Goal: Task Accomplishment & Management: Manage account settings

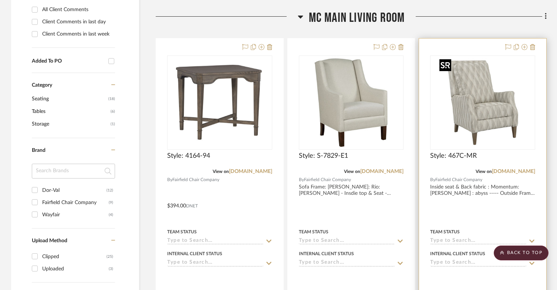
click at [490, 115] on img "0" at bounding box center [482, 102] width 92 height 92
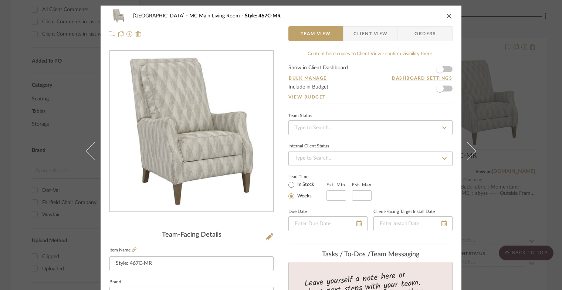
click at [446, 17] on icon "close" at bounding box center [449, 16] width 6 height 6
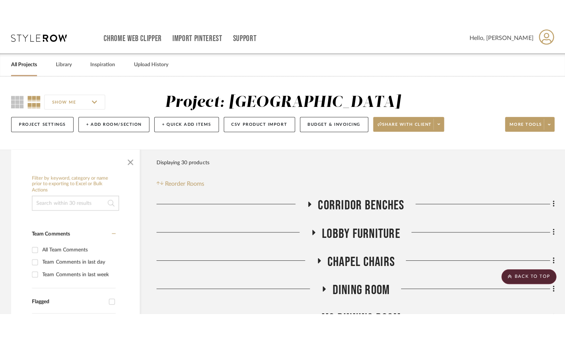
scroll to position [333, 0]
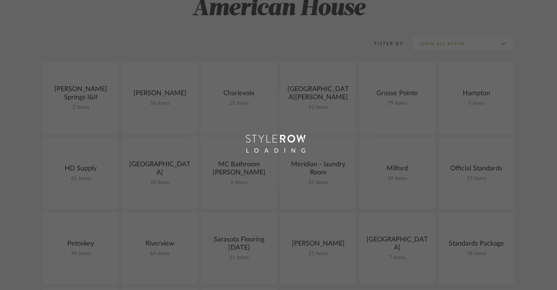
scroll to position [148, 0]
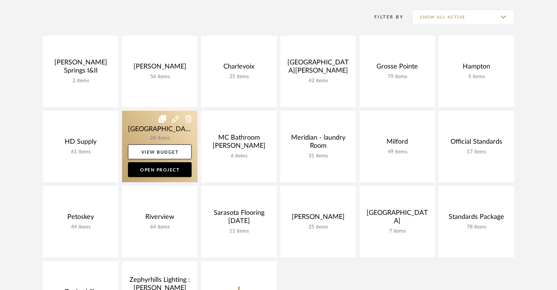
click at [140, 119] on link at bounding box center [159, 146] width 75 height 71
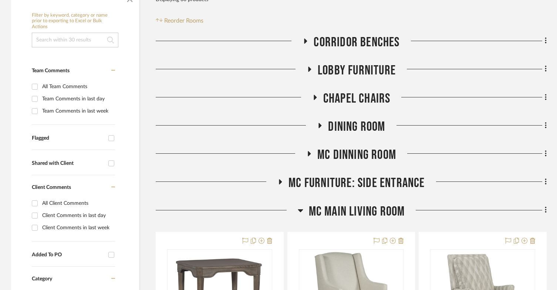
scroll to position [185, 0]
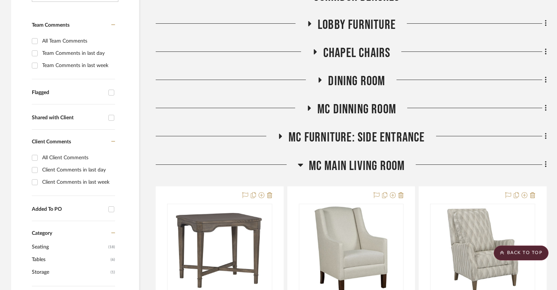
click at [309, 109] on icon at bounding box center [309, 107] width 3 height 5
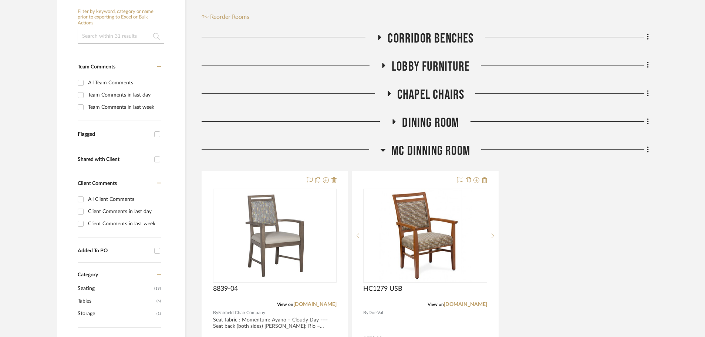
scroll to position [148, 0]
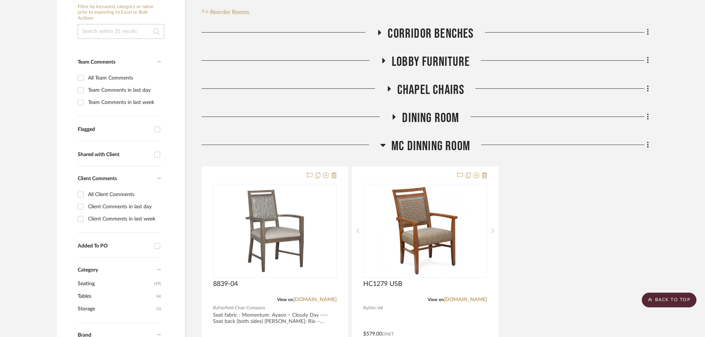
click at [382, 146] on icon at bounding box center [383, 145] width 6 height 9
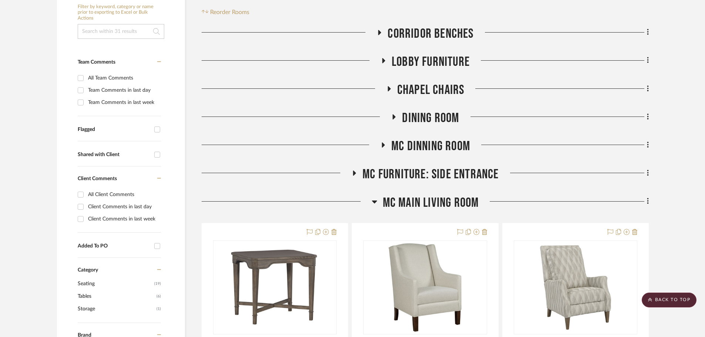
click at [354, 171] on icon at bounding box center [354, 172] width 3 height 5
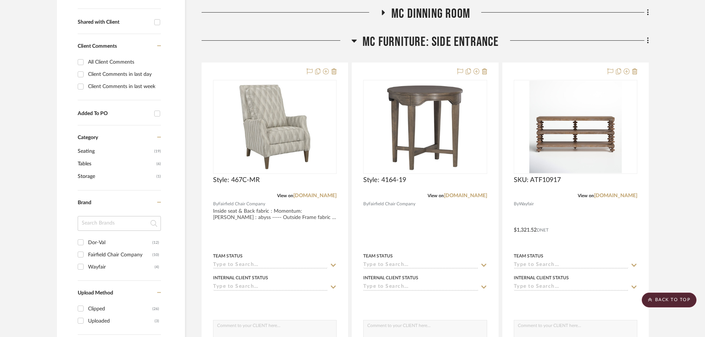
scroll to position [296, 0]
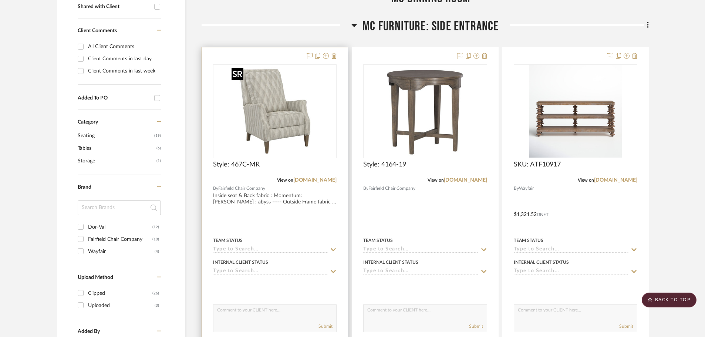
click at [285, 136] on img "0" at bounding box center [275, 111] width 92 height 92
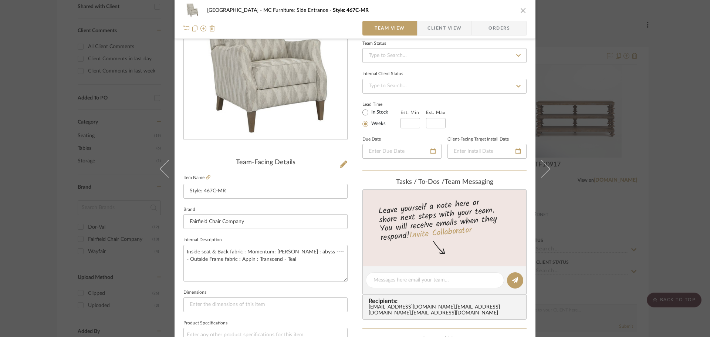
scroll to position [74, 0]
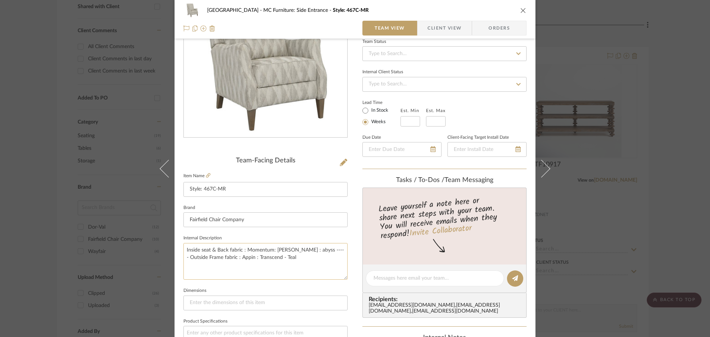
click at [308, 257] on textarea "Inside seat & Back fabric : Momentum: Ayano : abyss ----- Outside Frame fabric …" at bounding box center [265, 261] width 164 height 37
click at [297, 251] on textarea "Inside seat & Back fabric : Momentum: Ayano : abyss ----- Outside Frame fabric …" at bounding box center [265, 261] width 164 height 37
click at [242, 260] on textarea "Inside seat & Back fabric : Momentum: Ayano : Cloudy Day ----- Outside Frame fa…" at bounding box center [265, 261] width 164 height 37
drag, startPoint x: 236, startPoint y: 258, endPoint x: 289, endPoint y: 263, distance: 52.8
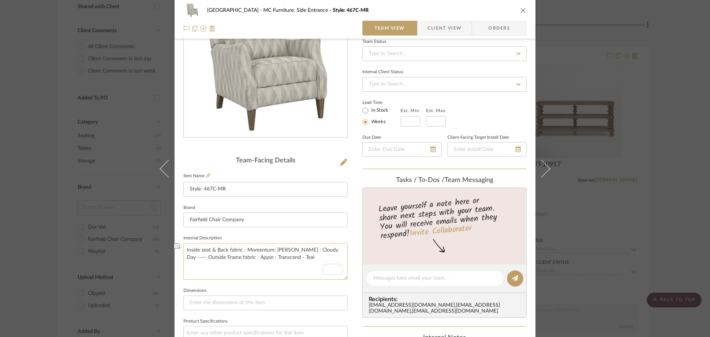
click at [289, 263] on textarea "Inside seat & Back fabric : Momentum: Ayano : Cloudy Day ----- Outside Frame fa…" at bounding box center [265, 261] width 164 height 37
paste textarea "Burch: Rio – Hudson"
click at [298, 259] on textarea "Inside seat & Back fabric : Momentum: Ayano : Cloudy Day ----- Outside Frame fa…" at bounding box center [265, 261] width 164 height 37
type textarea "Inside seat & Back fabric : Momentum: Ayano : Cloudy Day ----- Outside Frame fa…"
click at [350, 240] on div "Lake Shore MC Furniture: Side Entrance Style: 467C-MR Team View Client View Ord…" at bounding box center [355, 273] width 361 height 683
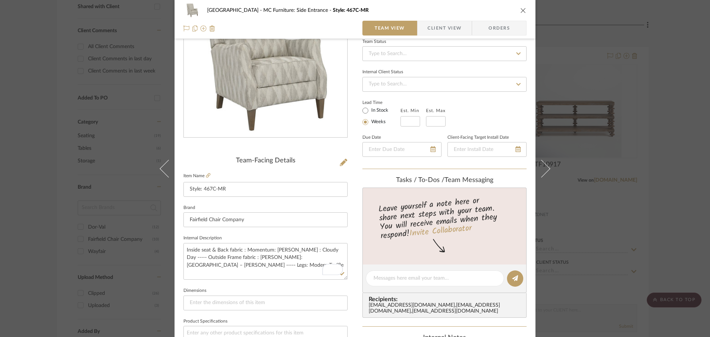
click at [523, 9] on icon "close" at bounding box center [523, 10] width 6 height 6
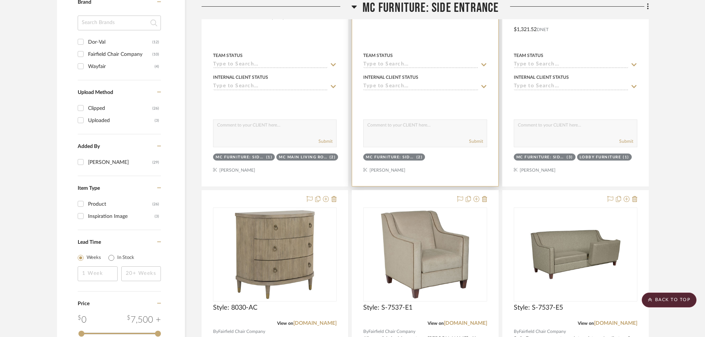
scroll to position [592, 0]
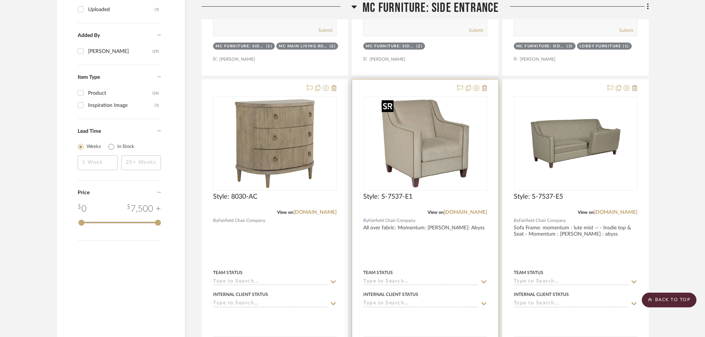
click at [426, 169] on div at bounding box center [425, 144] width 124 height 94
click at [415, 152] on img "0" at bounding box center [425, 143] width 92 height 92
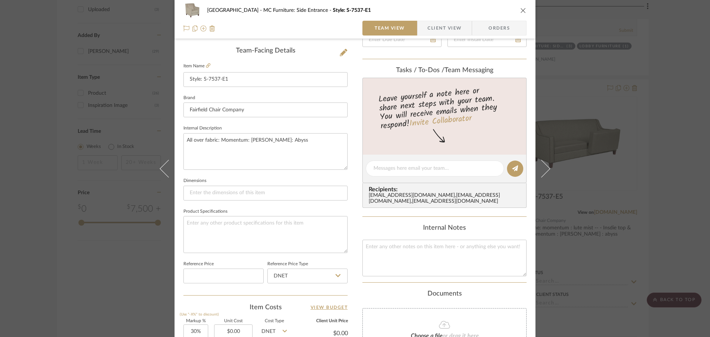
scroll to position [185, 0]
click at [291, 153] on textarea "All over fabric: Momentum: Ayano: Abyss" at bounding box center [265, 150] width 164 height 37
click at [270, 138] on textarea "All over fabric: Momentum: Ayano: Abyss" at bounding box center [265, 150] width 164 height 37
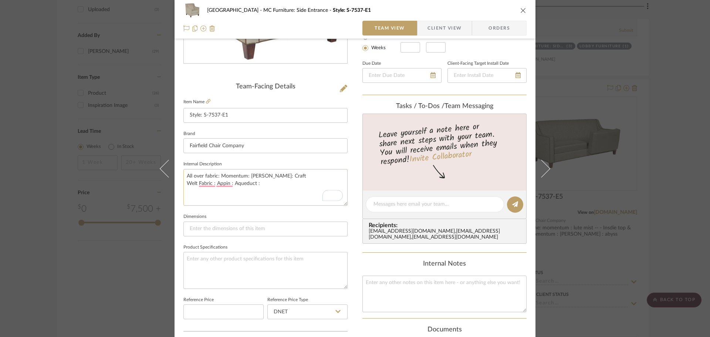
click at [230, 186] on textarea "All over fabric: Momentum: Ayano: Craft Welt Fabric : Appin : Aqueduct :" at bounding box center [265, 187] width 164 height 37
click at [225, 186] on textarea "All over fabric: Momentum: Ayano: Craft Welt Fabric : Appin : Selena : Aqueduct…" at bounding box center [265, 187] width 164 height 37
click at [208, 185] on textarea "All over fabric: Momentum: Ayano: Craft Welt Fabric : Appian : Selena : Aqueduc…" at bounding box center [265, 187] width 164 height 37
type textarea "All over fabric: Momentum: Ayano: Craft Welt Fabric : Appian : Selena : Aqueduc…"
click at [239, 183] on textarea "All over fabric: Momentum: Ayano: Craft Welt Fabric : Appian : Selena : Aqueduc…" at bounding box center [265, 187] width 164 height 37
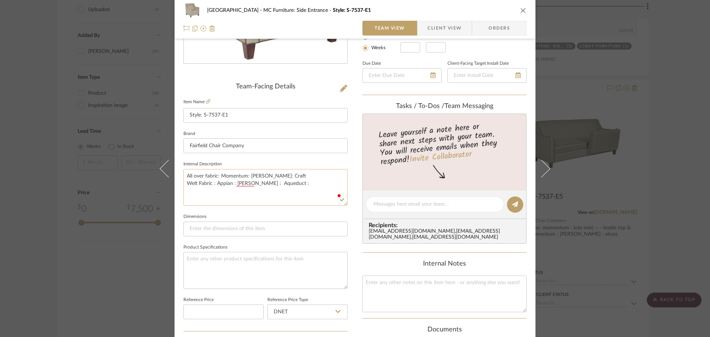
click at [242, 187] on textarea "All over fabric: Momentum: Ayano: Craft Welt Fabric : Appian : Selena : Aqueduc…" at bounding box center [265, 187] width 164 height 37
click at [239, 183] on textarea "All over fabric: Momentum: Ayano: Craft Welt Fabric : Appian : Selena : Aqueduc…" at bounding box center [265, 187] width 164 height 37
click at [224, 187] on textarea "All over fabric: Momentum: Ayano: Craft Welt Fabric : Appian : Selena: Aqueduct…" at bounding box center [265, 187] width 164 height 37
click at [223, 185] on textarea "All over fabric: Momentum: Ayano: Craft Welt Fabric : Appian : Selena: Aqueduct…" at bounding box center [265, 187] width 164 height 37
click at [208, 185] on textarea "All over fabric: Momentum: Ayano: Craft Welt Fabric : Appian : Selena: Aqueduct…" at bounding box center [265, 187] width 164 height 37
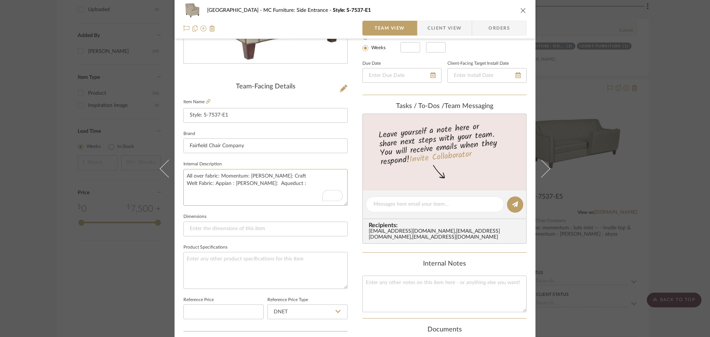
type textarea "All over fabric: Momentum: Ayano: Craft Welt Fabric : Appian : Selena: Aqueduct…"
click at [205, 196] on textarea "All over fabric: Momentum: Ayano: Craft Welt Fabric : Appian : Selena: Aqueduct…" at bounding box center [265, 187] width 164 height 37
click at [285, 185] on textarea "All over fabric: Momentum: Ayano: Craft Welt Fabric : Appian : Selena: Aqueduct…" at bounding box center [265, 187] width 164 height 37
type textarea "All over fabric: Momentum: Ayano: Craft Welt Fabric : Appian : Selena: Aqueduct…"
drag, startPoint x: 337, startPoint y: 181, endPoint x: 184, endPoint y: 184, distance: 153.1
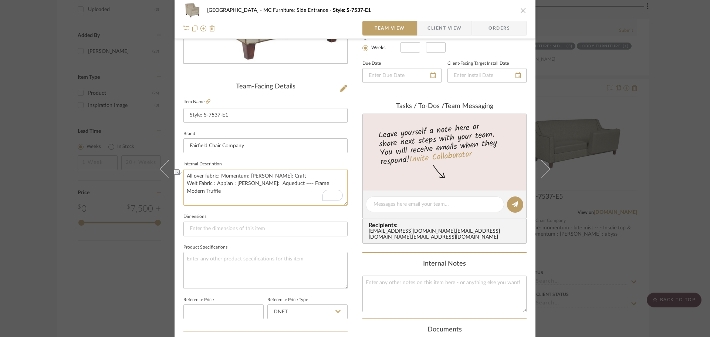
click at [183, 185] on dialog-content "Lake Shore MC Furniture: Side Entrance Style: S-7537-E1 Team View Client View O…" at bounding box center [355, 199] width 402 height 683
click at [204, 195] on textarea "All over fabric: Momentum: Ayano: Craft Welt Fabric : Appian : Selena: Aqueduct…" at bounding box center [265, 187] width 164 height 37
click at [521, 13] on icon "close" at bounding box center [523, 10] width 6 height 6
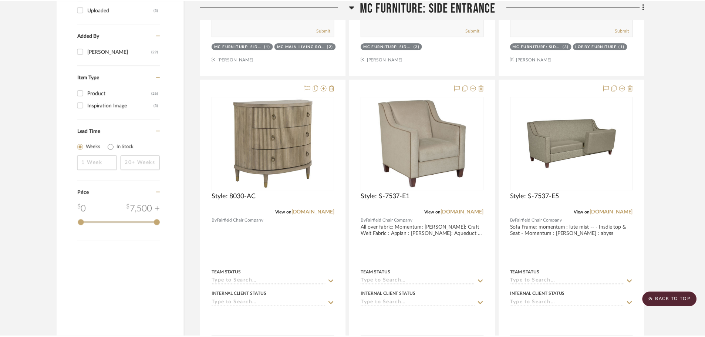
scroll to position [592, 0]
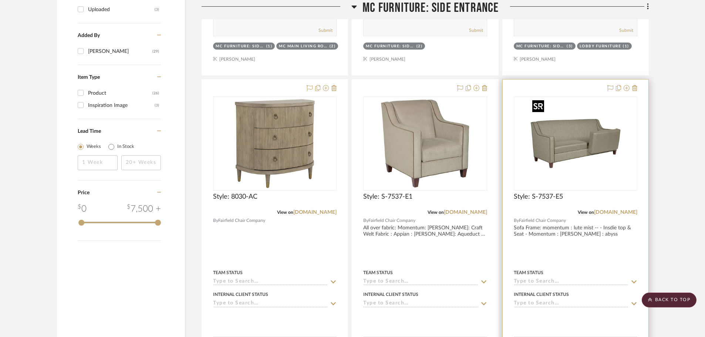
click at [0, 0] on img at bounding box center [0, 0] width 0 height 0
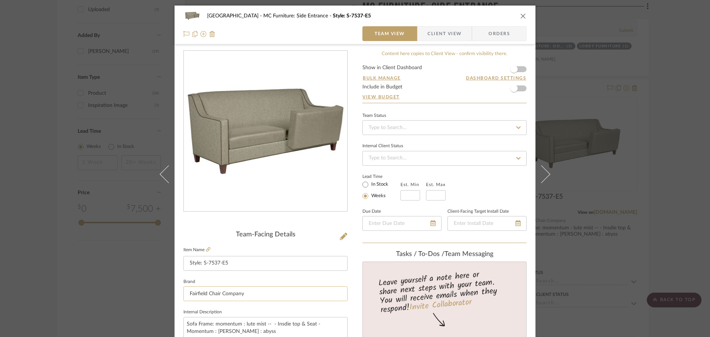
scroll to position [74, 0]
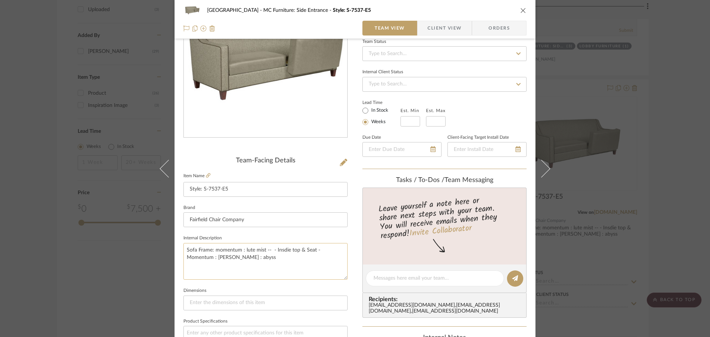
click at [269, 258] on textarea "Sofa Frame: momentum : lute mist -- - Insdie top & Seat - Momentum : Ayano : ab…" at bounding box center [265, 261] width 164 height 37
paste textarea "Welt Fabric : Appian : Selena: Aqueduct ---- Frame Modern Truffle"
click at [273, 271] on textarea "Sofa Frame: momentum : lute mist -- - Insdie top & Seat - Momentum : Ayano : ab…" at bounding box center [265, 261] width 164 height 37
type textarea "Sofa Frame: momentum : lute mist -- - Insdie top & Seat - Momentum : Ayano : ab…"
click at [522, 10] on icon "close" at bounding box center [523, 10] width 6 height 6
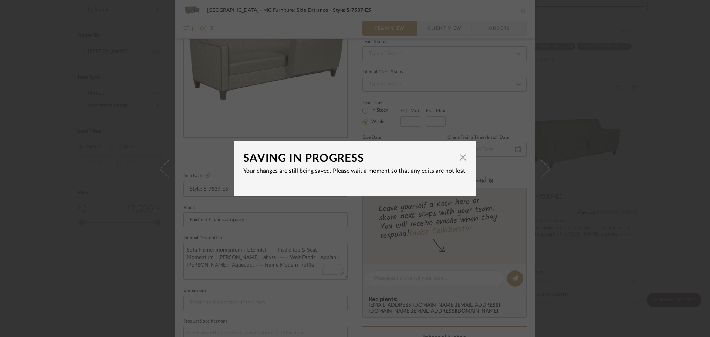
drag, startPoint x: 461, startPoint y: 159, endPoint x: 465, endPoint y: 149, distance: 10.8
click at [461, 160] on span "button" at bounding box center [463, 157] width 15 height 15
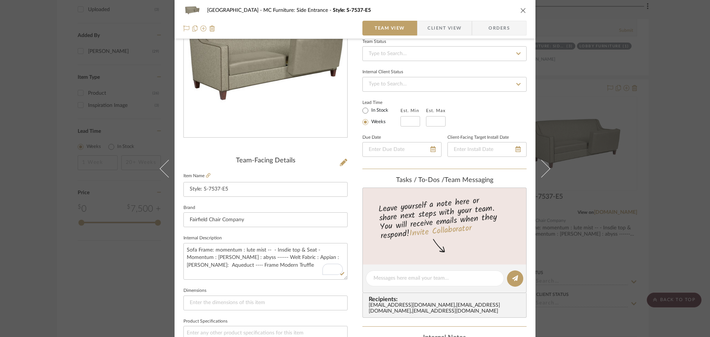
click at [520, 8] on icon "close" at bounding box center [523, 10] width 6 height 6
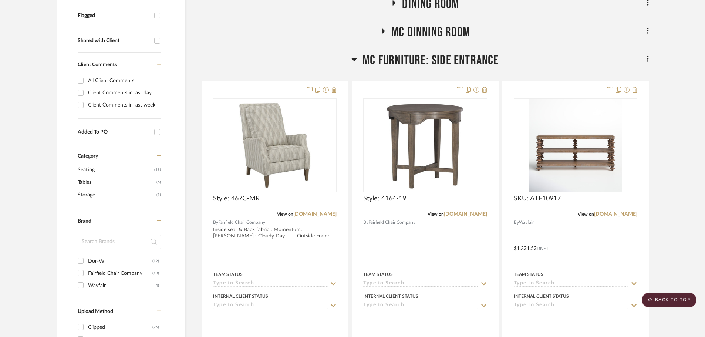
scroll to position [259, 0]
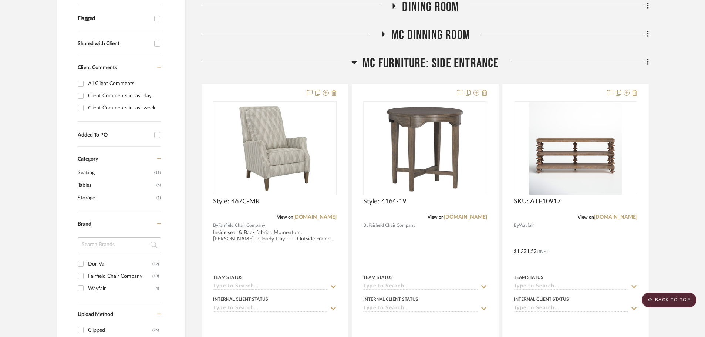
click at [353, 65] on icon at bounding box center [354, 62] width 6 height 9
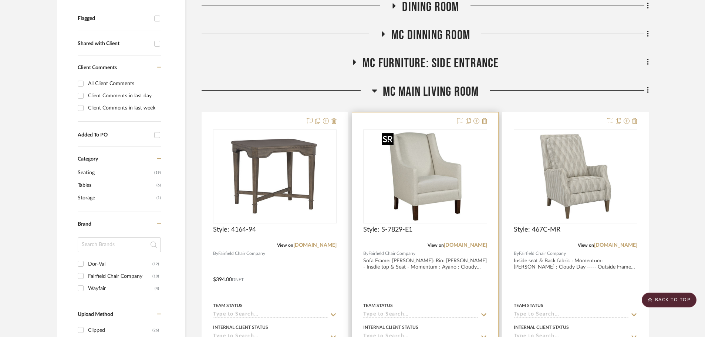
click at [436, 173] on img "0" at bounding box center [425, 176] width 92 height 92
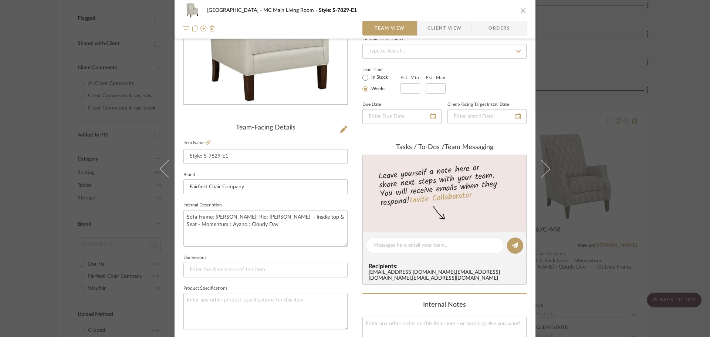
scroll to position [111, 0]
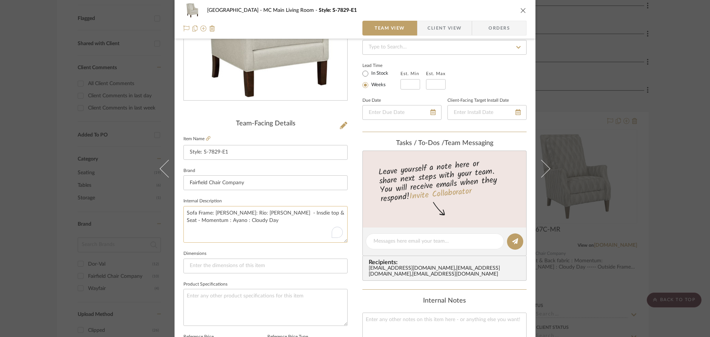
click at [280, 224] on textarea "Sofa Frame: [PERSON_NAME]: Rio: [PERSON_NAME] - Insdie top & Seat - Momentum : …" at bounding box center [265, 224] width 164 height 37
click at [267, 216] on textarea "Sofa Frame: Burch: Rio: Hudson - Insdie top & Seat - Momentum : Ayano : Cloudy …" at bounding box center [265, 224] width 164 height 37
type textarea "Sofa Frame: Burch: Rio: Hudson - Insdie top & Seat - Momentum : Ayano : Cloudy …"
click at [294, 230] on textarea "Sofa Frame: Burch: Rio: Hudson - Insdie top & Seat - Momentum : Ayano : Cloudy …" at bounding box center [265, 224] width 164 height 37
click at [351, 180] on div "Lake Shore MC Main Living Room Style: S-7829-E1 Team View Client View Orders Te…" at bounding box center [355, 236] width 361 height 683
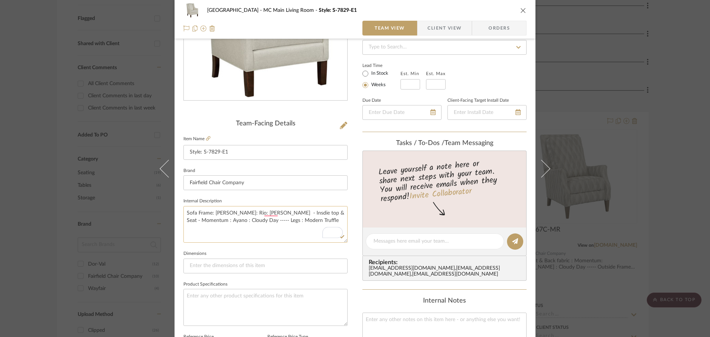
click at [268, 209] on textarea "Sofa Frame: Burch: Rio: Hudson - Insdie top & Seat - Momentum : Ayano : Cloudy …" at bounding box center [265, 224] width 164 height 37
click at [267, 212] on textarea "Sofa Frame: Burch: Rio: Hudson - Insdie top & Seat - Momentum : Ayano : Cloudy …" at bounding box center [265, 224] width 164 height 37
click at [273, 229] on textarea "Sofa Frame: Burch: Rio: Hudson - Inside top & Seat - Momentum : Ayano : Cloudy …" at bounding box center [265, 224] width 164 height 37
type textarea "Sofa Frame: Burch: Rio: Hudson - Inside top & Seat - Momentum : Ayano : Cloudy …"
click at [522, 10] on icon "close" at bounding box center [523, 10] width 6 height 6
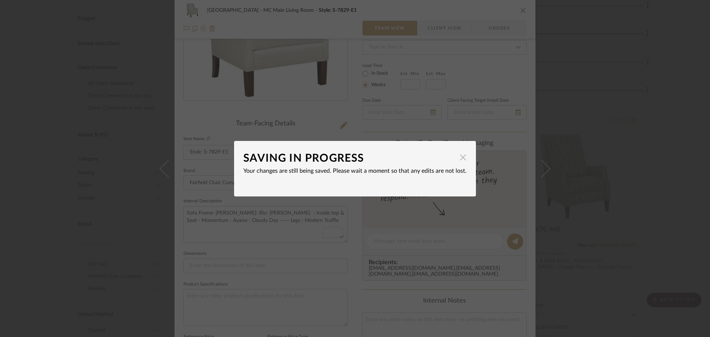
click at [460, 159] on span "button" at bounding box center [463, 157] width 15 height 15
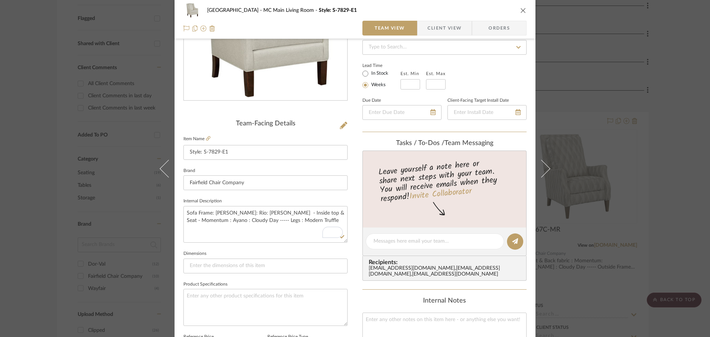
click at [520, 10] on icon "close" at bounding box center [523, 10] width 6 height 6
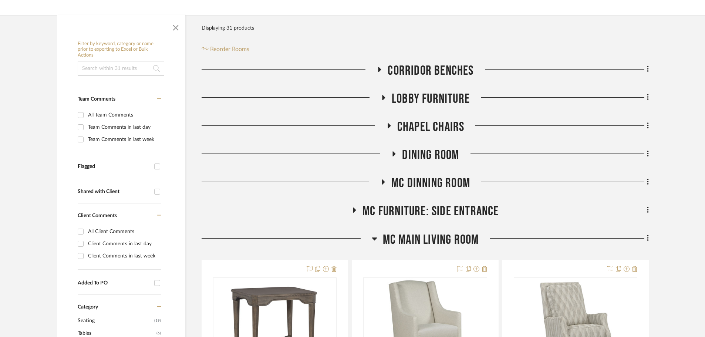
click at [353, 208] on icon at bounding box center [354, 210] width 9 height 6
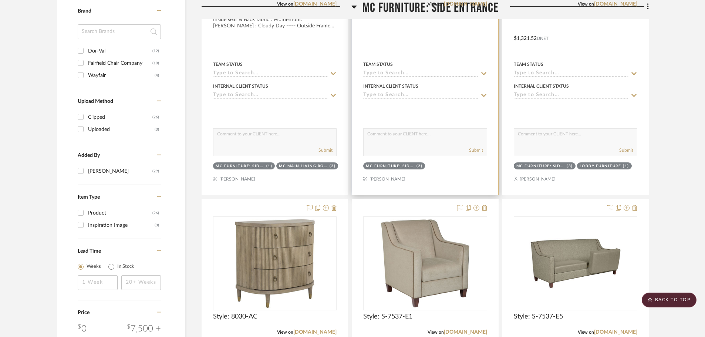
scroll to position [481, 0]
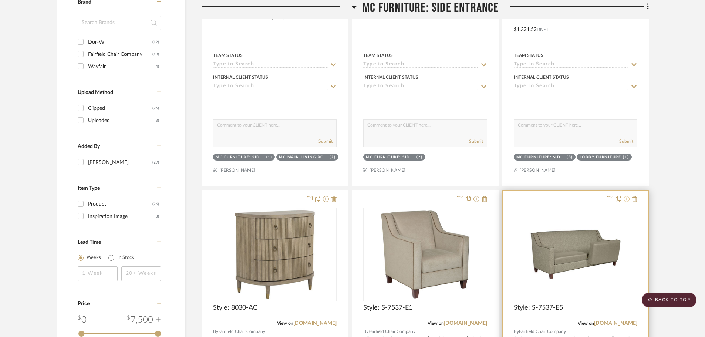
click at [570, 200] on icon at bounding box center [627, 199] width 6 height 6
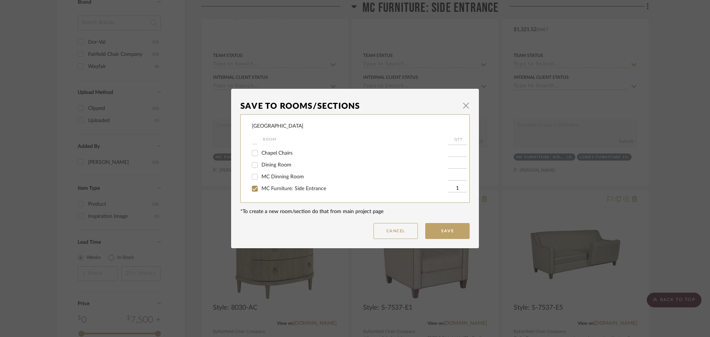
scroll to position [32, 0]
click at [255, 188] on input "MC Main Living Room" at bounding box center [255, 189] width 12 height 12
checkbox input "true"
type input "1"
click at [449, 229] on button "Save" at bounding box center [447, 231] width 44 height 16
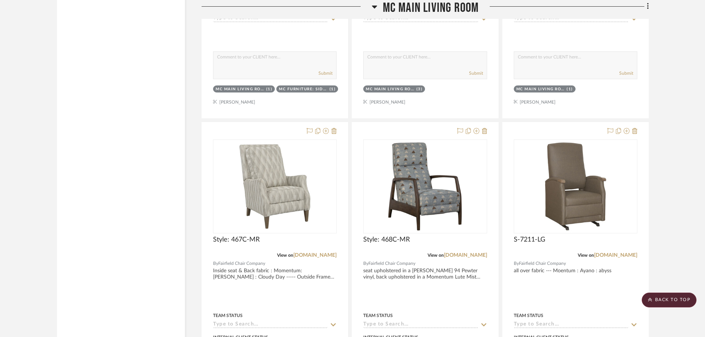
scroll to position [1627, 0]
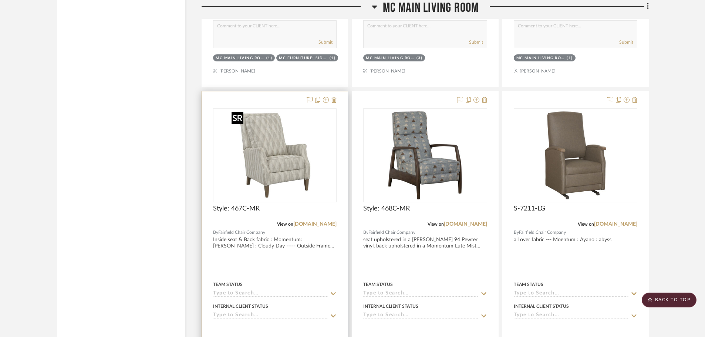
click at [283, 155] on img "0" at bounding box center [275, 155] width 92 height 92
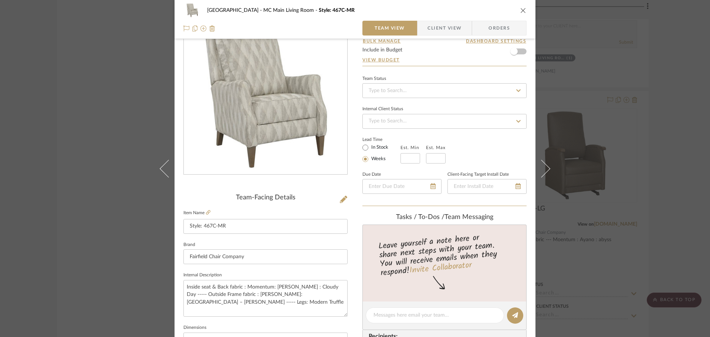
scroll to position [0, 0]
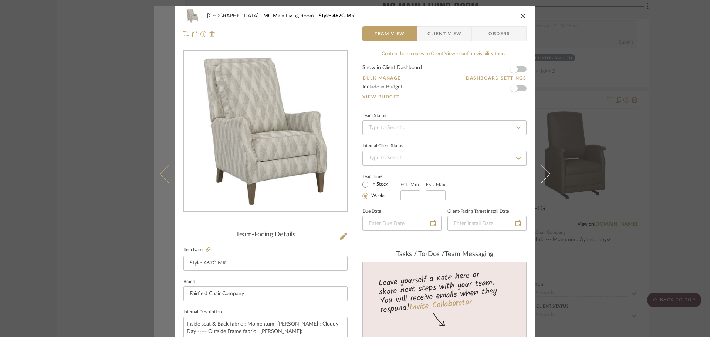
click at [157, 172] on button at bounding box center [164, 174] width 21 height 337
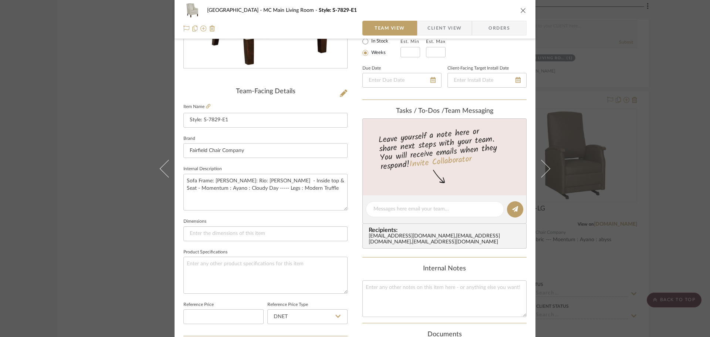
scroll to position [185, 0]
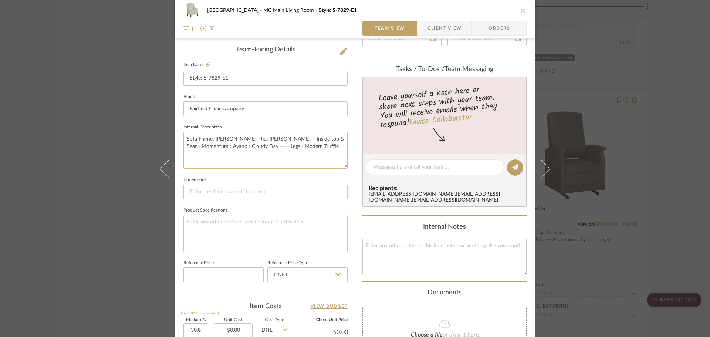
click at [276, 158] on textarea "Sofa Frame: Burch: Rio: Hudson - Inside top & Seat - Momentum : Ayano : Cloudy …" at bounding box center [265, 150] width 164 height 37
drag, startPoint x: 230, startPoint y: 147, endPoint x: 174, endPoint y: 136, distance: 57.2
click at [175, 136] on div "Lake Shore MC Main Living Room Style: S-7829-E1 Team View Client View Orders Te…" at bounding box center [355, 162] width 361 height 683
paste textarea "Burch: Viceroy – Indigo"
click at [186, 147] on textarea "Burch: Viceroy – Indigo ----- Legs : Modern Truffle" at bounding box center [265, 150] width 164 height 37
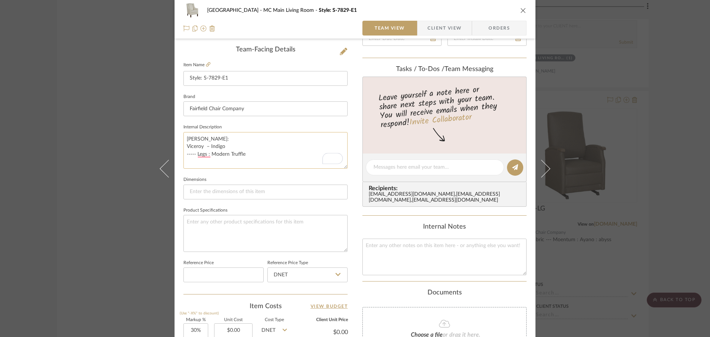
click at [186, 147] on textarea "Burch: Viceroy – Indigo ----- Legs : Modern Truffle" at bounding box center [265, 150] width 164 height 37
click at [185, 147] on textarea "Burch: Viceroy – Indigo ----- Legs : Modern Truffle" at bounding box center [265, 150] width 164 height 37
click at [260, 135] on textarea "Burch: Viceroy – Indigo ----- Legs : Modern Truffle" at bounding box center [265, 150] width 164 height 37
click at [260, 140] on textarea "Burch: Viceroy – Indigo ----- Legs : Modern Truffle" at bounding box center [265, 150] width 164 height 37
click at [260, 158] on textarea "Burch: Viceroy – Indigo ----- Legs : Modern Truffle" at bounding box center [265, 150] width 164 height 37
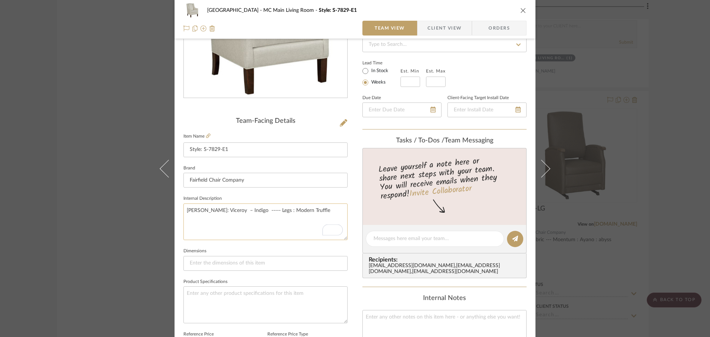
scroll to position [111, 0]
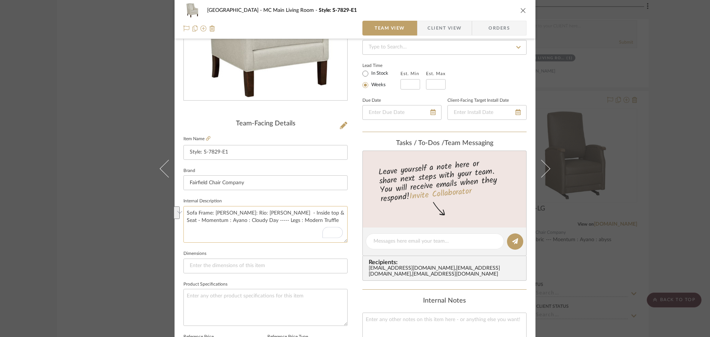
click at [300, 231] on textarea "Sofa Frame: Burch: Rio: Hudson - Inside top & Seat - Momentum : Ayano : Cloudy …" at bounding box center [265, 224] width 164 height 37
click at [216, 222] on textarea "Sofa Frame: Burch: Rio: Hudson - Inside top & Seat - Momentum : Ayano : Cloudy …" at bounding box center [265, 224] width 164 height 37
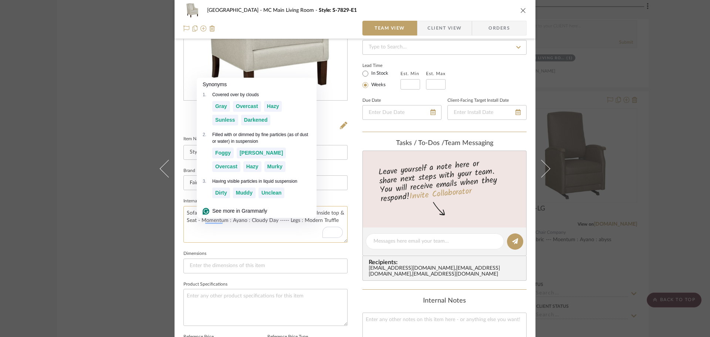
click at [220, 222] on textarea "Sofa Frame: Burch: Rio: Hudson - Inside top & Seat - Momentum : Ayano : Cloudy …" at bounding box center [265, 224] width 164 height 37
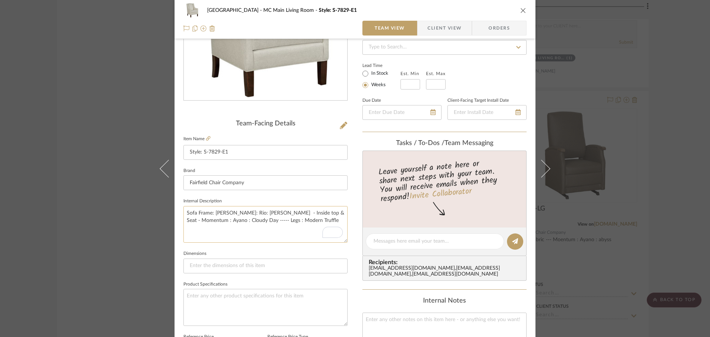
click at [227, 222] on textarea "Sofa Frame: Burch: Rio: Hudson - Inside top & Seat - Momentum : Ayano : Cloudy …" at bounding box center [265, 224] width 164 height 37
drag, startPoint x: 229, startPoint y: 222, endPoint x: 206, endPoint y: 221, distance: 22.6
click at [206, 221] on textarea "Sofa Frame: Burch: Rio: Hudson - Inside top & Seat - Momentum : Ayano : Cloudy …" at bounding box center [265, 224] width 164 height 37
click at [251, 233] on textarea "Sofa Frame: Burch: Rio: Hudson - Inside top & Seat - Momentum : Ayano : Craft -…" at bounding box center [265, 224] width 164 height 37
click at [252, 212] on textarea "Sofa Frame: Burch: Rio: Hudson - Inside top & Seat - Momentum : Ayano : Craft -…" at bounding box center [265, 224] width 164 height 37
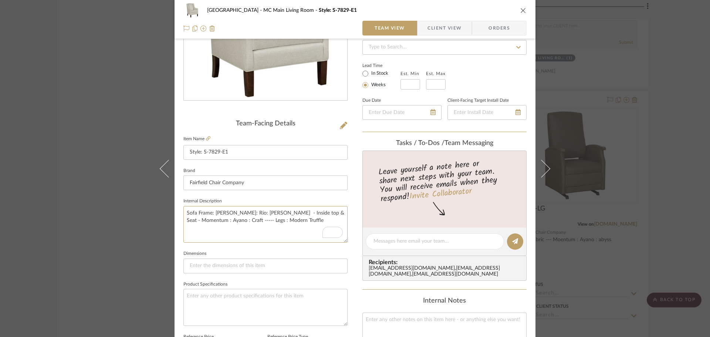
type textarea "Sofa Frame: Burch: Rio: Hudson - Inside top & Seat - Momentum : Ayano : Craft -…"
click at [222, 207] on textarea "Sofa Frame: Burch: Rio: Hudson - Inside top & Seat - Momentum : Ayano : Craft -…" at bounding box center [265, 224] width 164 height 37
drag, startPoint x: 257, startPoint y: 214, endPoint x: 212, endPoint y: 210, distance: 44.9
click at [212, 210] on textarea "Sofa Frame: Burch: Rio: Hudson - Inside top & Seat - Momentum : Ayano : Craft -…" at bounding box center [265, 224] width 164 height 37
paste textarea "Viceroy – Indigo"
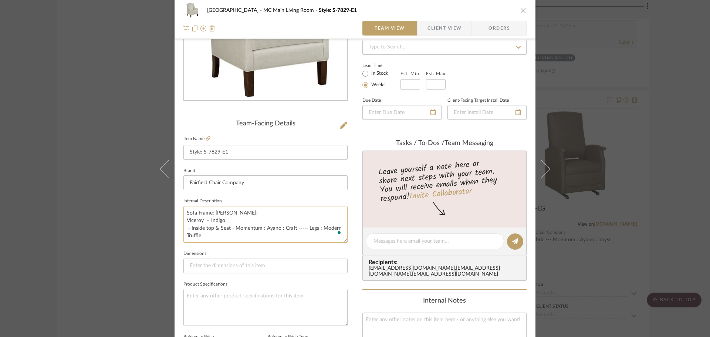
click at [184, 221] on textarea "Sofa Frame: Burch: Viceroy – Indigo - Inside top & Seat - Momentum : Ayano : Cr…" at bounding box center [265, 224] width 164 height 37
click at [252, 212] on textarea "Sofa Frame: Burch: Viceroy – Indigo - Inside top & Seat - Momentum : Ayano : Cr…" at bounding box center [265, 224] width 164 height 37
click at [239, 242] on textarea "Sofa Frame: Burch: Viceroy : Indigo - Inside top & Seat - Momentum : Ayano : Cr…" at bounding box center [265, 224] width 164 height 37
click at [242, 212] on textarea "Sofa Frame: Burch: Viceroy : Indigo - Inside top & Seat - Momentum : Ayano : Cr…" at bounding box center [265, 224] width 164 height 37
type textarea "Sofa Frame: Burch: Viceroy : Indigo - Inside top & Seat - Momentum : Ayano : Cr…"
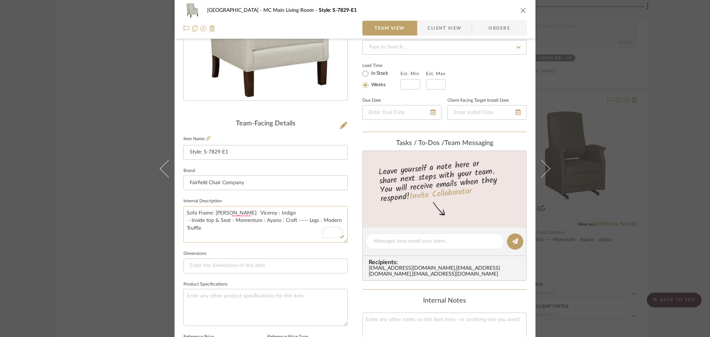
click at [184, 222] on textarea "Sofa Frame: Burch: Viceroy : Indigo - Inside top & Seat - Momentum : Ayano : Cr…" at bounding box center [265, 224] width 164 height 37
click at [230, 215] on textarea "Sofa Frame: Burch: Viceroy : Indigo - Inside top & Seat - Momentum : Ayano : Cr…" at bounding box center [265, 224] width 164 height 37
click at [185, 219] on textarea "Sofa Frame: Burch: Viceroy: Indigo - Inside top & Seat - Momentum : Ayano : Cra…" at bounding box center [265, 224] width 164 height 37
click at [322, 213] on textarea "Sofa Frame: Burch: Viceroy: Indigo ------ Inside top & Seat - Momentum : Ayano …" at bounding box center [265, 224] width 164 height 37
click at [301, 238] on textarea "Sofa Frame: Burch: Viceroy: Indigo ------ Inside top & Seat : Momentum : Ayano …" at bounding box center [265, 224] width 164 height 37
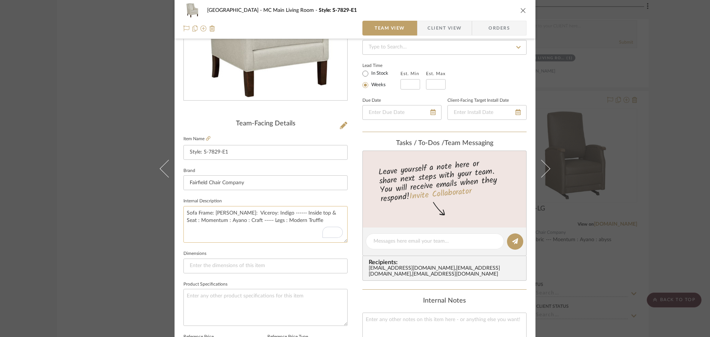
click at [277, 232] on textarea "Sofa Frame: Burch: Viceroy: Indigo ------ Inside top & Seat : Momentum : Ayano …" at bounding box center [265, 224] width 164 height 37
type textarea "Sofa Frame: Burch: Viceroy: Indigo ------ Inside top & Seat : Momentum : Ayano …"
click at [520, 11] on icon "close" at bounding box center [523, 10] width 6 height 6
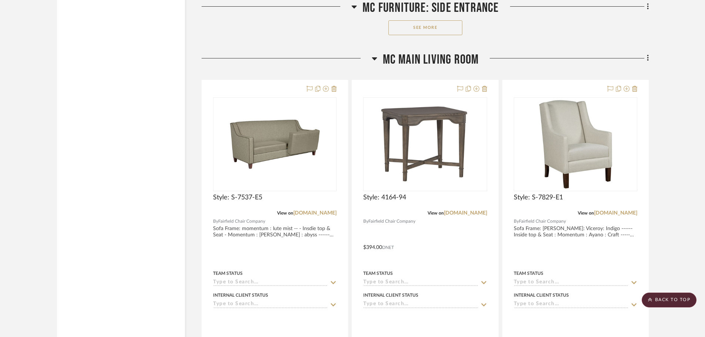
scroll to position [1257, 0]
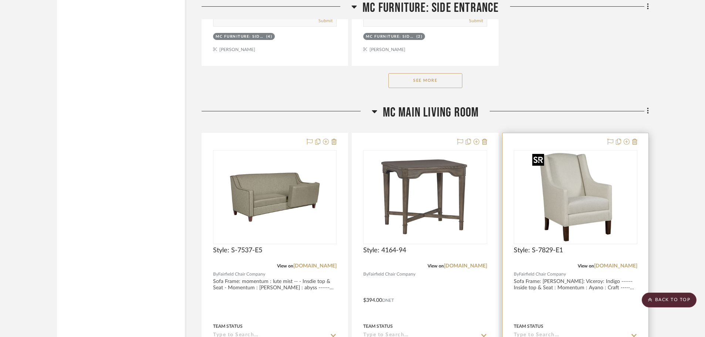
click at [570, 204] on img "0" at bounding box center [575, 197] width 92 height 92
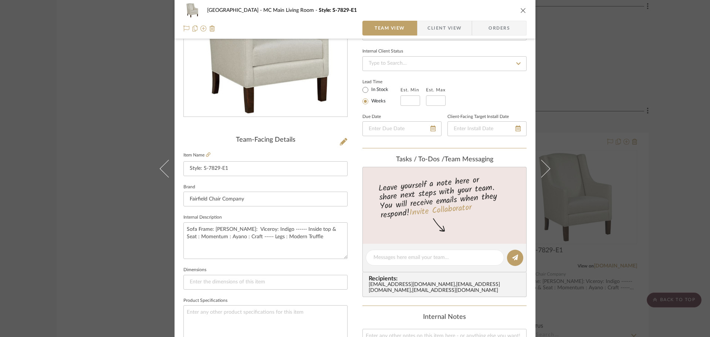
scroll to position [111, 0]
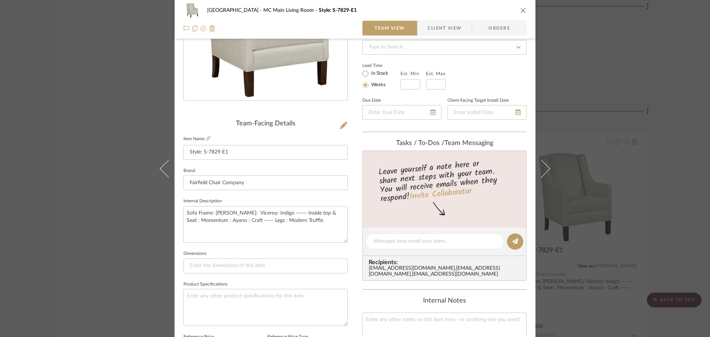
click at [521, 9] on icon "close" at bounding box center [523, 10] width 6 height 6
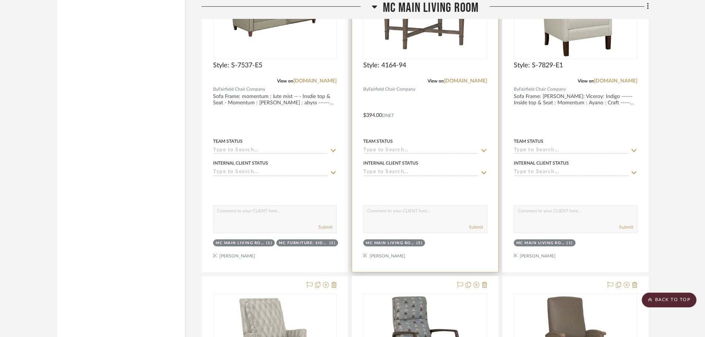
scroll to position [1590, 0]
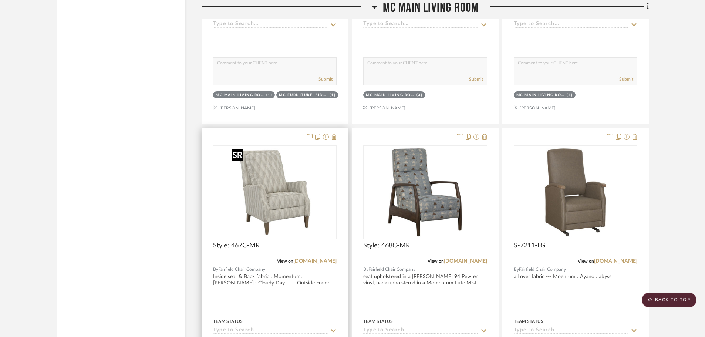
click at [291, 201] on img "0" at bounding box center [275, 192] width 92 height 92
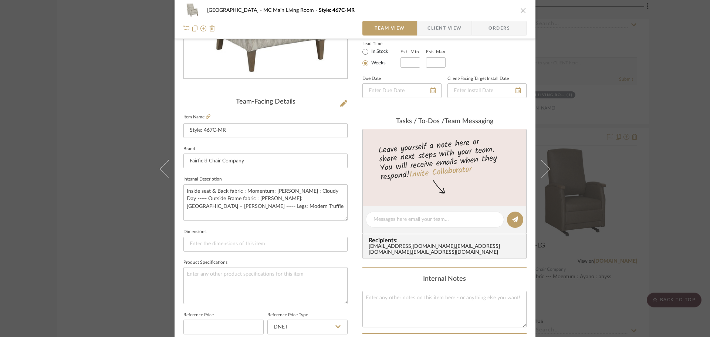
scroll to position [148, 0]
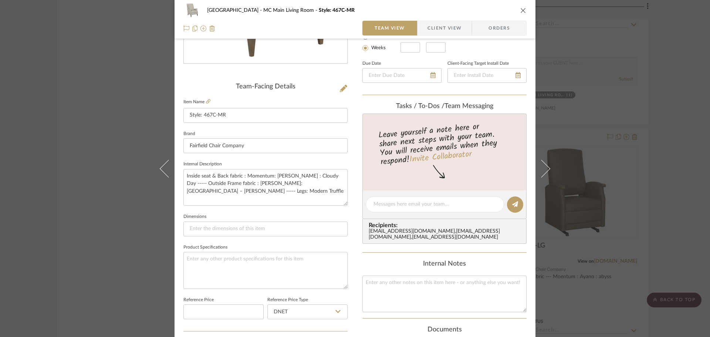
click at [517, 10] on div "Lake Shore MC Main Living Room Style: 467C-MR" at bounding box center [354, 10] width 343 height 15
click at [521, 10] on icon "close" at bounding box center [523, 10] width 6 height 6
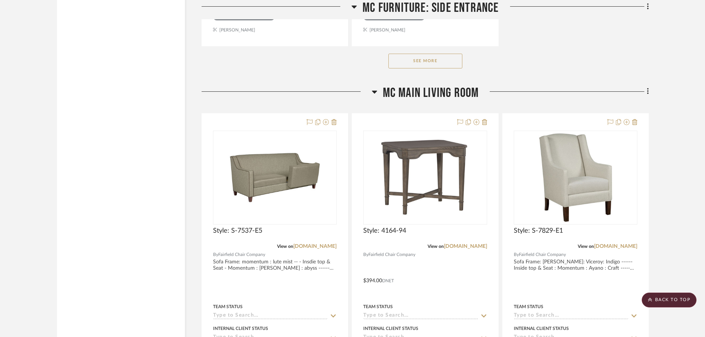
scroll to position [1257, 0]
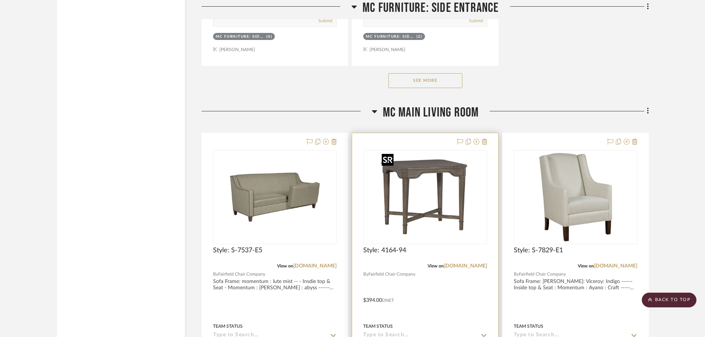
click at [449, 185] on img "0" at bounding box center [425, 197] width 92 height 92
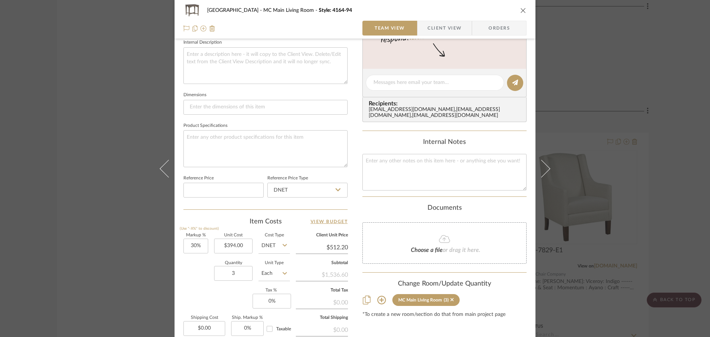
scroll to position [296, 0]
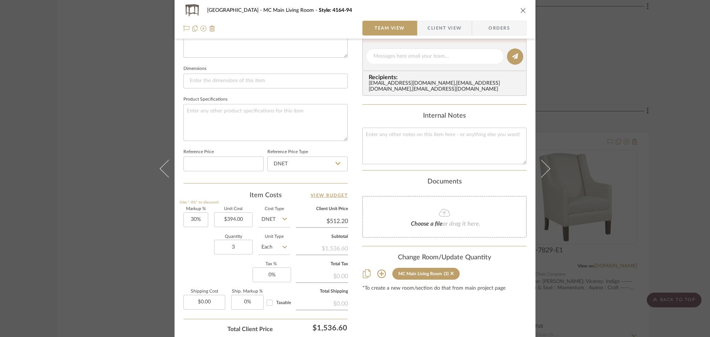
click at [520, 10] on icon "close" at bounding box center [523, 10] width 6 height 6
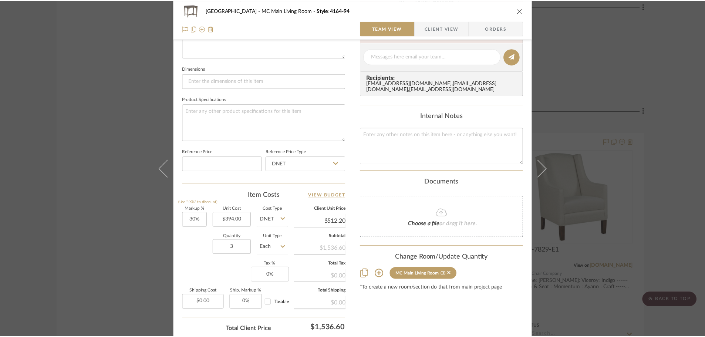
scroll to position [1257, 0]
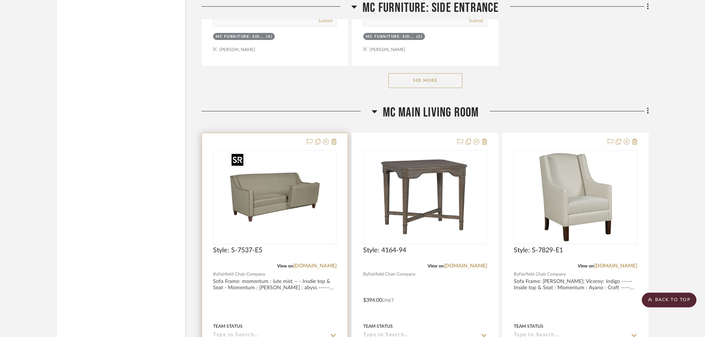
click at [0, 0] on img at bounding box center [0, 0] width 0 height 0
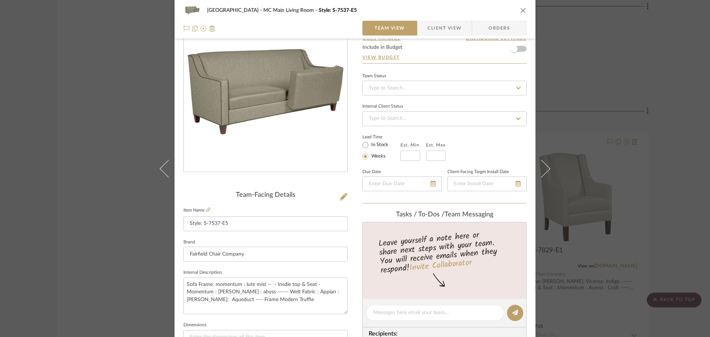
scroll to position [111, 0]
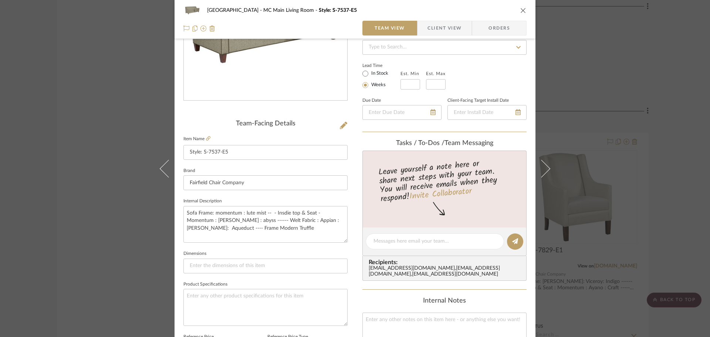
click at [520, 9] on icon "close" at bounding box center [523, 10] width 6 height 6
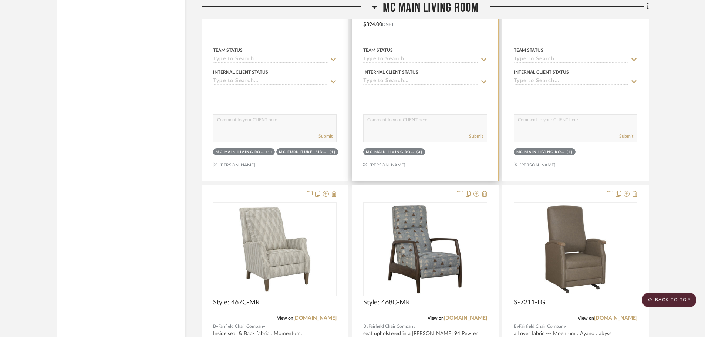
scroll to position [1442, 0]
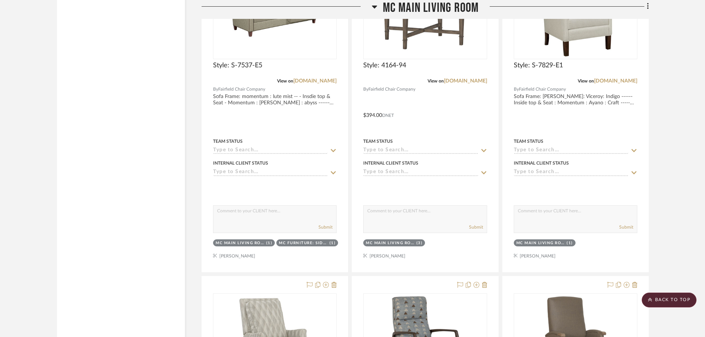
click at [570, 297] on scroll-to-top-button "BACK TO TOP" at bounding box center [669, 300] width 55 height 15
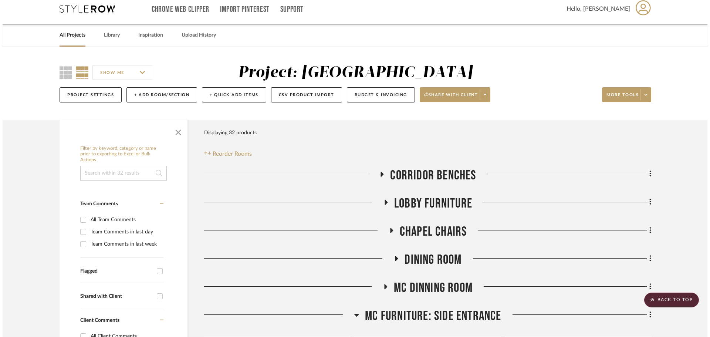
scroll to position [0, 0]
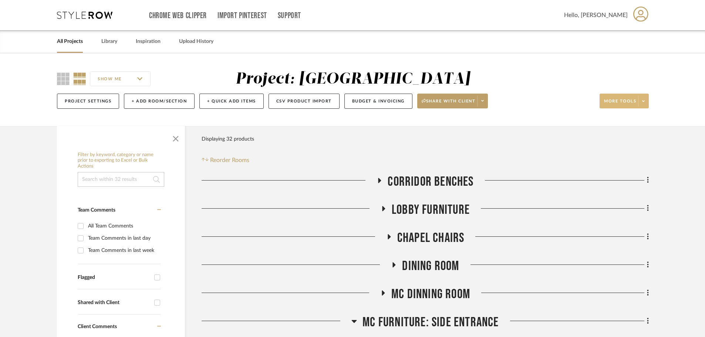
click at [570, 108] on button "More tools" at bounding box center [624, 101] width 49 height 15
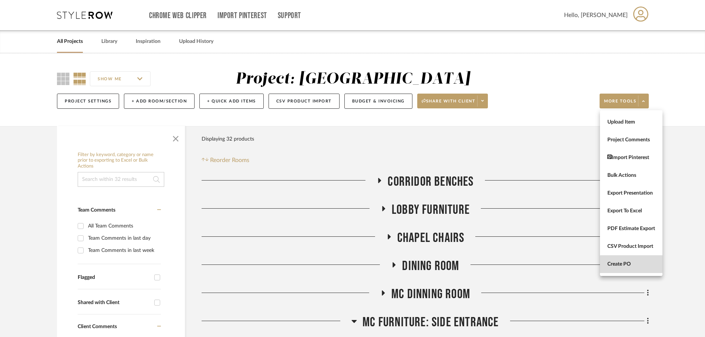
click at [570, 268] on button "Create PO" at bounding box center [631, 264] width 63 height 18
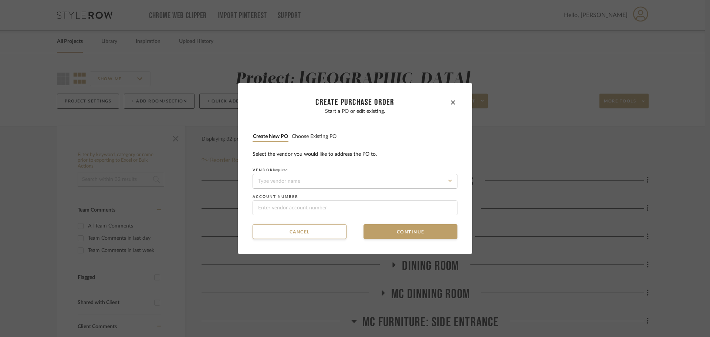
click at [300, 135] on button "Choose existing PO" at bounding box center [313, 136] width 45 height 7
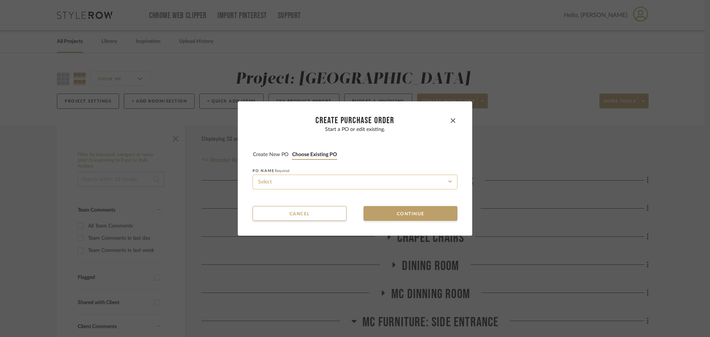
click at [318, 184] on input at bounding box center [355, 182] width 205 height 15
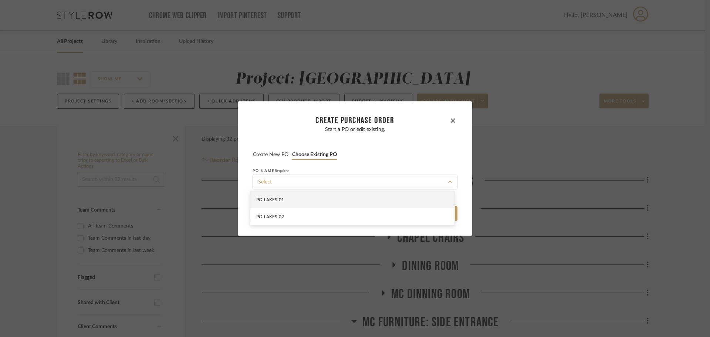
click at [319, 202] on div "PO-LAKES-01" at bounding box center [352, 199] width 204 height 17
type input "PO-LAKES-01"
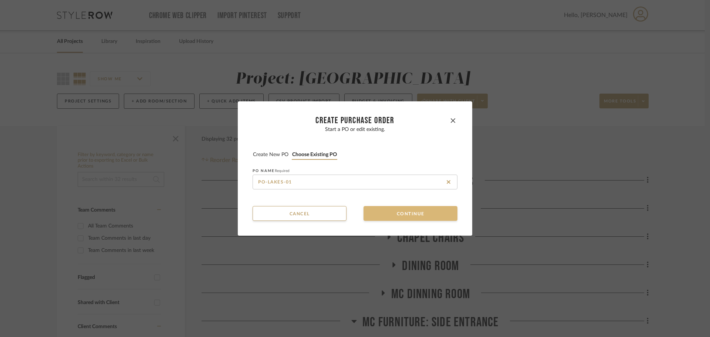
click at [378, 212] on button "Continue" at bounding box center [411, 213] width 94 height 15
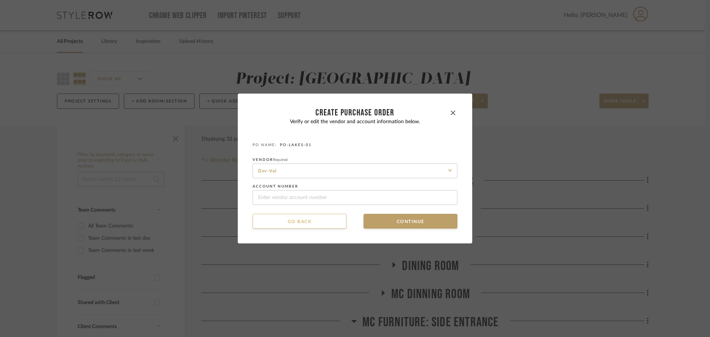
click at [317, 222] on button "Go back" at bounding box center [300, 221] width 94 height 15
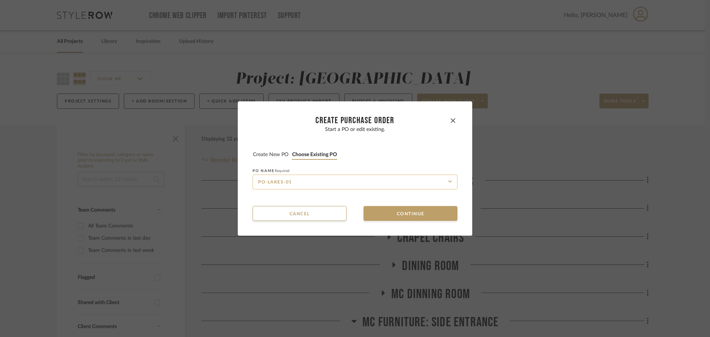
click at [315, 185] on input "PO-LAKES-01" at bounding box center [355, 182] width 205 height 15
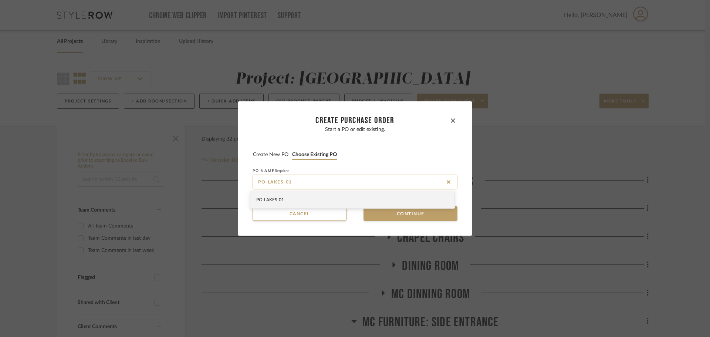
click at [315, 185] on input "PO-LAKES-01" at bounding box center [355, 182] width 205 height 15
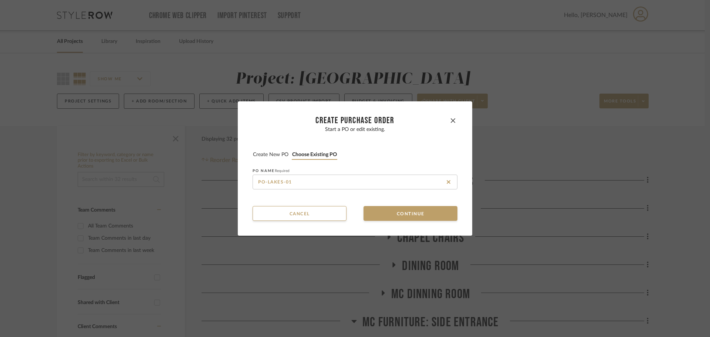
click at [275, 156] on button "Create new PO" at bounding box center [271, 154] width 36 height 7
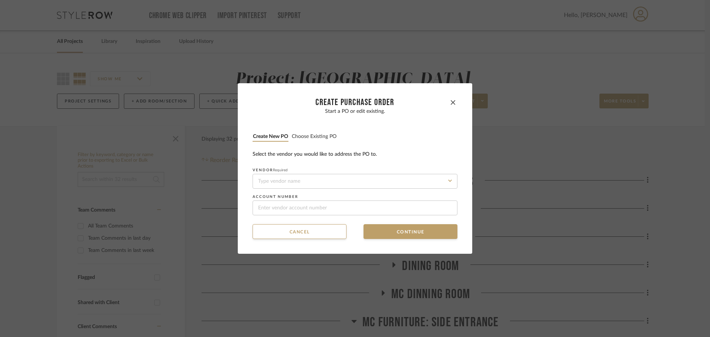
click at [311, 138] on button "Choose existing PO" at bounding box center [313, 136] width 45 height 7
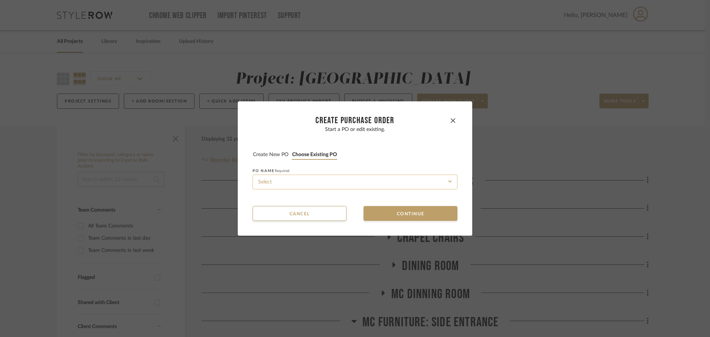
click at [334, 178] on input at bounding box center [355, 182] width 205 height 15
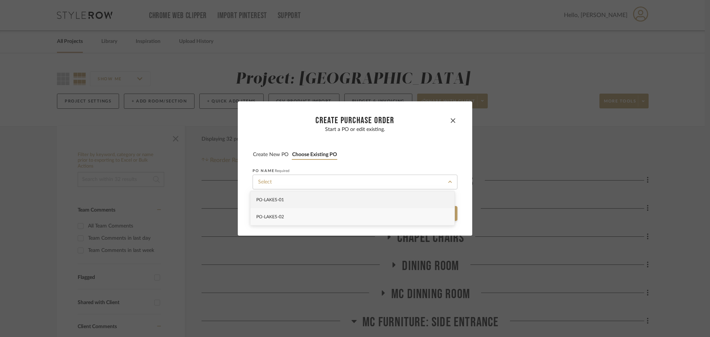
click at [337, 214] on div "PO-LAKES-02" at bounding box center [352, 216] width 204 height 17
type input "PO-LAKES-02"
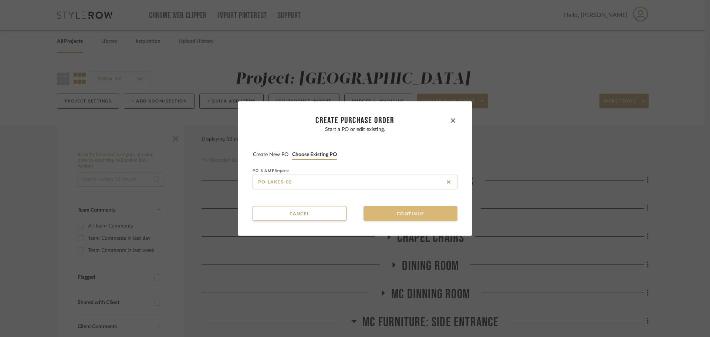
click at [375, 210] on button "Continue" at bounding box center [411, 213] width 94 height 15
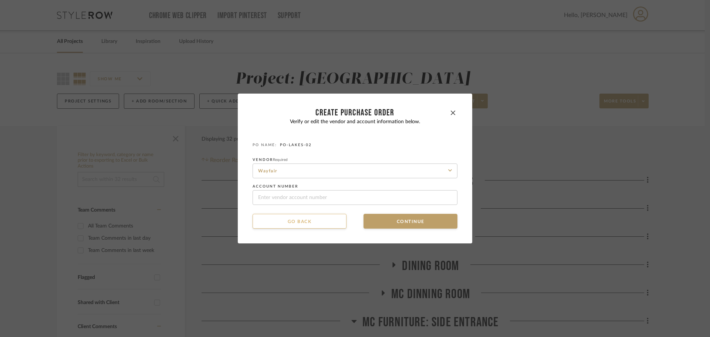
click at [333, 220] on button "Go back" at bounding box center [300, 221] width 94 height 15
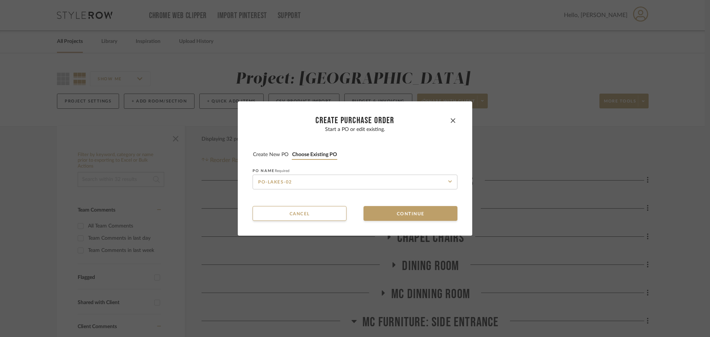
click at [268, 156] on button "Create new PO" at bounding box center [271, 154] width 36 height 7
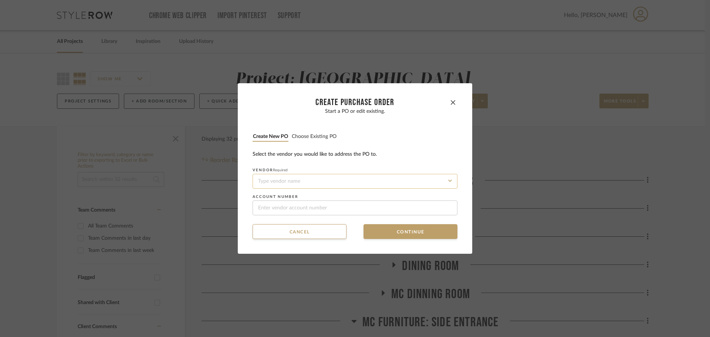
click at [289, 182] on input at bounding box center [355, 181] width 205 height 15
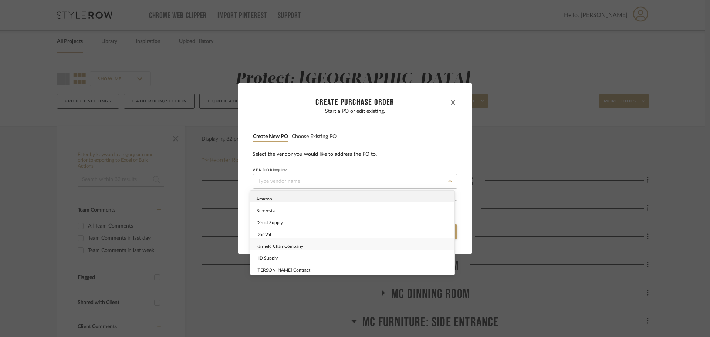
click at [302, 244] on span "Fairfield Chair Company" at bounding box center [279, 246] width 47 height 4
type input "Fairfield Chair Company"
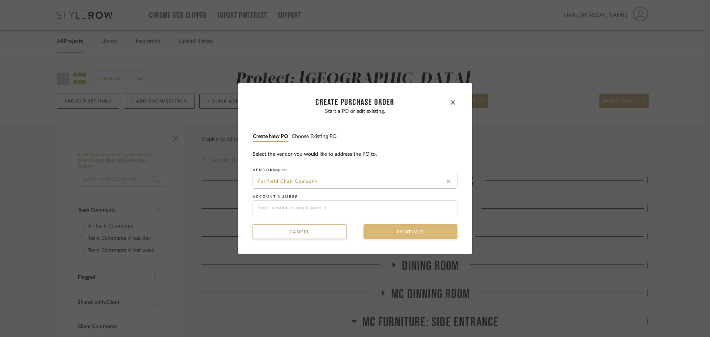
click at [371, 228] on button "Continue" at bounding box center [411, 231] width 94 height 15
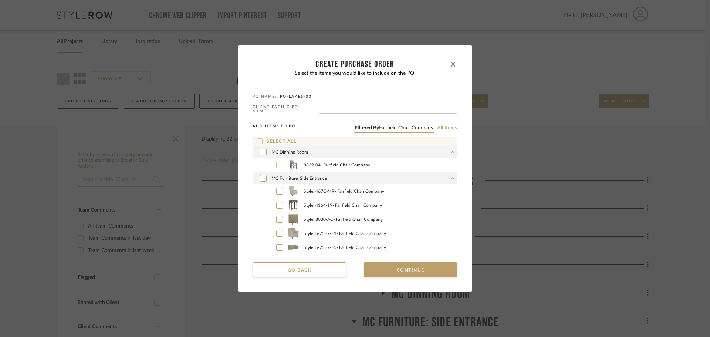
click at [277, 163] on icon at bounding box center [279, 164] width 4 height 5
click at [277, 189] on icon at bounding box center [279, 191] width 4 height 5
click at [278, 204] on icon at bounding box center [279, 205] width 4 height 5
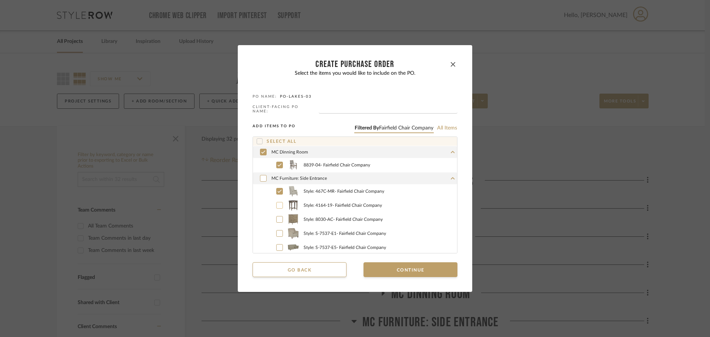
click at [278, 219] on icon at bounding box center [280, 219] width 4 height 3
click at [277, 233] on icon at bounding box center [279, 233] width 4 height 5
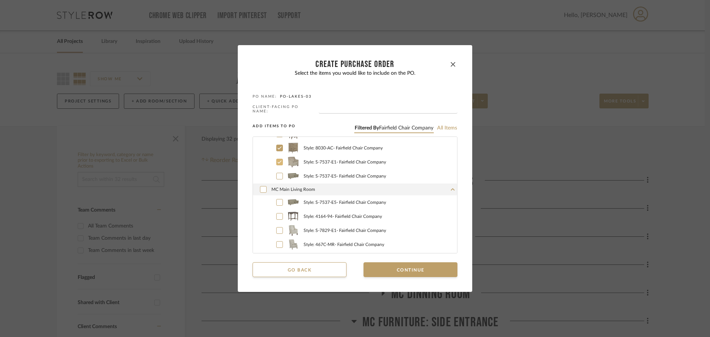
scroll to position [74, 0]
click at [277, 171] on icon at bounding box center [279, 173] width 4 height 5
click at [277, 196] on div at bounding box center [279, 199] width 7 height 7
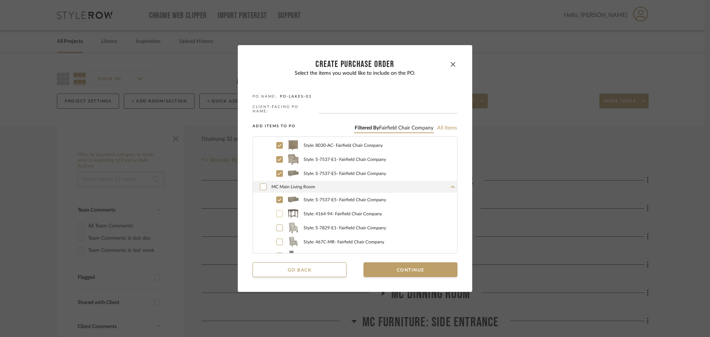
click at [278, 208] on label "Style: 4164-94 - Fairfield Chair Company" at bounding box center [363, 213] width 188 height 11
click at [278, 222] on label "Style: S-7829-E1 - Fairfield Chair Company" at bounding box center [363, 227] width 188 height 11
click at [277, 239] on div at bounding box center [279, 242] width 7 height 7
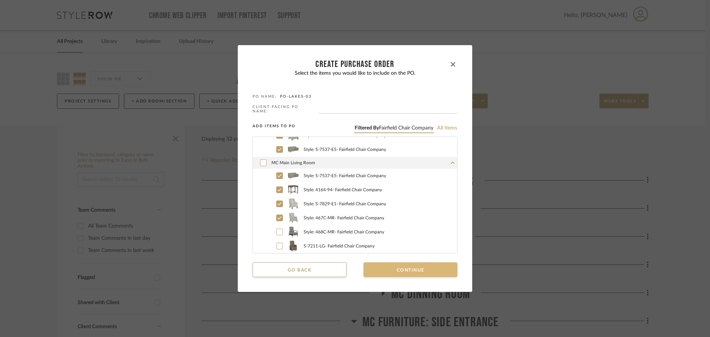
click at [384, 264] on button "Continue" at bounding box center [411, 269] width 94 height 15
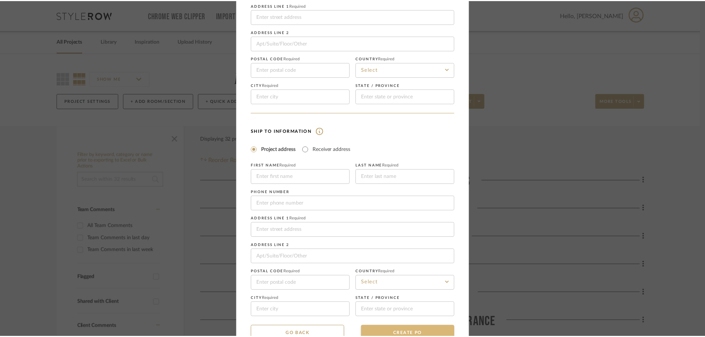
scroll to position [87, 0]
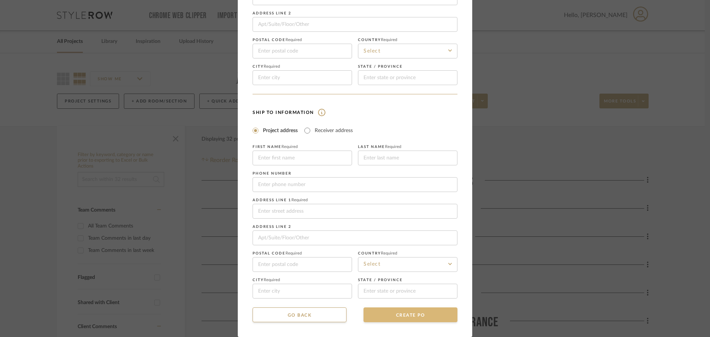
click at [399, 311] on button "CREATE PO" at bounding box center [411, 314] width 94 height 15
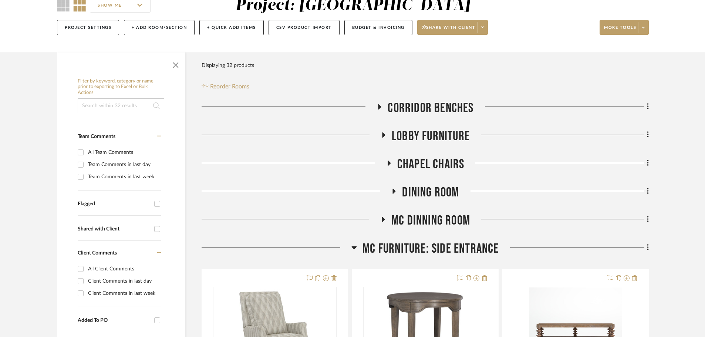
scroll to position [74, 0]
click at [380, 218] on icon at bounding box center [383, 219] width 9 height 6
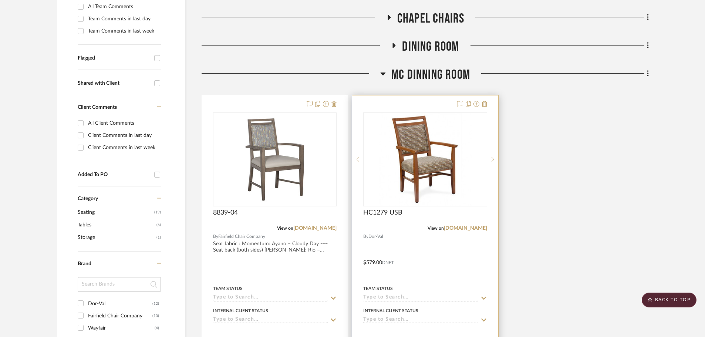
scroll to position [222, 0]
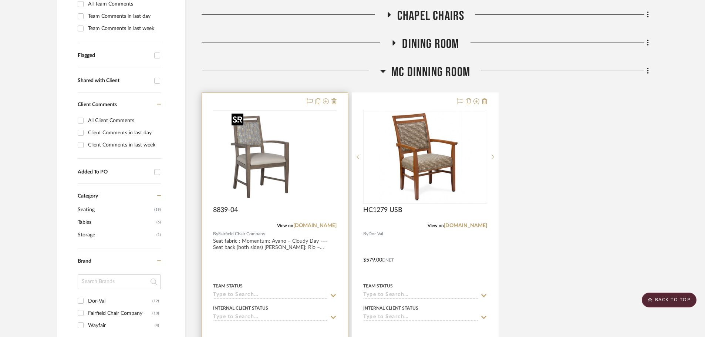
click at [0, 0] on img at bounding box center [0, 0] width 0 height 0
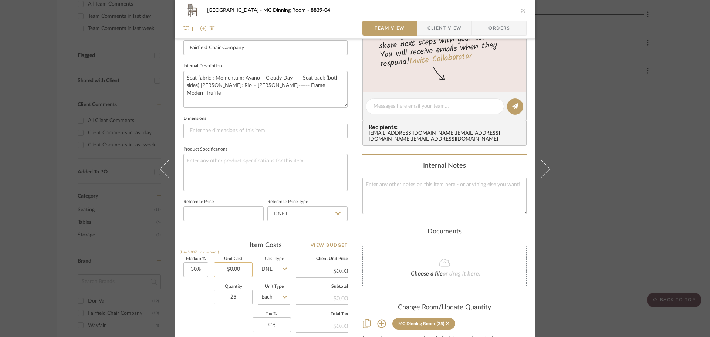
scroll to position [259, 0]
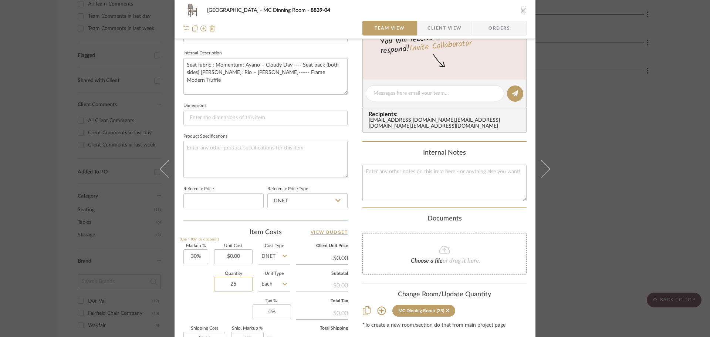
click at [239, 284] on input "25" at bounding box center [233, 284] width 38 height 15
type input "24"
click at [215, 305] on div "Markup % (Use "-X%" to discount) 30% Unit Cost $0.00 Cost Type DNET Client Unit…" at bounding box center [265, 298] width 164 height 108
click at [522, 10] on icon "close" at bounding box center [523, 10] width 6 height 6
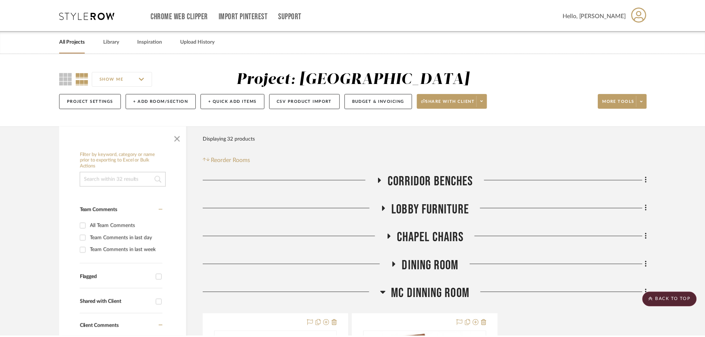
scroll to position [222, 0]
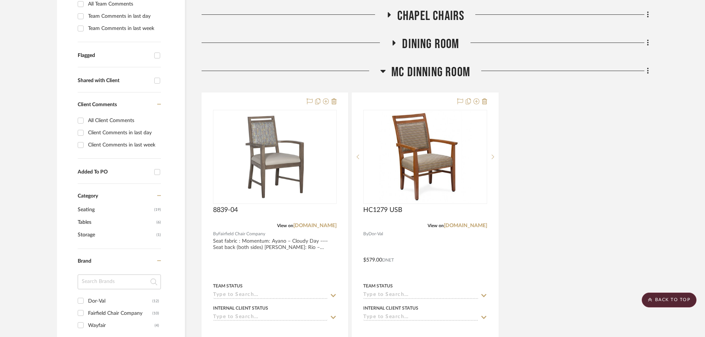
click at [384, 71] on icon at bounding box center [383, 71] width 5 height 3
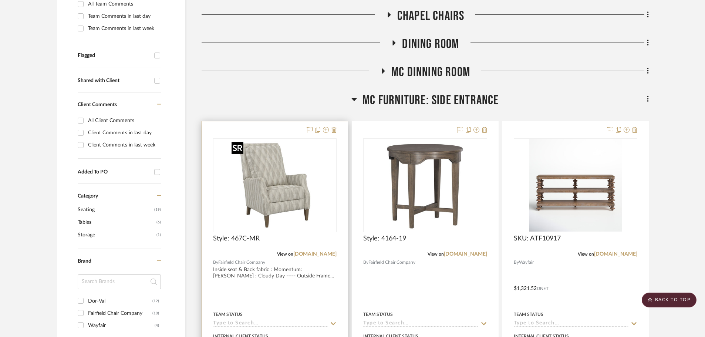
click at [287, 188] on img "0" at bounding box center [275, 185] width 92 height 92
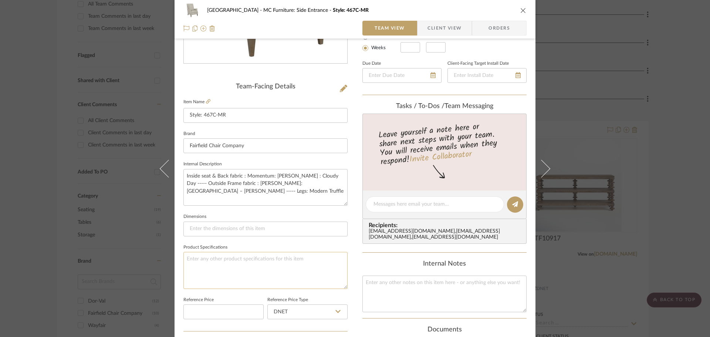
scroll to position [259, 0]
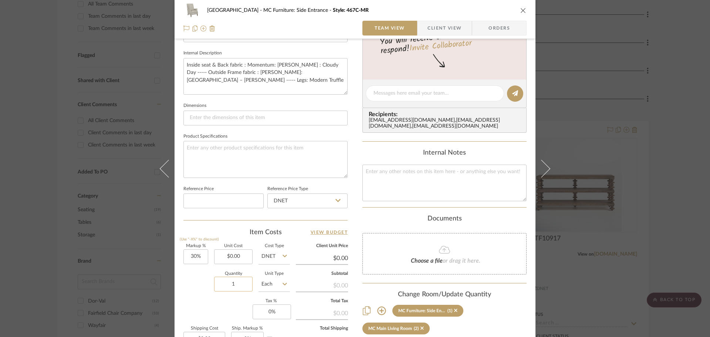
click at [235, 288] on input "1" at bounding box center [233, 284] width 38 height 15
type input "2"
click at [211, 315] on div "Markup % (Use "-X%" to discount) 30% Unit Cost $0.00 Cost Type DNET Client Unit…" at bounding box center [265, 298] width 164 height 108
click at [523, 10] on icon "close" at bounding box center [523, 10] width 6 height 6
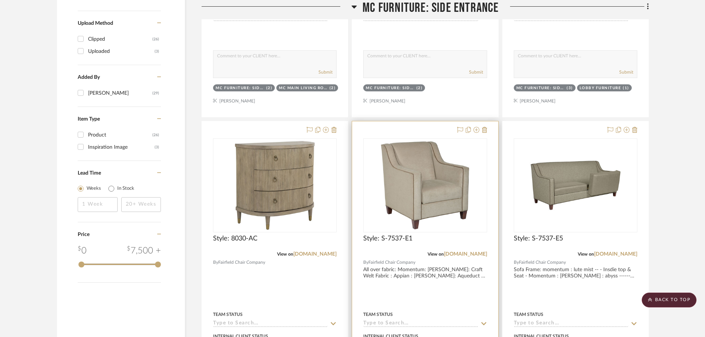
scroll to position [555, 0]
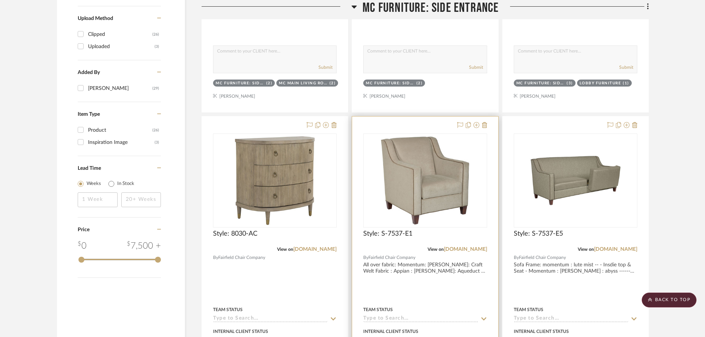
click at [436, 234] on div "Style: S-7537-E1" at bounding box center [425, 238] width 124 height 16
click at [425, 206] on img "0" at bounding box center [425, 180] width 92 height 92
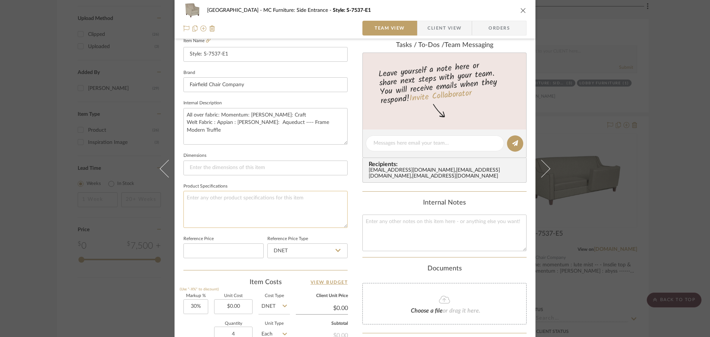
scroll to position [222, 0]
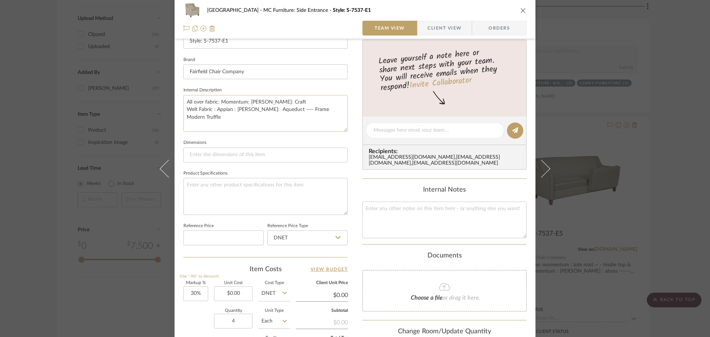
click at [280, 104] on textarea "All over fabric: Momentum: Ayano: Craft Welt Fabric : Appian : Selena: Aqueduct…" at bounding box center [265, 113] width 164 height 37
click at [186, 109] on textarea "All over fabric: Momentum: Ayano: Craft--------- Welt Fabric : Appian : Selena:…" at bounding box center [265, 113] width 164 height 37
type textarea "All over fabric: Momentum: Ayano: Craft--------- Welt Fabric : Appian : Selena:…"
click at [521, 10] on icon "close" at bounding box center [523, 10] width 6 height 6
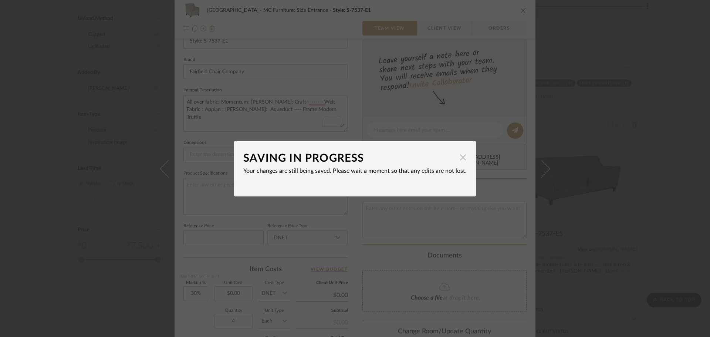
click at [463, 155] on span "button" at bounding box center [463, 157] width 15 height 15
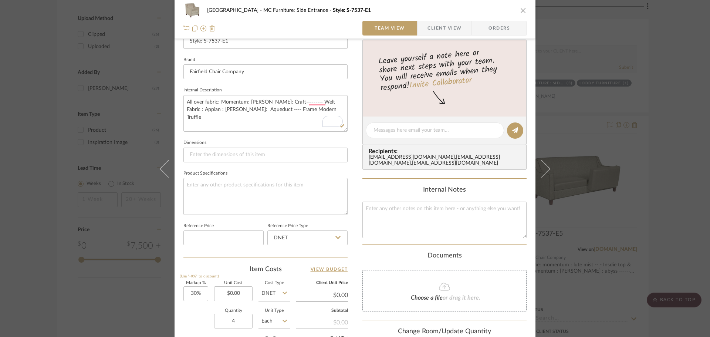
click at [516, 12] on div "Lake Shore MC Furniture: Side Entrance Style: S-7537-E1" at bounding box center [354, 10] width 343 height 15
click at [520, 10] on icon "close" at bounding box center [523, 10] width 6 height 6
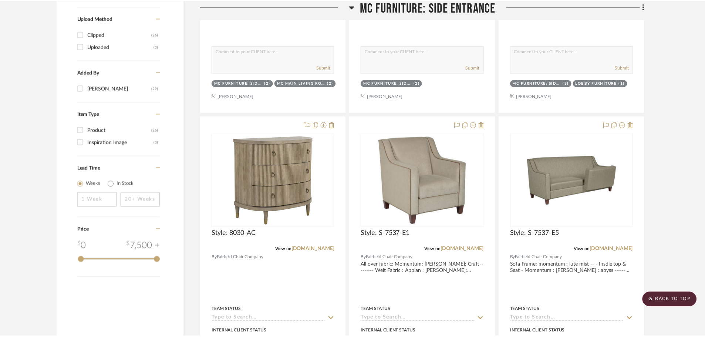
scroll to position [555, 0]
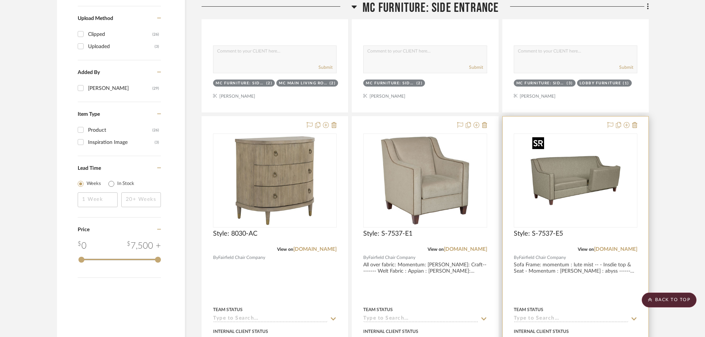
click at [563, 159] on img "0" at bounding box center [575, 180] width 92 height 92
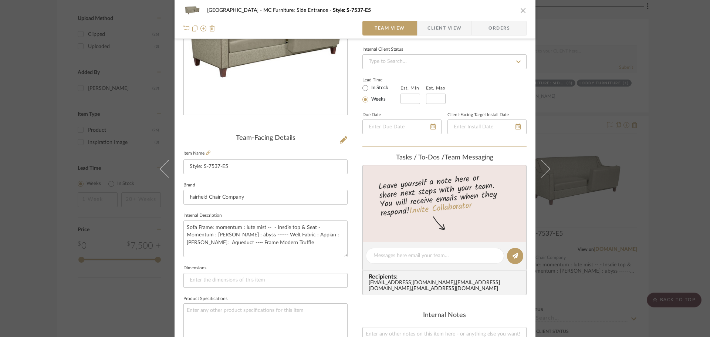
scroll to position [111, 0]
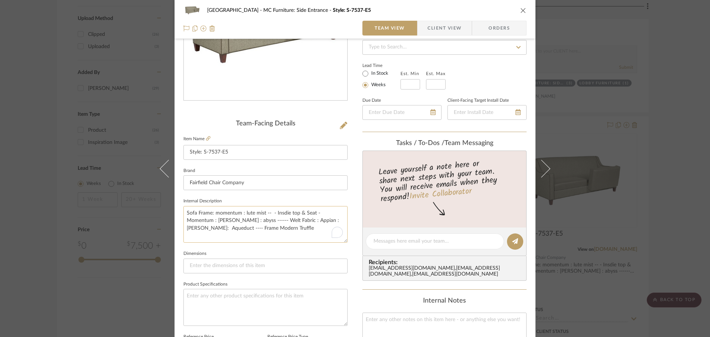
click at [241, 220] on textarea "Sofa Frame: momentum : lute mist -- - Insdie top & Seat - Momentum : Ayano : ab…" at bounding box center [265, 224] width 164 height 37
type textarea "Sofa Frame: momentum : lute mist -- - Insdie top & Seat - Momentum : Ayano : cr…"
click at [288, 238] on textarea "Sofa Frame: momentum : lute mist -- - Insdie top & Seat - Momentum : Ayano : cr…" at bounding box center [265, 224] width 164 height 37
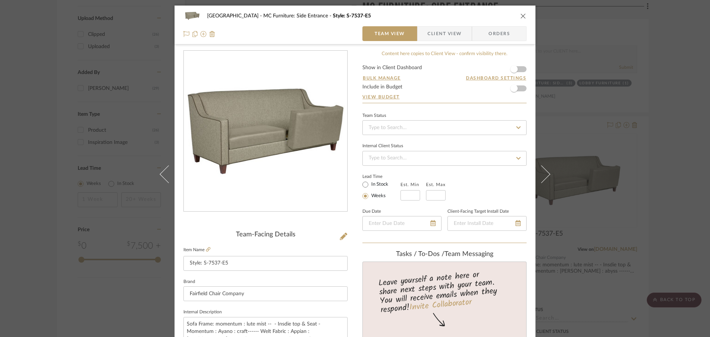
scroll to position [111, 0]
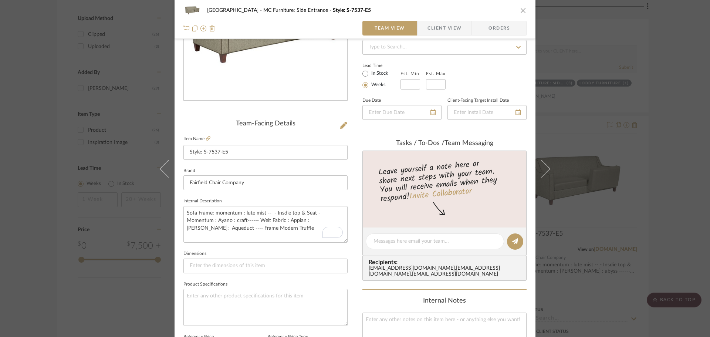
type textarea "Sofa Frame: momentum : lute mist -- - Insdie top & Seat - Momentum : Ayano : cr…"
click at [521, 13] on icon "close" at bounding box center [523, 10] width 6 height 6
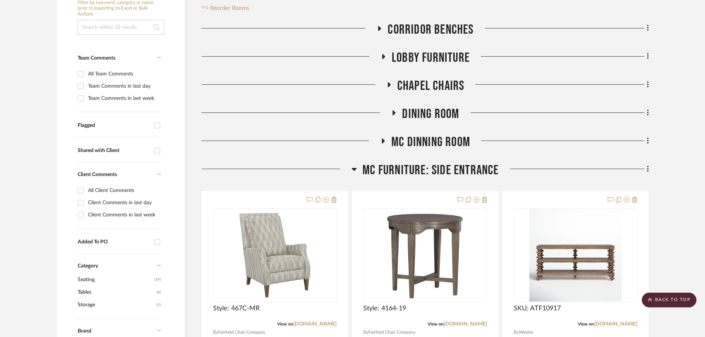
scroll to position [148, 0]
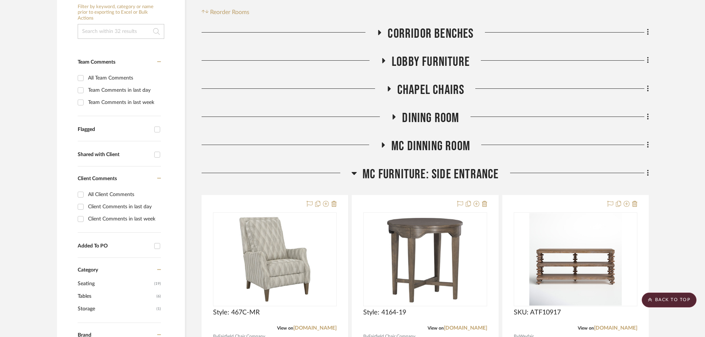
click at [388, 145] on h3 "MC Dinning Room" at bounding box center [425, 146] width 90 height 16
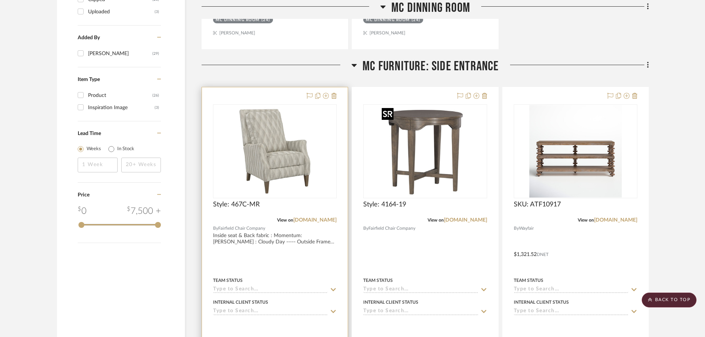
scroll to position [592, 0]
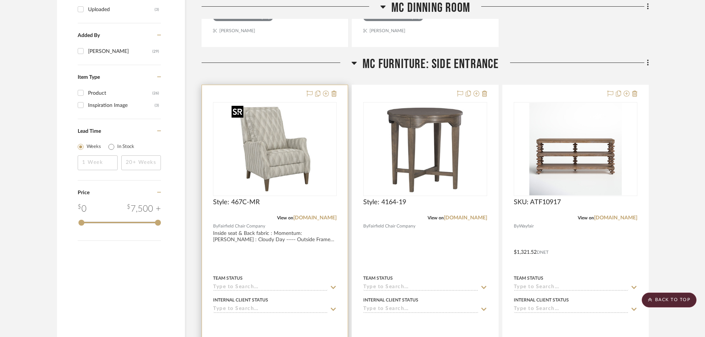
click at [297, 162] on img "0" at bounding box center [275, 149] width 92 height 92
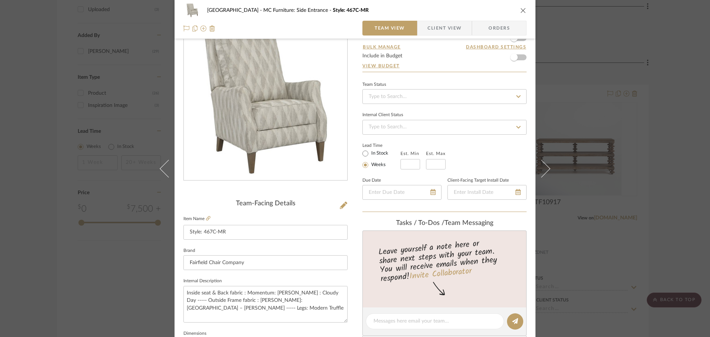
scroll to position [74, 0]
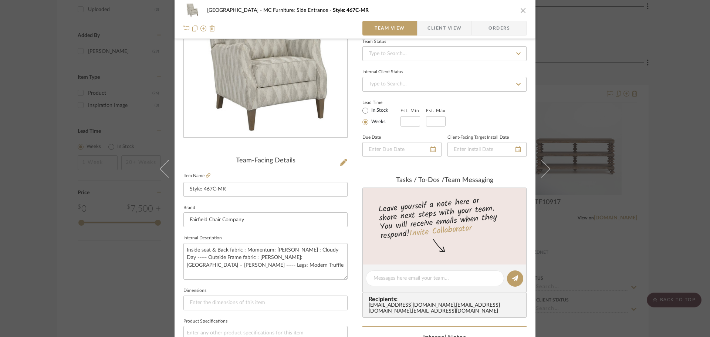
click at [522, 10] on icon "close" at bounding box center [523, 10] width 6 height 6
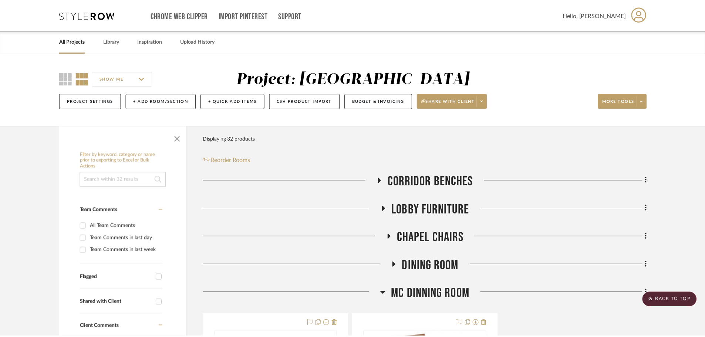
scroll to position [592, 0]
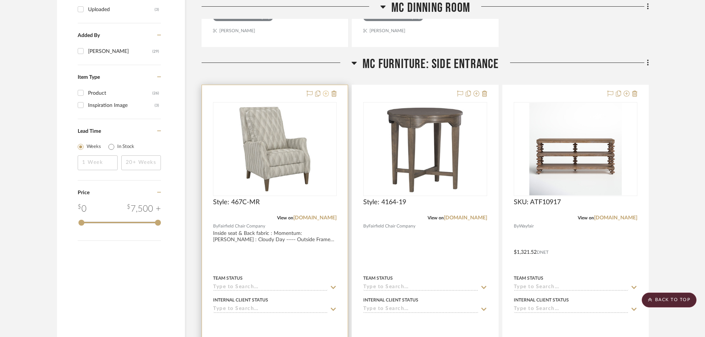
click at [327, 92] on icon at bounding box center [326, 94] width 6 height 6
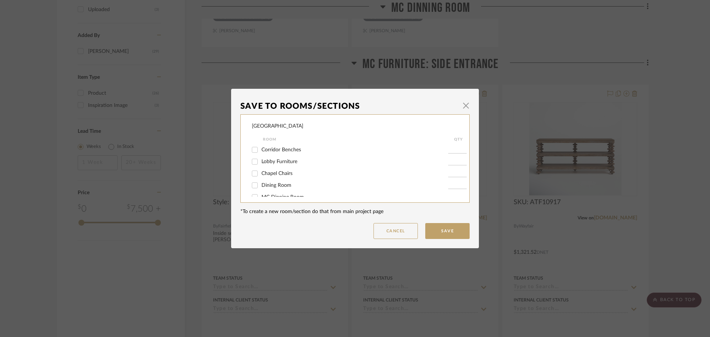
scroll to position [32, 0]
click at [444, 233] on button "Save" at bounding box center [447, 231] width 44 height 16
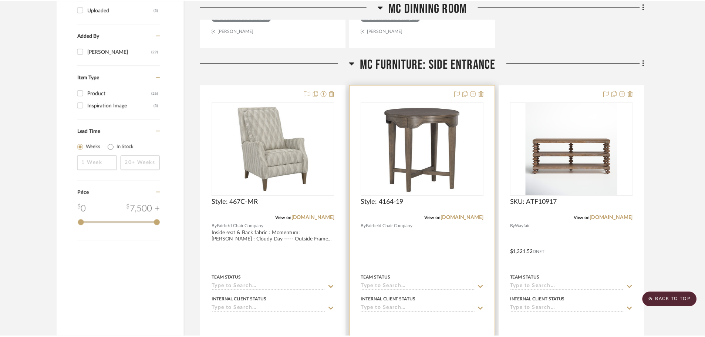
scroll to position [592, 0]
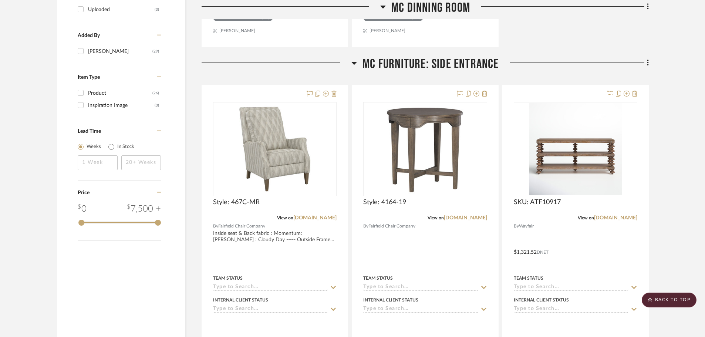
click at [353, 65] on icon at bounding box center [354, 62] width 6 height 9
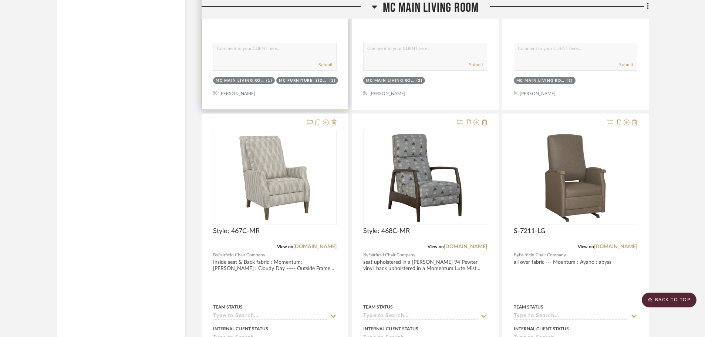
scroll to position [925, 0]
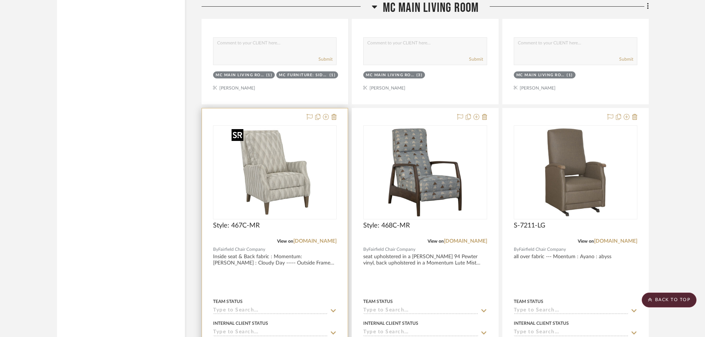
click at [273, 159] on img "0" at bounding box center [275, 172] width 92 height 92
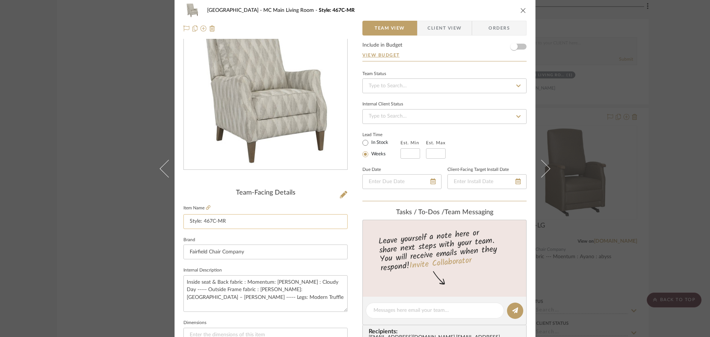
scroll to position [111, 0]
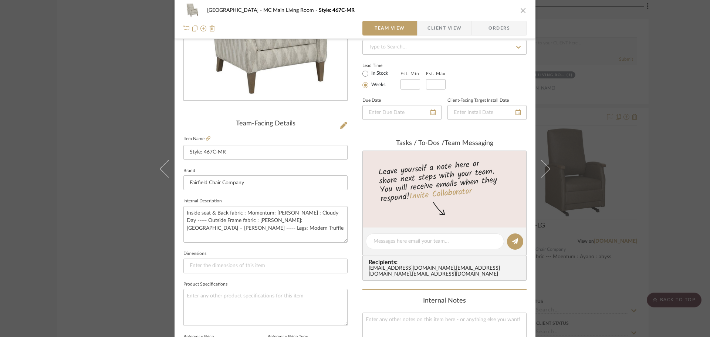
click at [523, 10] on icon "close" at bounding box center [523, 10] width 6 height 6
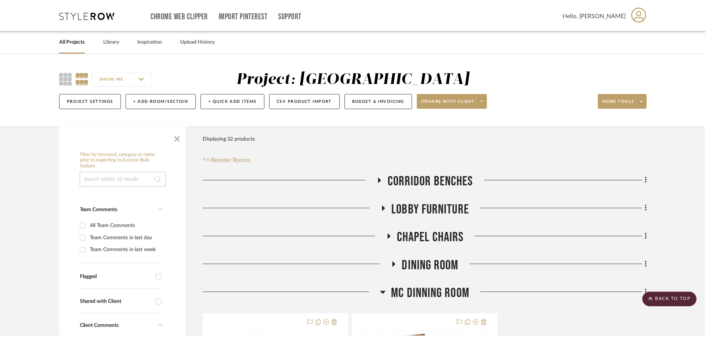
scroll to position [925, 0]
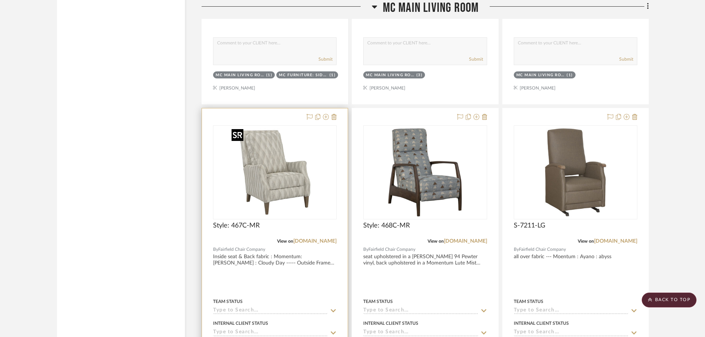
click at [283, 178] on img "0" at bounding box center [275, 172] width 92 height 92
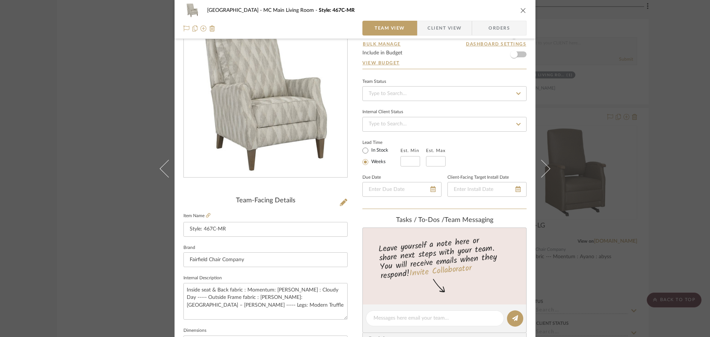
scroll to position [74, 0]
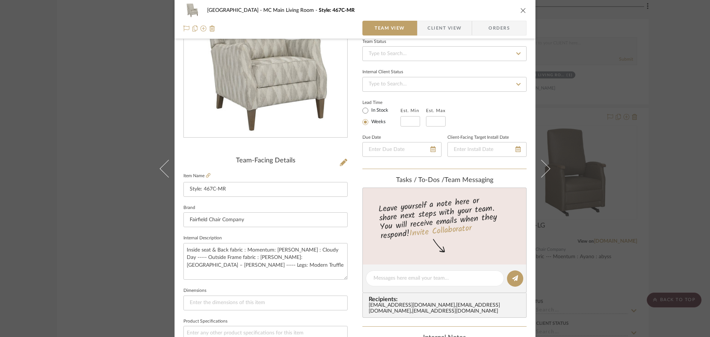
click at [522, 9] on icon "close" at bounding box center [523, 10] width 6 height 6
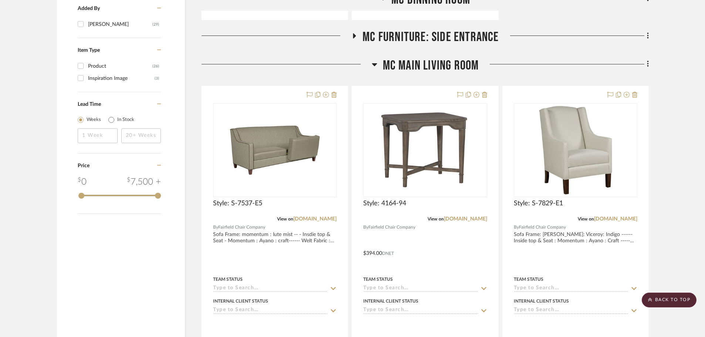
scroll to position [592, 0]
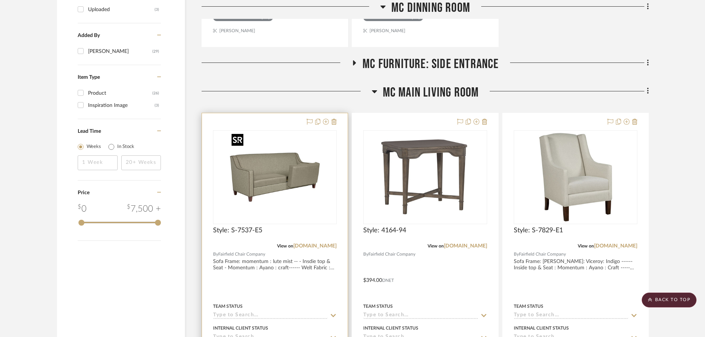
click at [296, 173] on img "0" at bounding box center [275, 177] width 92 height 92
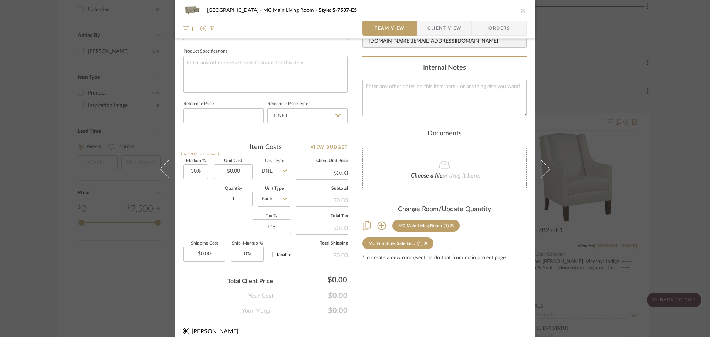
scroll to position [352, 0]
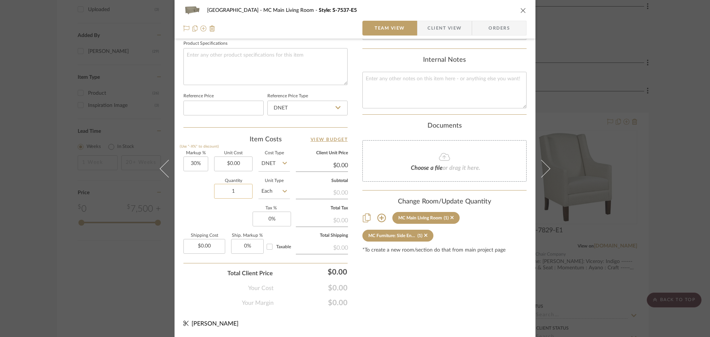
click at [238, 190] on input "1" at bounding box center [233, 191] width 38 height 15
type input "2"
click at [226, 211] on div "Markup % (Use "-X%" to discount) 30% Unit Cost $0.00 Cost Type DNET Client Unit…" at bounding box center [265, 205] width 164 height 108
click at [520, 7] on icon "close" at bounding box center [523, 10] width 6 height 6
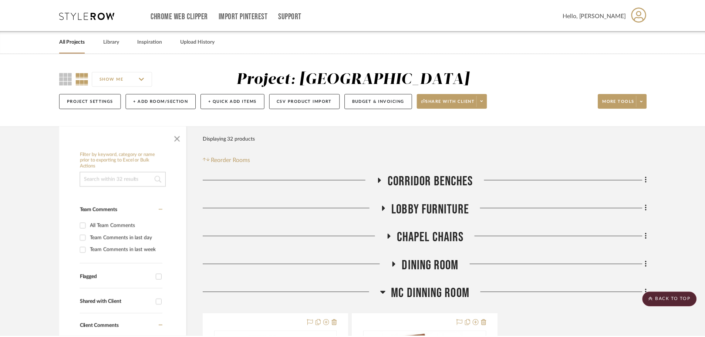
scroll to position [592, 0]
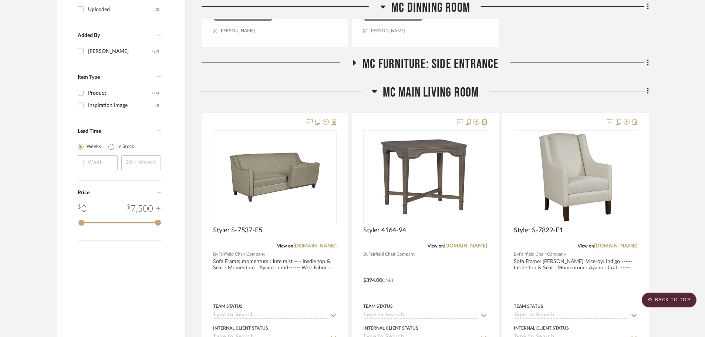
click at [354, 63] on icon at bounding box center [354, 62] width 3 height 5
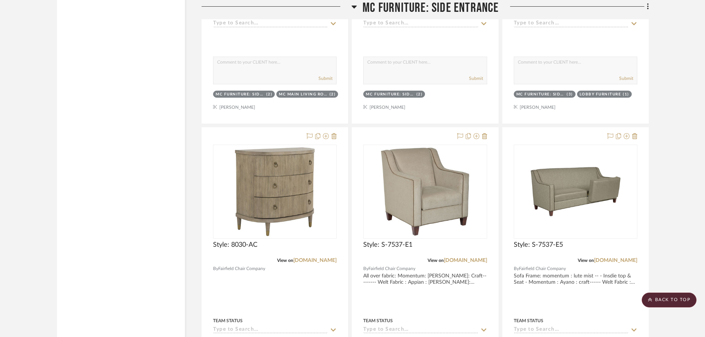
scroll to position [888, 0]
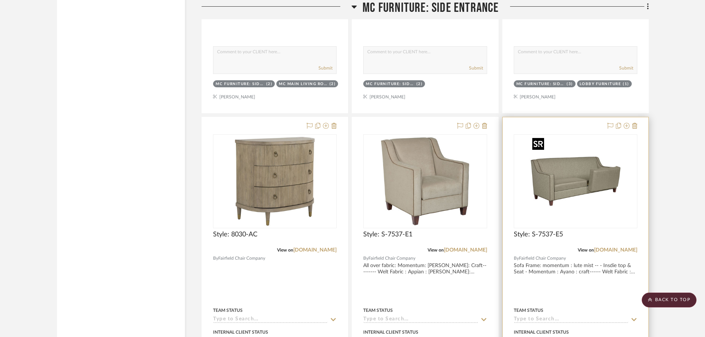
click at [0, 0] on img at bounding box center [0, 0] width 0 height 0
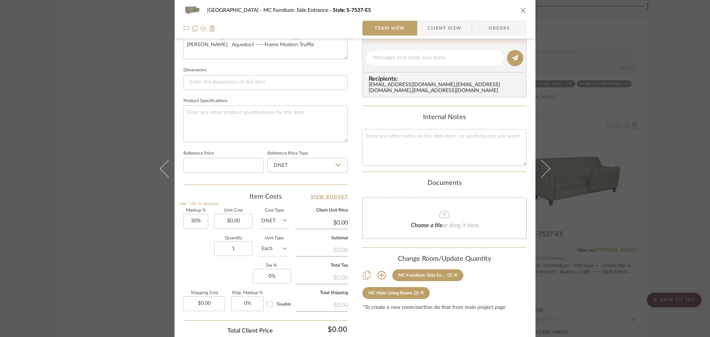
scroll to position [296, 0]
click at [521, 12] on icon "close" at bounding box center [523, 10] width 6 height 6
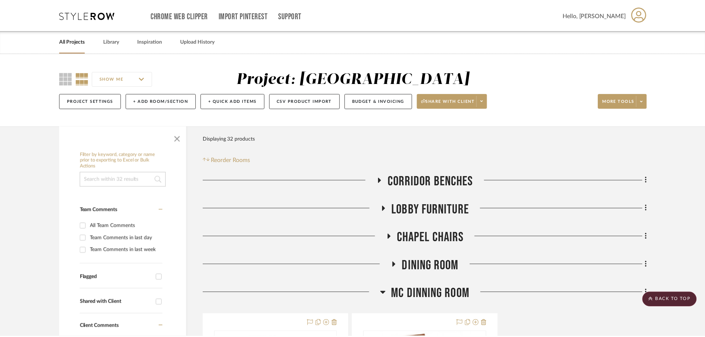
scroll to position [888, 0]
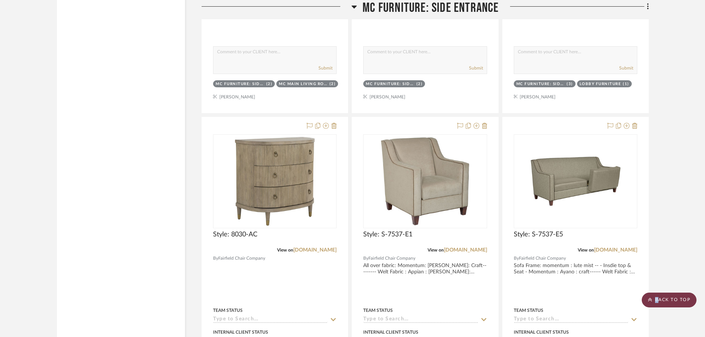
click at [659, 302] on scroll-to-top-button "BACK TO TOP" at bounding box center [669, 300] width 55 height 15
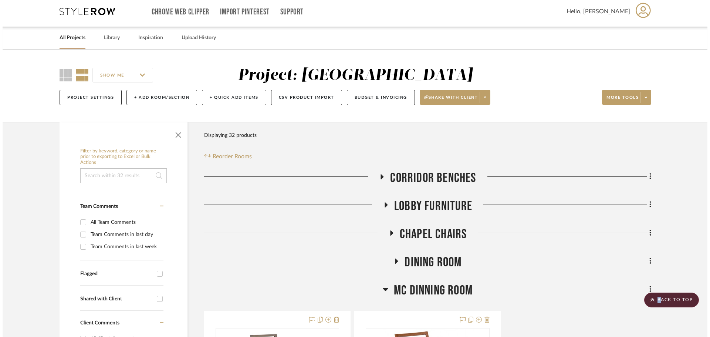
scroll to position [0, 0]
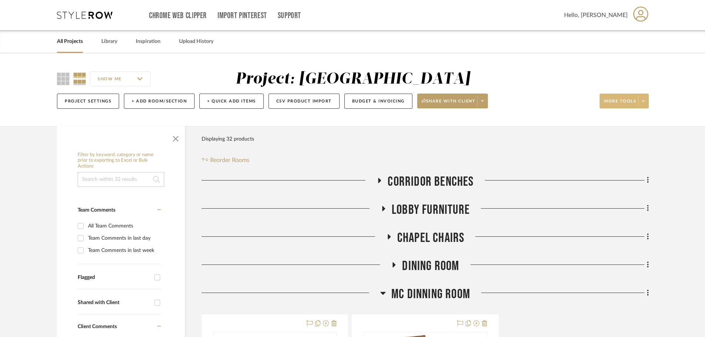
click at [646, 94] on button "More tools" at bounding box center [624, 101] width 49 height 15
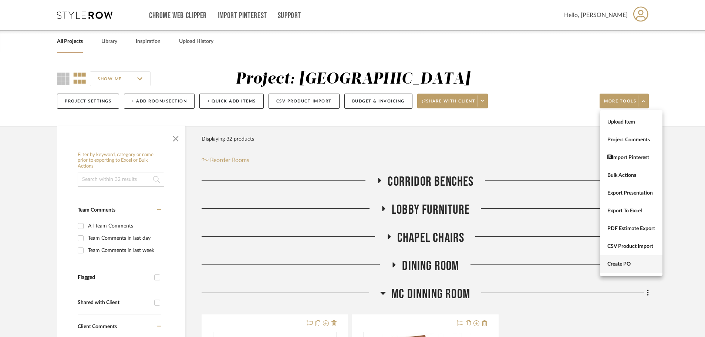
click at [617, 266] on span "Create PO" at bounding box center [631, 264] width 48 height 6
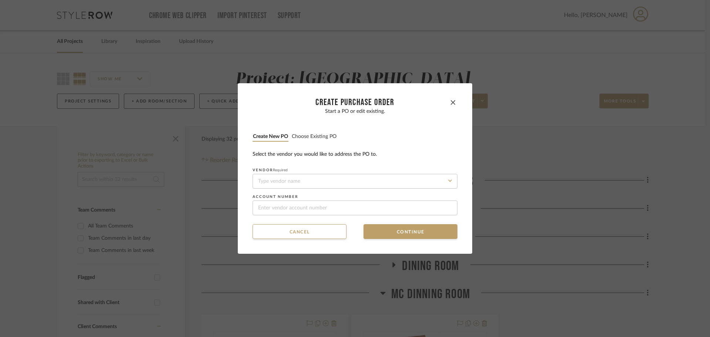
click at [305, 131] on div "Start a PO or edit existing. Create new PO Choose existing PO Select the vendor…" at bounding box center [355, 161] width 205 height 107
click at [305, 136] on button "Choose existing PO" at bounding box center [313, 136] width 45 height 7
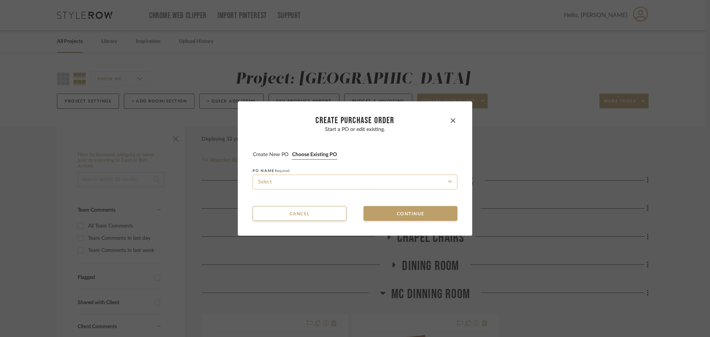
click at [328, 178] on input at bounding box center [355, 182] width 205 height 15
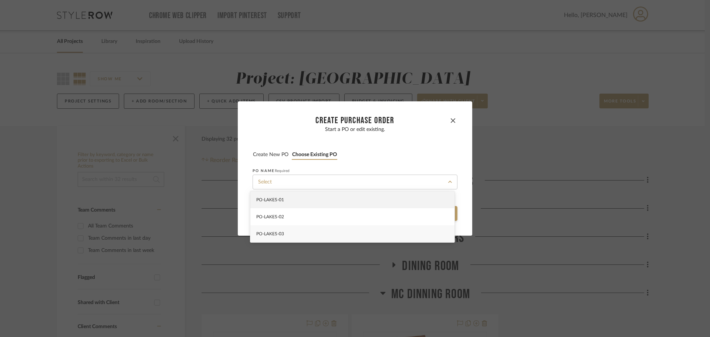
click at [335, 231] on div "PO-LAKES-03" at bounding box center [352, 233] width 204 height 17
type input "PO-LAKES-03"
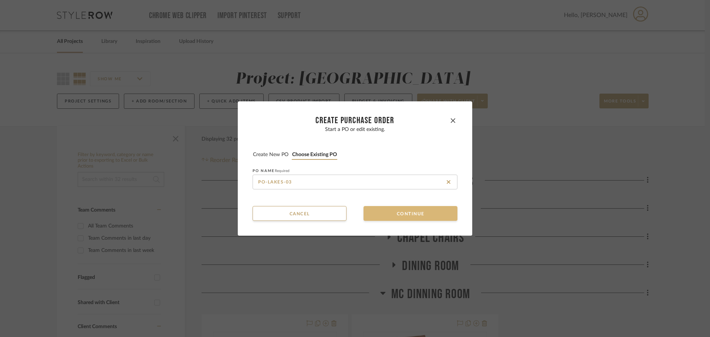
click at [389, 217] on button "Continue" at bounding box center [411, 213] width 94 height 15
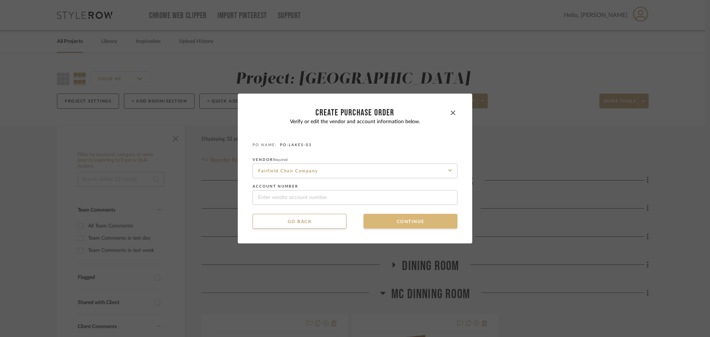
click at [388, 219] on button "Continue" at bounding box center [411, 221] width 94 height 15
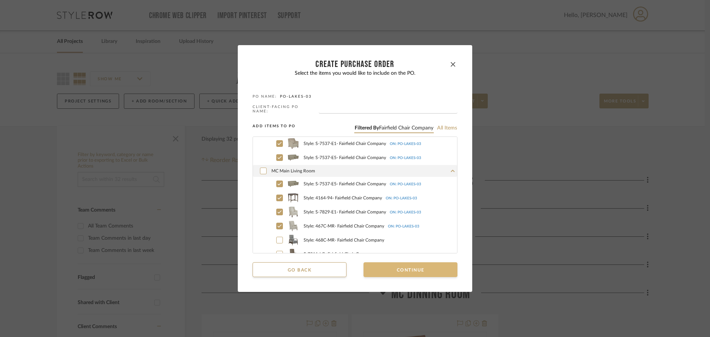
scroll to position [98, 0]
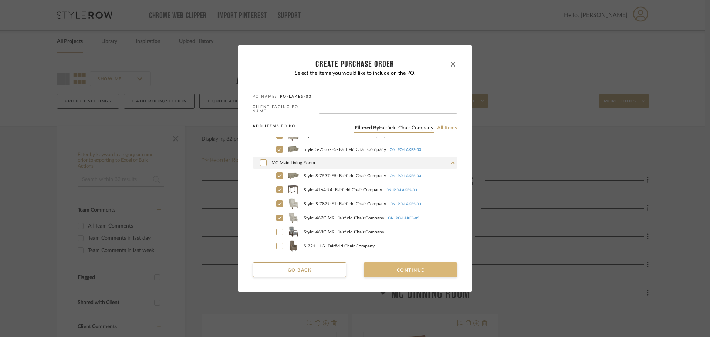
click at [426, 266] on button "Continue" at bounding box center [411, 269] width 94 height 15
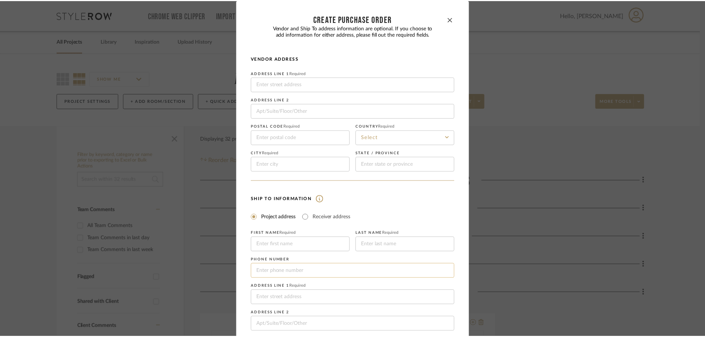
scroll to position [87, 0]
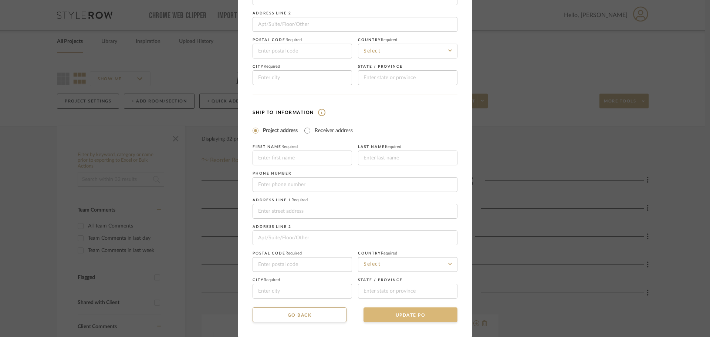
click at [433, 316] on button "UPDATE PO" at bounding box center [411, 314] width 94 height 15
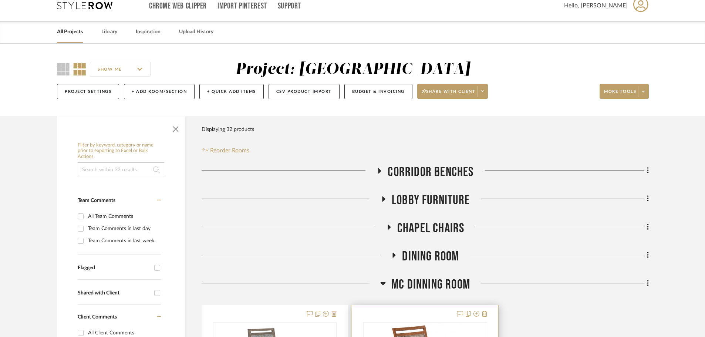
scroll to position [37, 0]
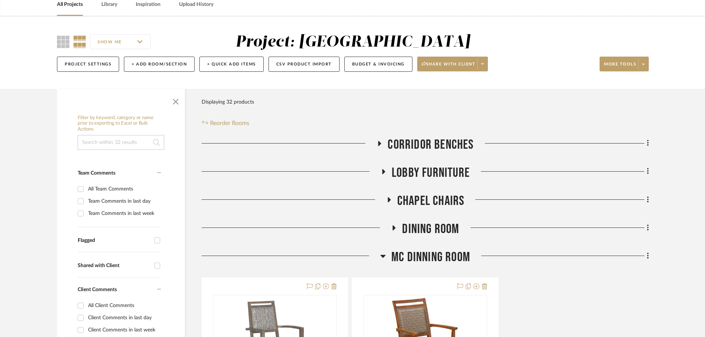
click at [385, 257] on icon at bounding box center [383, 255] width 6 height 9
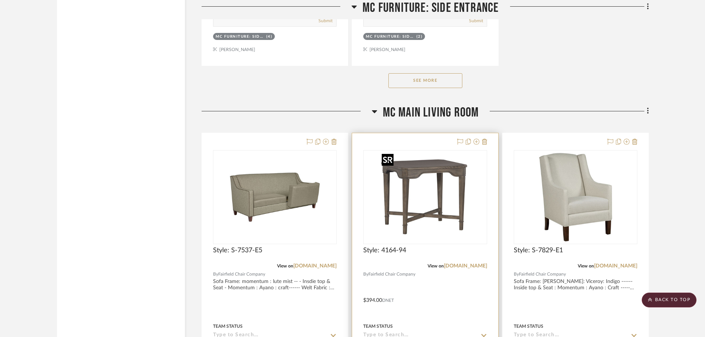
scroll to position [1294, 0]
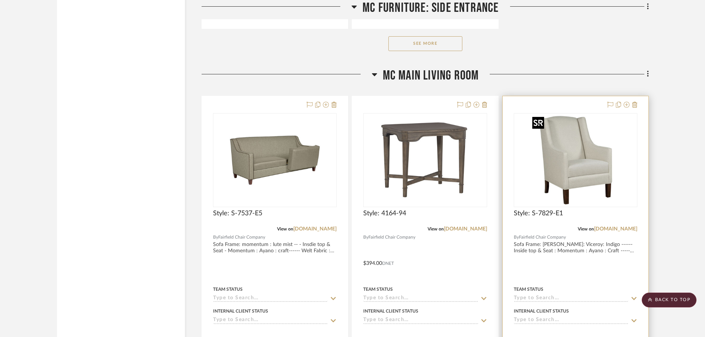
click at [570, 164] on img "0" at bounding box center [575, 160] width 92 height 92
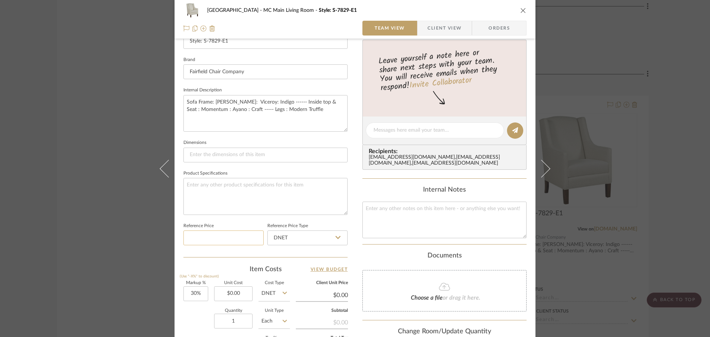
scroll to position [259, 0]
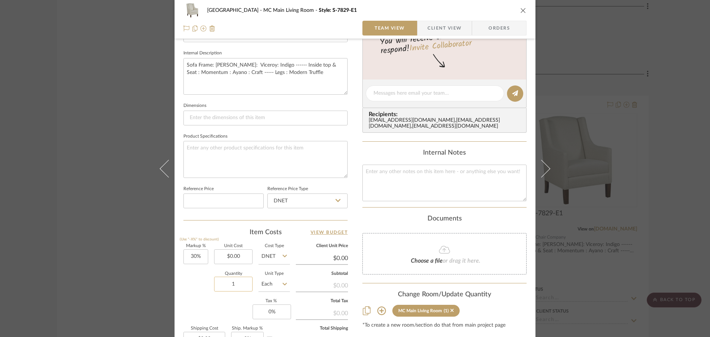
click at [240, 286] on input "1" at bounding box center [233, 284] width 38 height 15
type input "4"
click at [209, 313] on div "Markup % (Use "-X%" to discount) 30% Unit Cost $0.00 Cost Type DNET Client Unit…" at bounding box center [265, 298] width 164 height 108
click at [520, 9] on icon "close" at bounding box center [523, 10] width 6 height 6
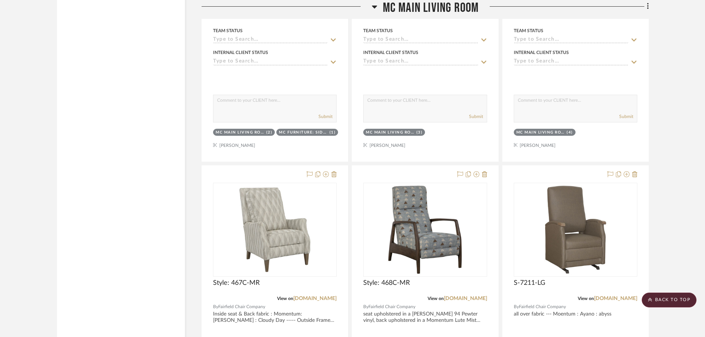
scroll to position [1553, 0]
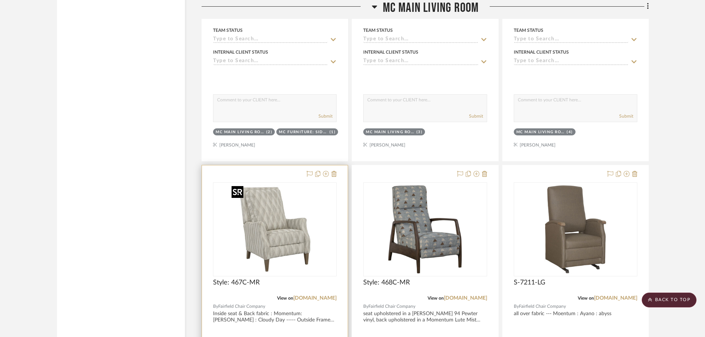
click at [297, 240] on img "0" at bounding box center [275, 229] width 92 height 92
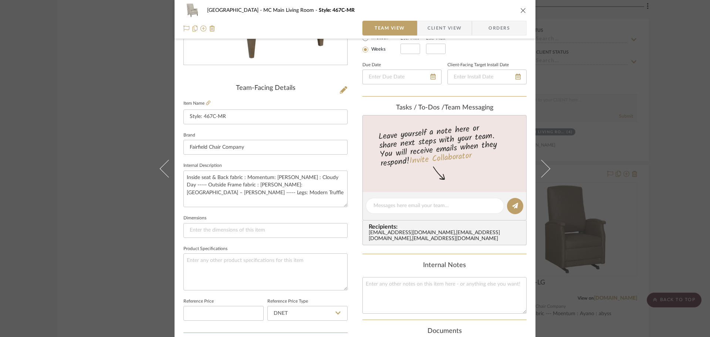
scroll to position [148, 0]
click at [308, 188] on textarea "Inside seat & Back fabric : Momentum: Ayano : Cloudy Day ----- Outside Frame fa…" at bounding box center [265, 187] width 164 height 37
click at [521, 10] on icon "close" at bounding box center [523, 10] width 6 height 6
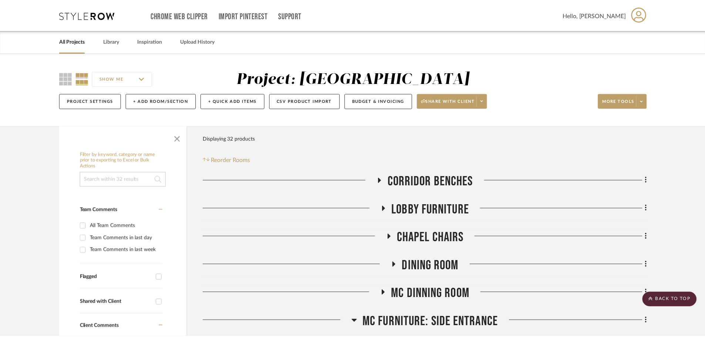
scroll to position [1553, 0]
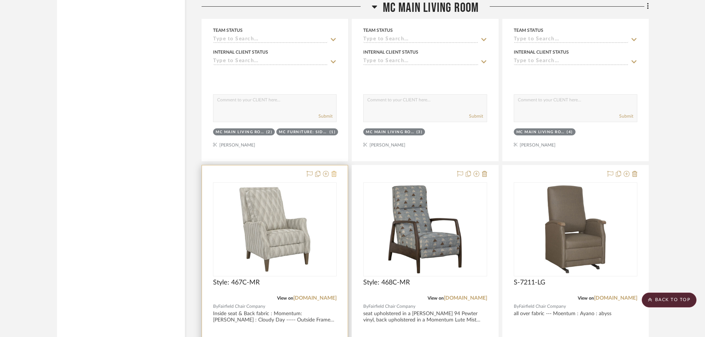
click at [335, 175] on icon at bounding box center [333, 174] width 5 height 6
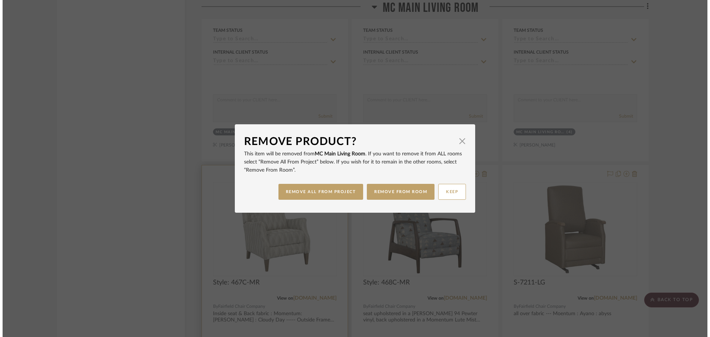
scroll to position [0, 0]
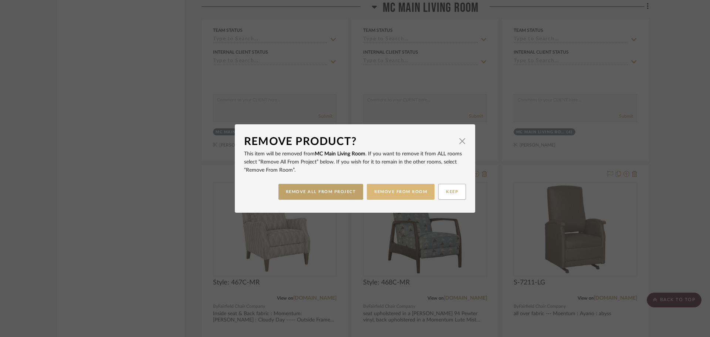
click at [379, 190] on button "REMOVE FROM ROOM" at bounding box center [401, 192] width 68 height 16
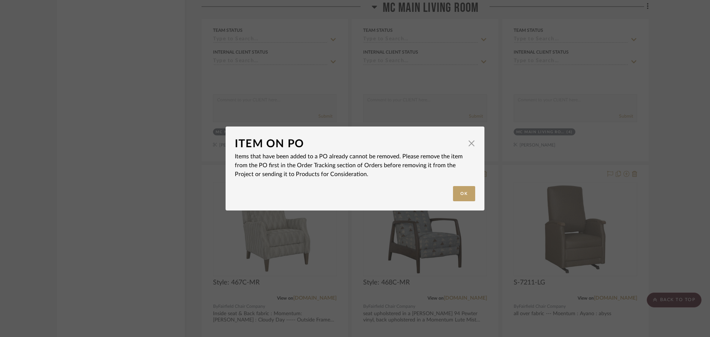
click at [444, 192] on div "Ok" at bounding box center [355, 193] width 240 height 15
click at [453, 191] on button "Ok" at bounding box center [464, 193] width 22 height 15
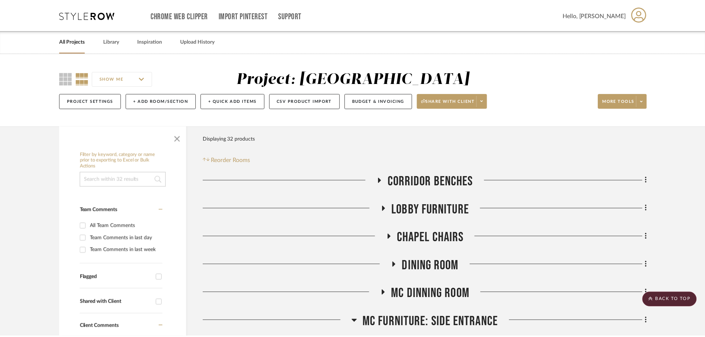
scroll to position [1553, 0]
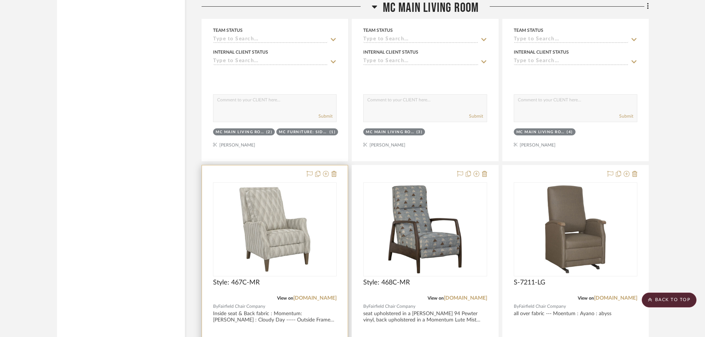
click at [288, 169] on div at bounding box center [275, 327] width 146 height 324
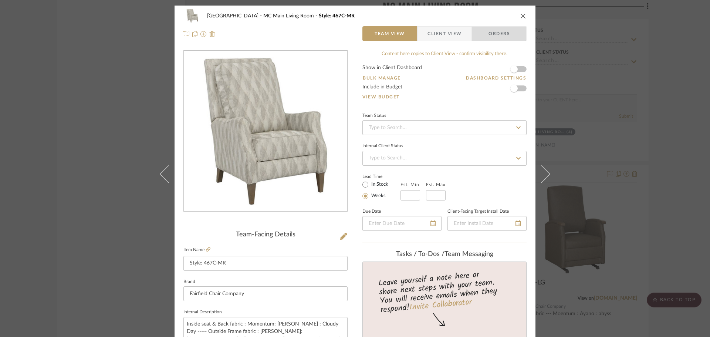
click at [487, 34] on span "Orders" at bounding box center [499, 33] width 38 height 15
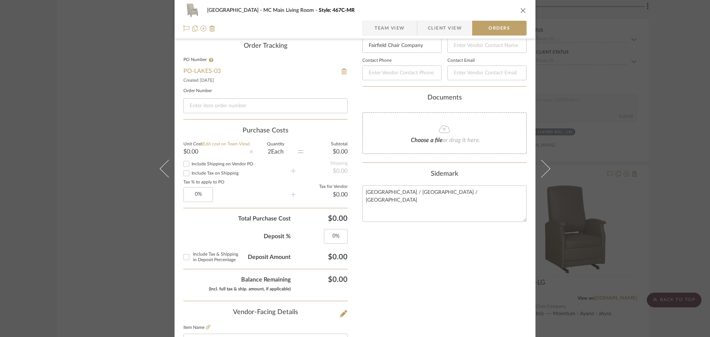
scroll to position [185, 0]
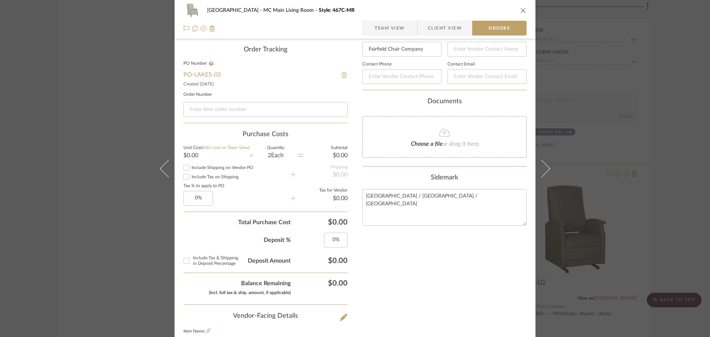
click at [342, 76] on img at bounding box center [344, 75] width 7 height 6
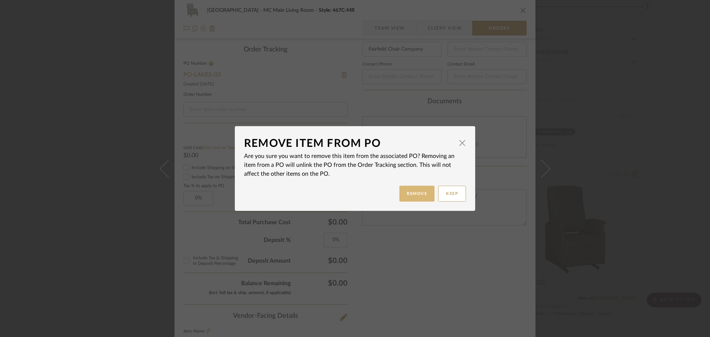
click at [404, 196] on button "Remove" at bounding box center [416, 194] width 35 height 16
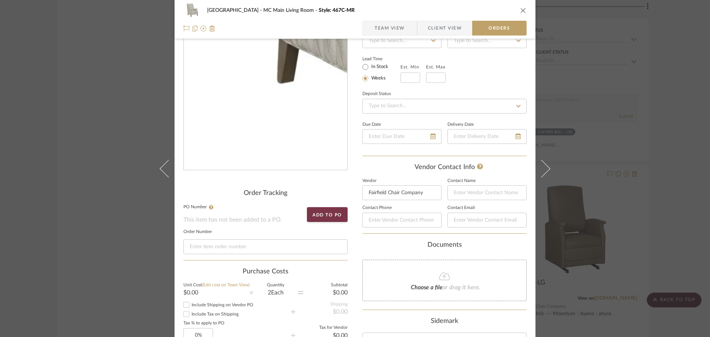
scroll to position [0, 0]
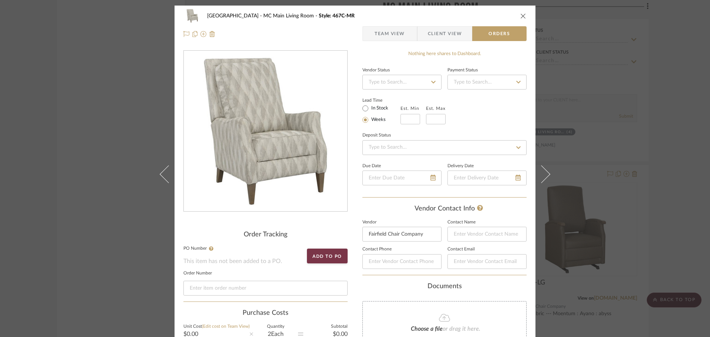
click at [381, 36] on span "Team View" at bounding box center [390, 33] width 30 height 15
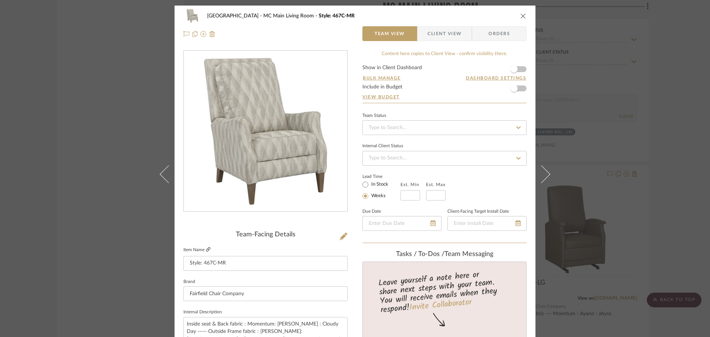
click at [207, 250] on icon at bounding box center [208, 249] width 4 height 4
click at [522, 16] on icon "close" at bounding box center [523, 16] width 6 height 6
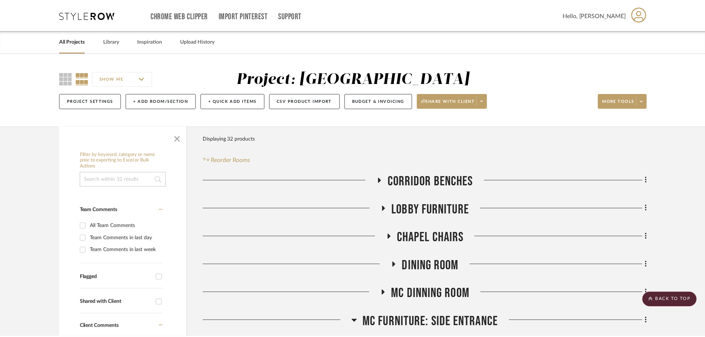
scroll to position [1553, 0]
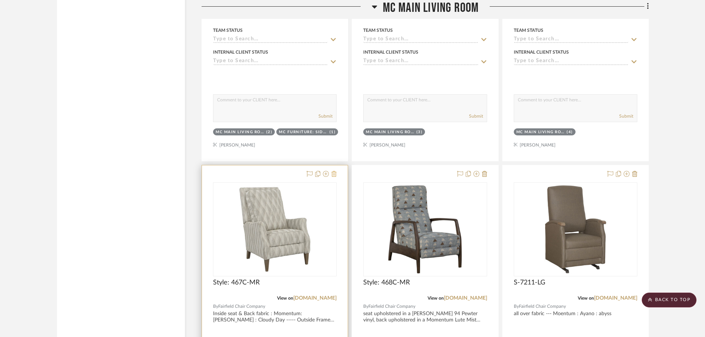
click at [332, 173] on icon at bounding box center [333, 174] width 5 height 6
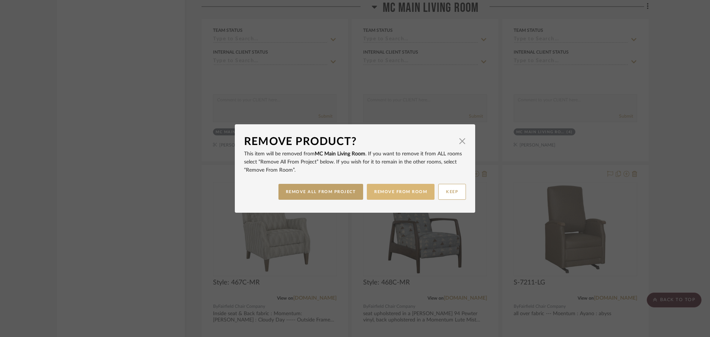
click at [388, 191] on button "REMOVE FROM ROOM" at bounding box center [401, 192] width 68 height 16
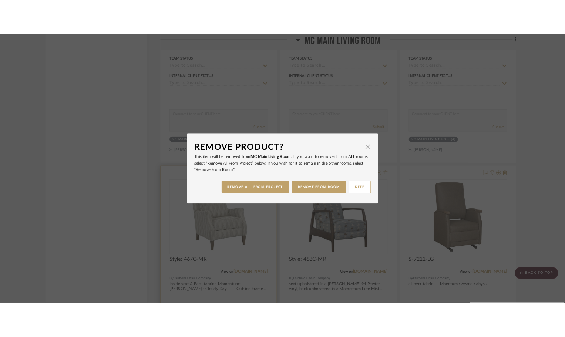
scroll to position [1553, 0]
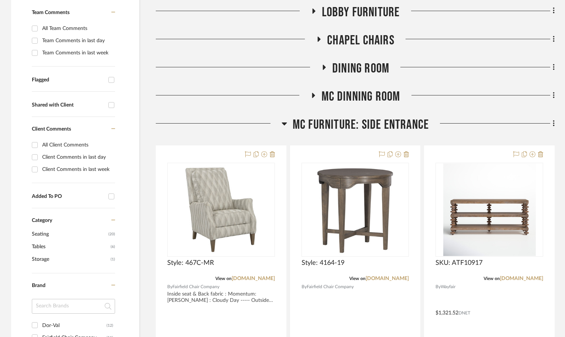
scroll to position [222, 0]
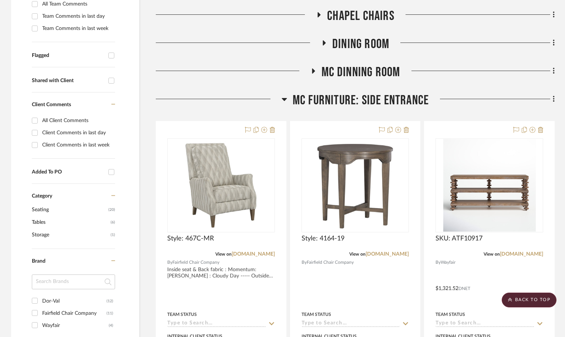
click at [282, 99] on icon at bounding box center [283, 99] width 5 height 3
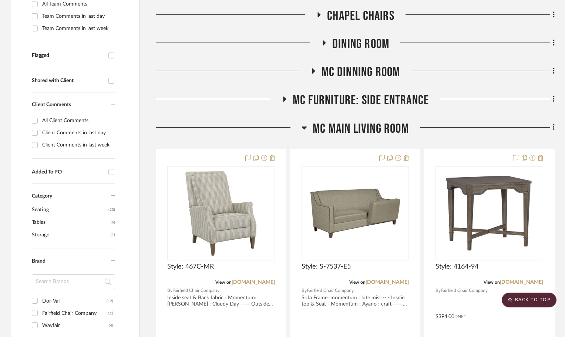
click at [283, 100] on icon at bounding box center [284, 100] width 9 height 6
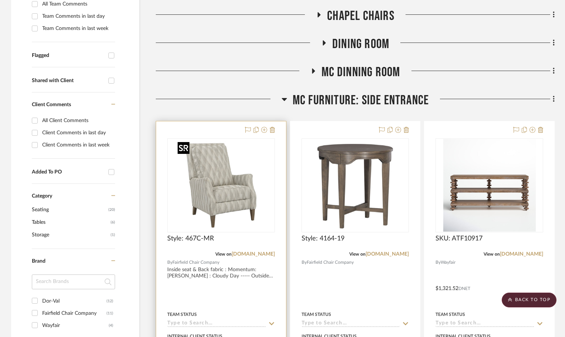
click at [229, 180] on div at bounding box center [221, 185] width 108 height 94
click at [222, 179] on img "0" at bounding box center [221, 185] width 92 height 92
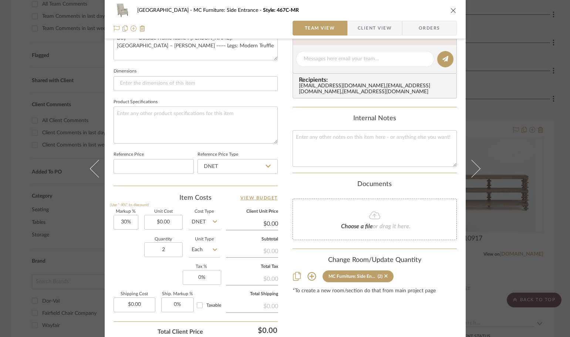
scroll to position [296, 0]
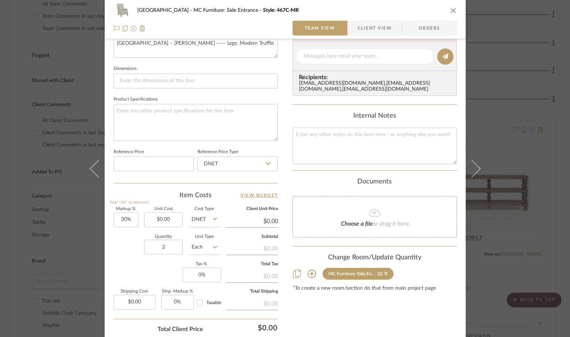
click at [450, 9] on icon "close" at bounding box center [453, 10] width 6 height 6
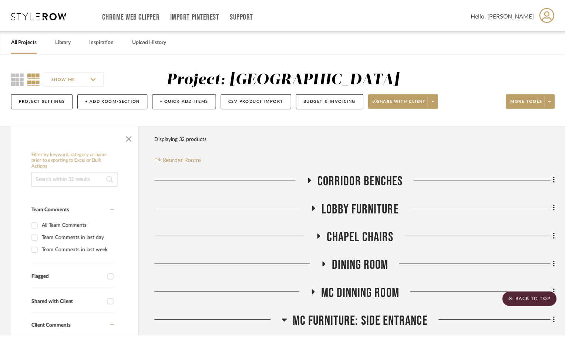
scroll to position [222, 0]
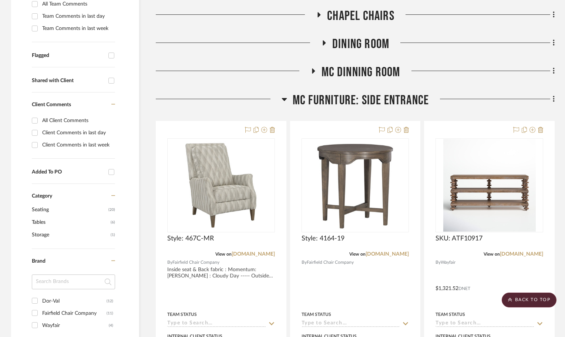
click at [284, 97] on icon at bounding box center [284, 99] width 6 height 9
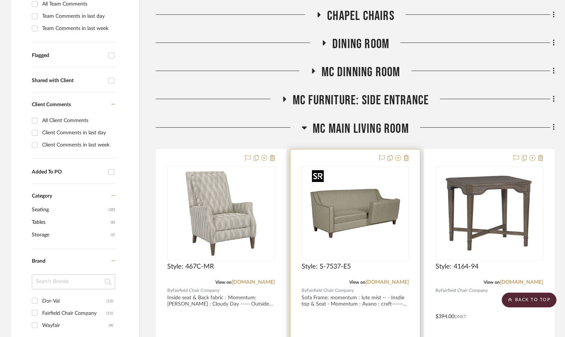
click at [369, 222] on img "0" at bounding box center [355, 213] width 92 height 92
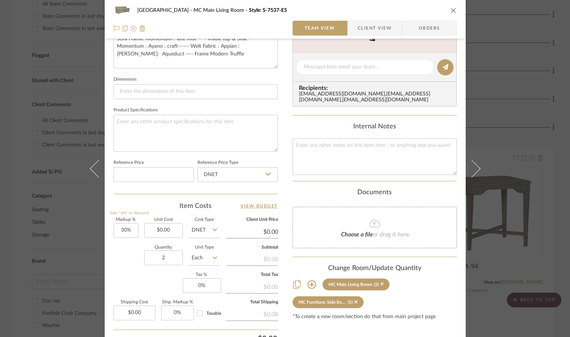
scroll to position [296, 0]
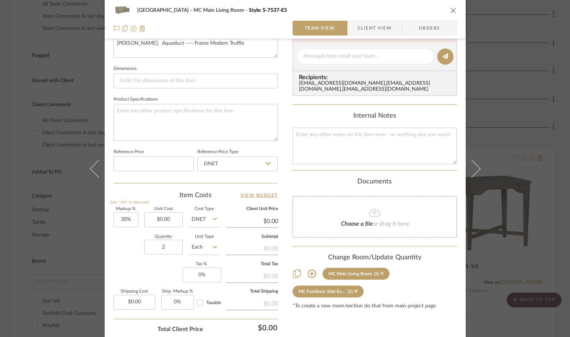
click at [450, 10] on button "close" at bounding box center [453, 10] width 7 height 7
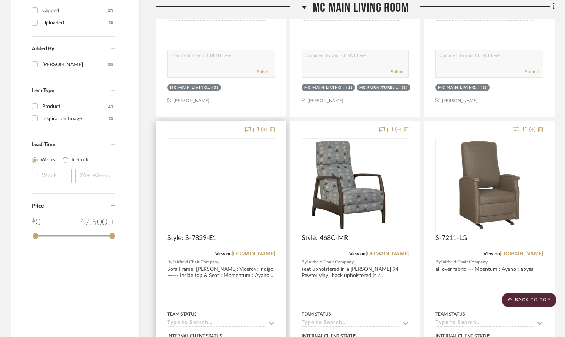
scroll to position [592, 0]
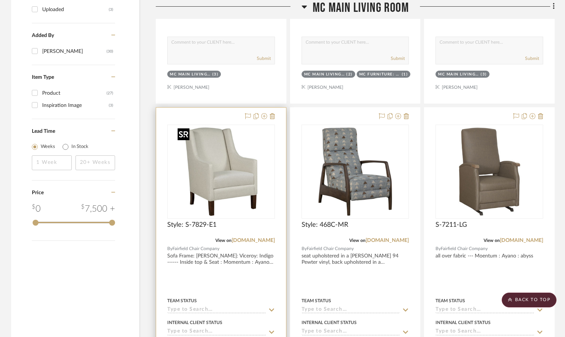
click at [0, 0] on img at bounding box center [0, 0] width 0 height 0
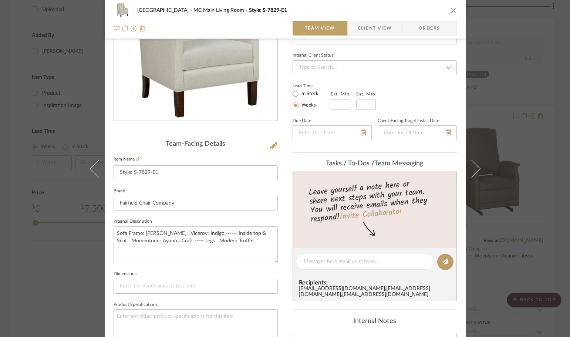
scroll to position [37, 0]
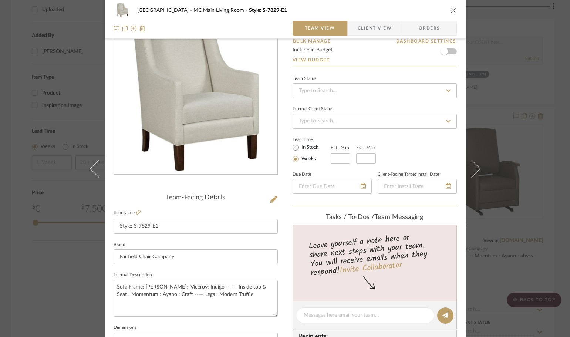
click at [452, 10] on icon "close" at bounding box center [453, 10] width 6 height 6
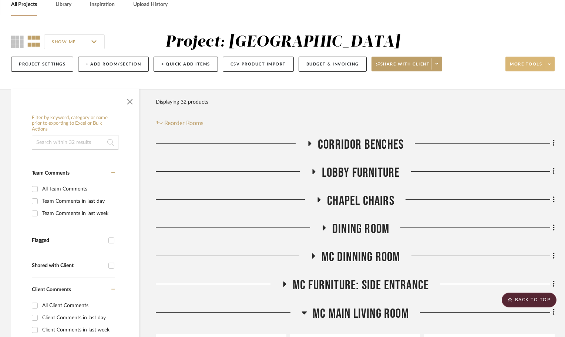
click at [550, 68] on span at bounding box center [549, 63] width 10 height 11
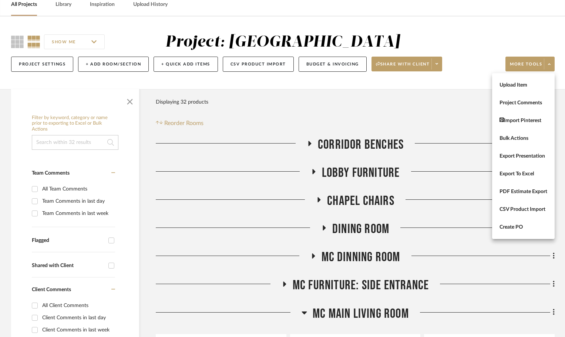
click at [536, 223] on button "Create PO" at bounding box center [523, 227] width 63 height 18
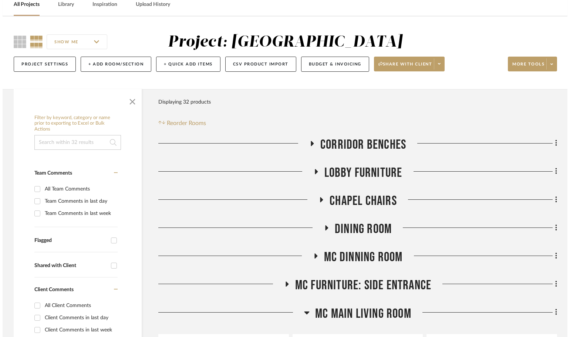
scroll to position [0, 0]
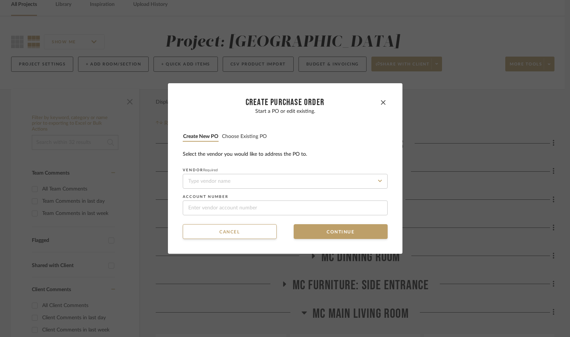
click at [237, 139] on button "Choose existing PO" at bounding box center [244, 136] width 45 height 7
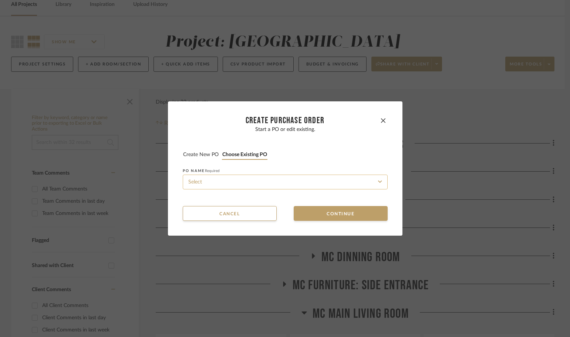
click at [246, 182] on input at bounding box center [285, 182] width 205 height 15
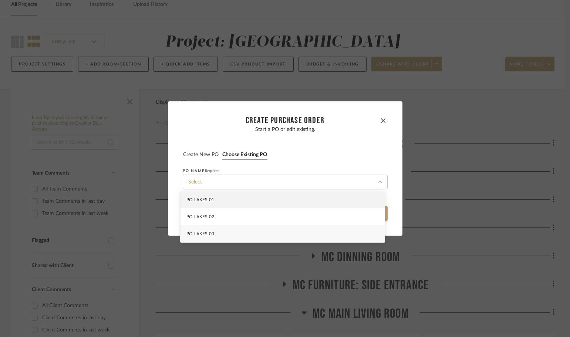
click at [252, 238] on div "PO-LAKES-03" at bounding box center [282, 233] width 204 height 17
type input "PO-LAKES-03"
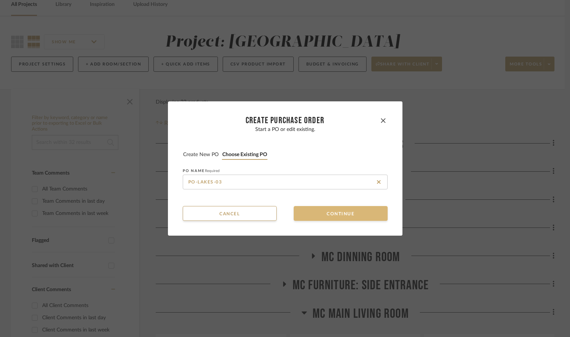
click at [316, 215] on button "Continue" at bounding box center [341, 213] width 94 height 15
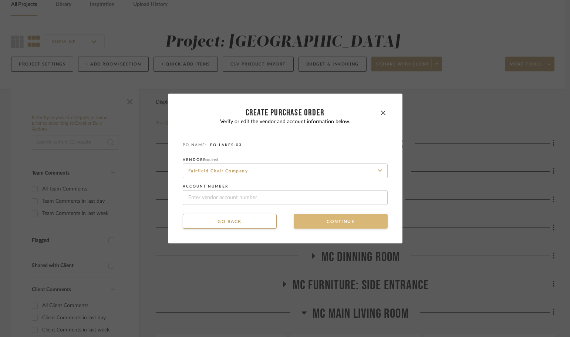
click at [316, 219] on button "Continue" at bounding box center [341, 221] width 94 height 15
click at [319, 226] on button "Continue" at bounding box center [341, 221] width 94 height 15
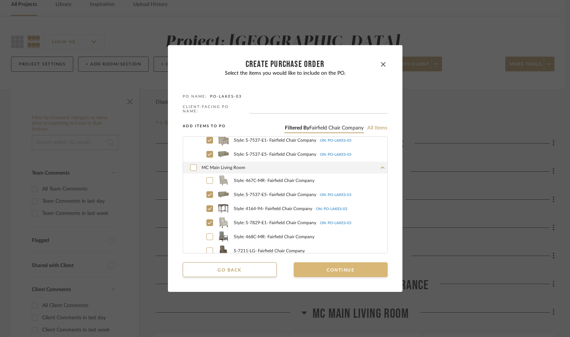
scroll to position [98, 0]
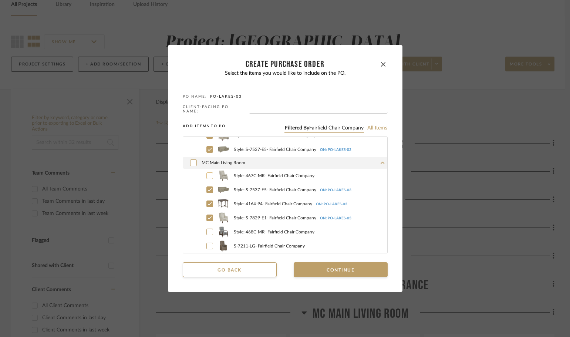
click at [209, 170] on label "Style: 467C-MR - Fairfield Chair Company" at bounding box center [293, 175] width 188 height 11
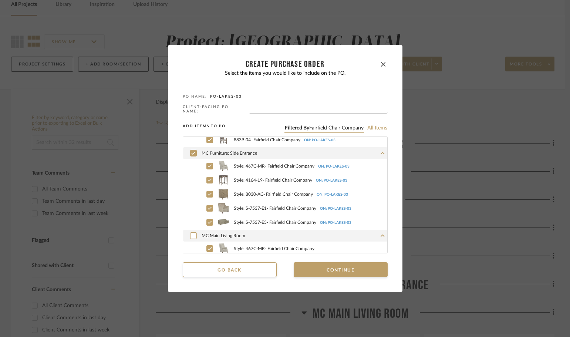
scroll to position [0, 0]
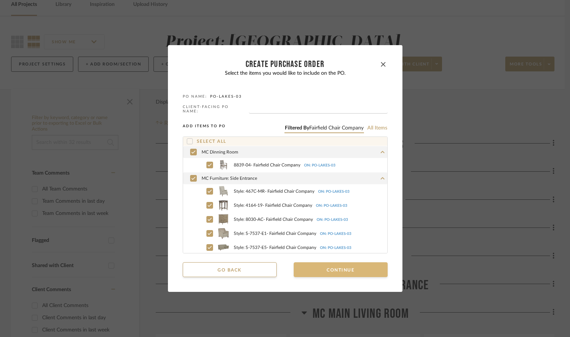
click at [320, 269] on button "Continue" at bounding box center [341, 269] width 94 height 15
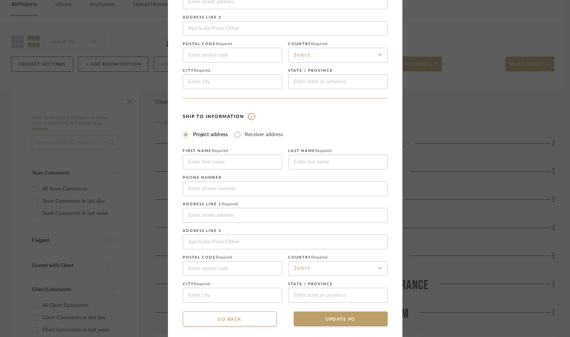
scroll to position [87, 0]
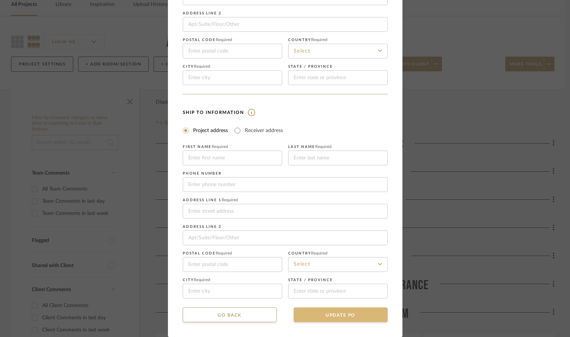
click at [335, 316] on button "UPDATE PO" at bounding box center [341, 314] width 94 height 15
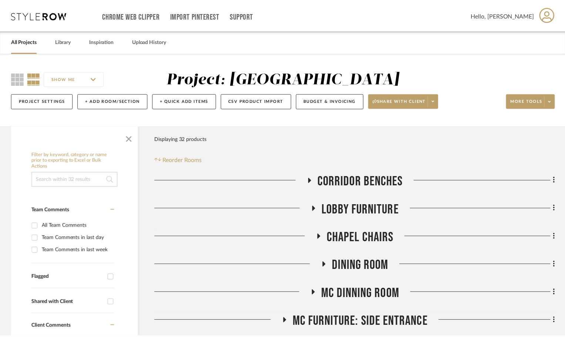
scroll to position [37, 0]
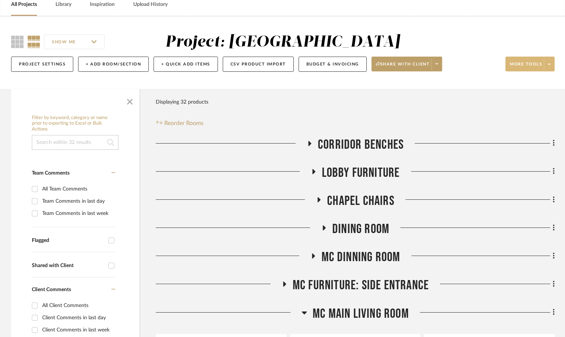
click at [548, 67] on span at bounding box center [549, 63] width 10 height 11
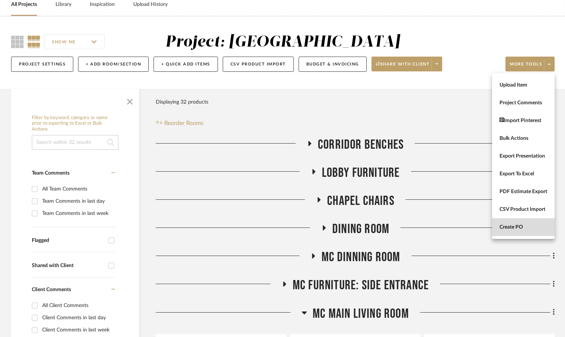
click at [544, 224] on span "Create PO" at bounding box center [523, 227] width 48 height 6
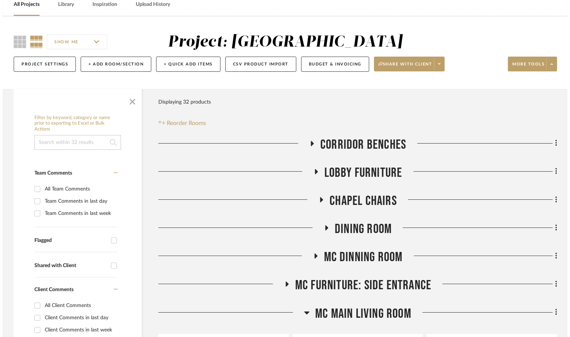
scroll to position [0, 0]
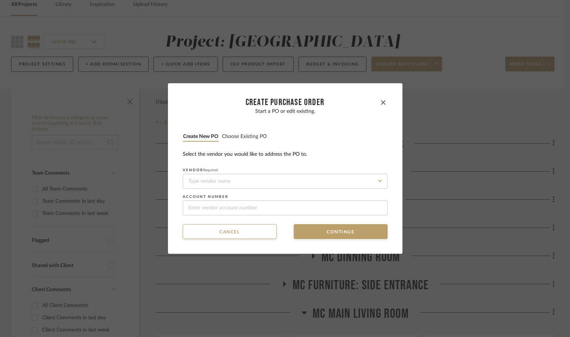
click at [249, 135] on button "Choose existing PO" at bounding box center [244, 136] width 45 height 7
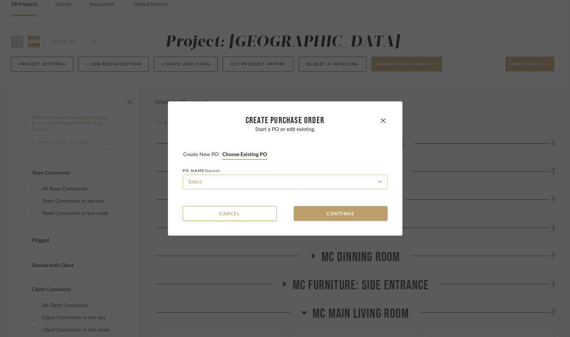
click at [278, 184] on input at bounding box center [285, 182] width 205 height 15
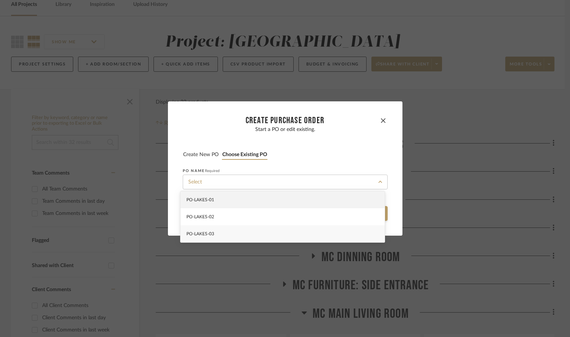
click at [286, 229] on div "PO-LAKES-03" at bounding box center [282, 233] width 204 height 17
type input "PO-LAKES-03"
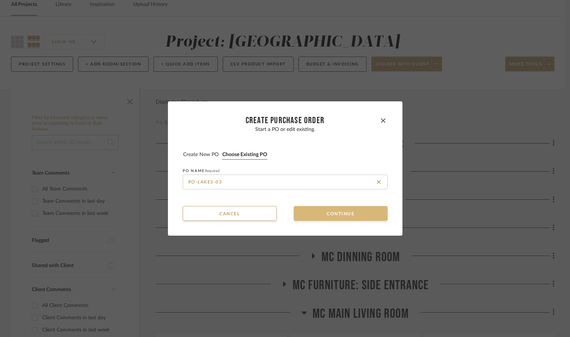
click at [318, 220] on button "Continue" at bounding box center [341, 213] width 94 height 15
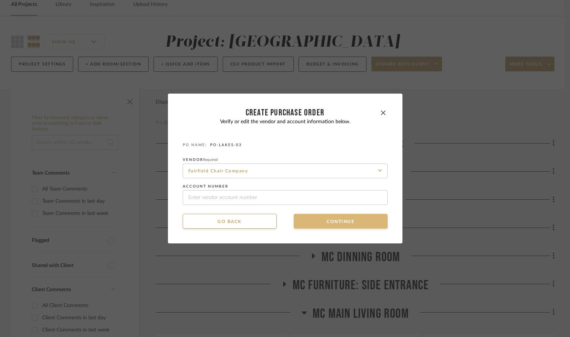
click at [318, 220] on button "Continue" at bounding box center [341, 221] width 94 height 15
click at [320, 220] on button "Continue" at bounding box center [341, 221] width 94 height 15
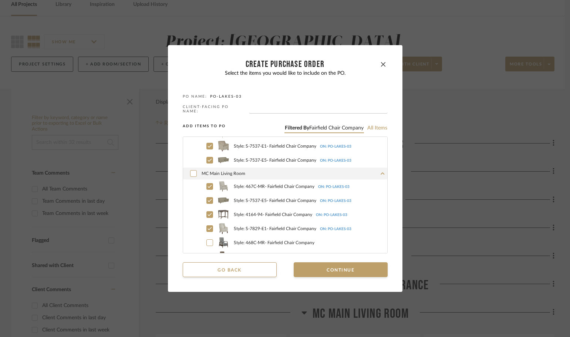
scroll to position [98, 0]
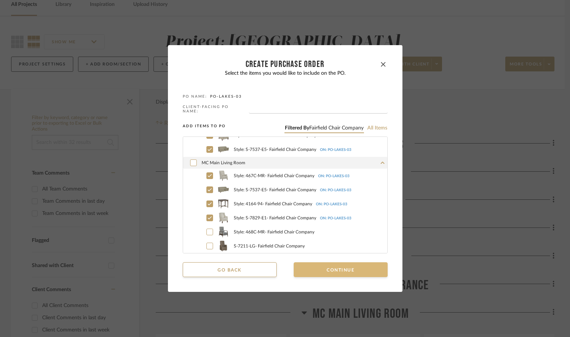
click at [335, 265] on button "Continue" at bounding box center [341, 269] width 94 height 15
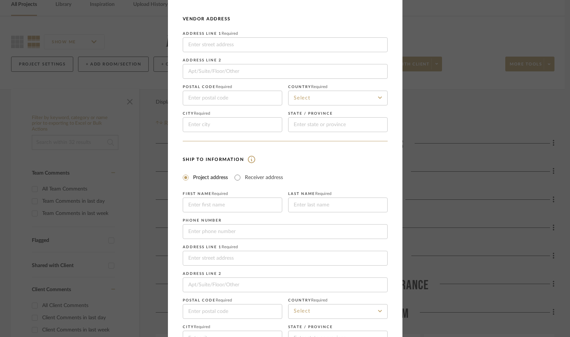
scroll to position [87, 0]
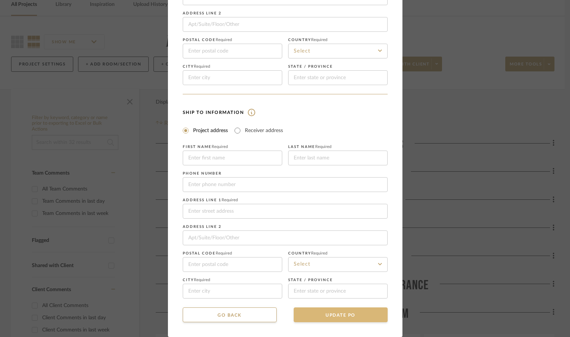
click at [379, 312] on button "UPDATE PO" at bounding box center [341, 314] width 94 height 15
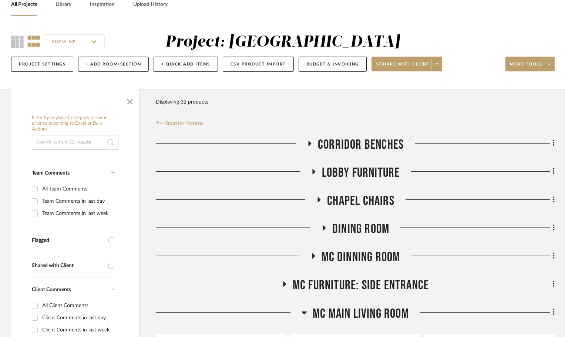
scroll to position [0, 0]
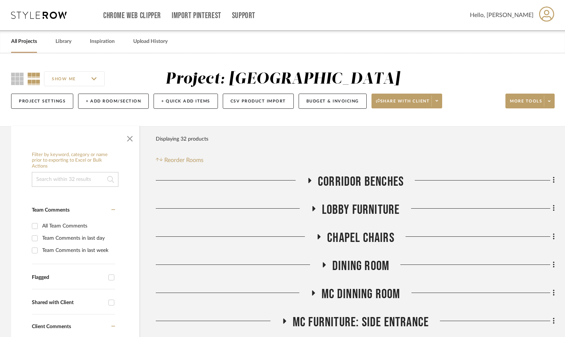
click at [47, 22] on div "Chrome Web Clipper Import Pinterest Support All Projects Library Inspiration Up…" at bounding box center [282, 15] width 543 height 30
click at [46, 19] on div "Chrome Web Clipper Import Pinterest Support All Projects Library Inspiration Up…" at bounding box center [282, 15] width 543 height 30
click at [46, 15] on icon at bounding box center [38, 14] width 55 height 7
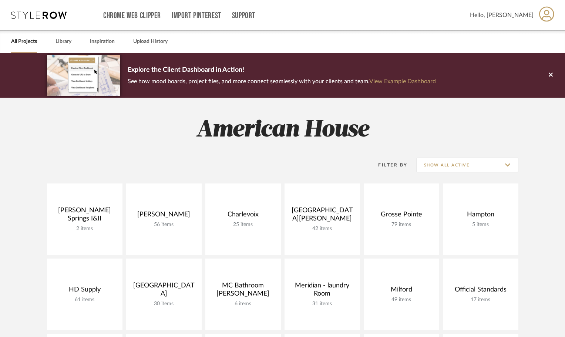
scroll to position [111, 0]
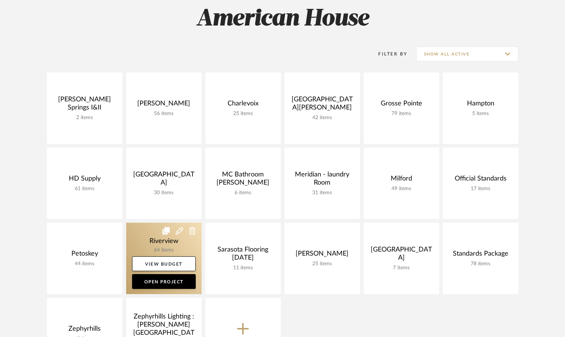
click at [142, 237] on link at bounding box center [163, 258] width 75 height 71
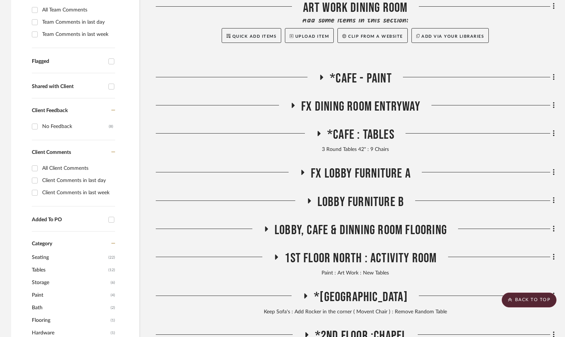
scroll to position [259, 0]
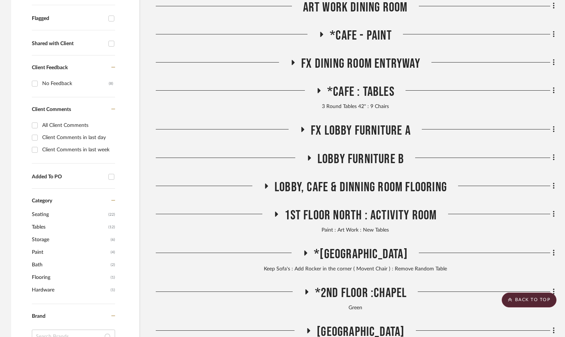
click at [306, 255] on icon at bounding box center [305, 253] width 9 height 6
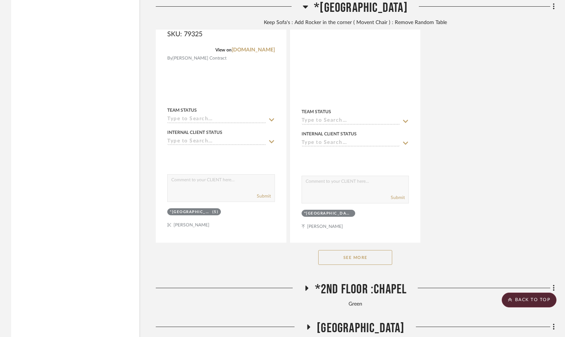
scroll to position [1294, 0]
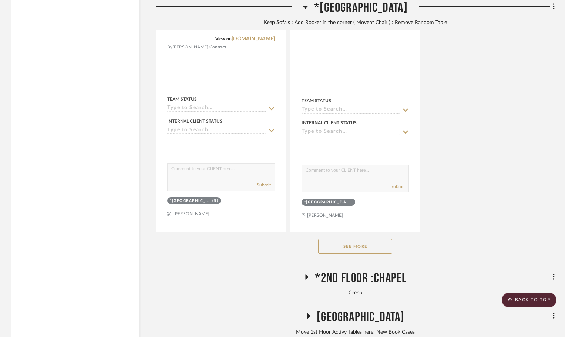
click at [357, 242] on button "See More" at bounding box center [355, 246] width 74 height 15
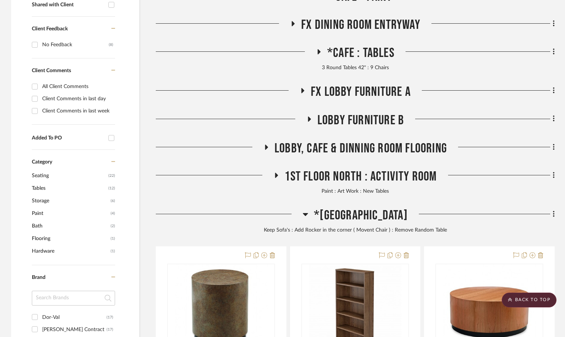
scroll to position [296, 0]
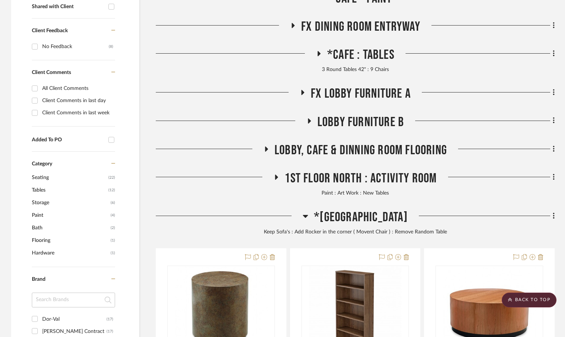
click at [308, 218] on icon at bounding box center [306, 216] width 6 height 9
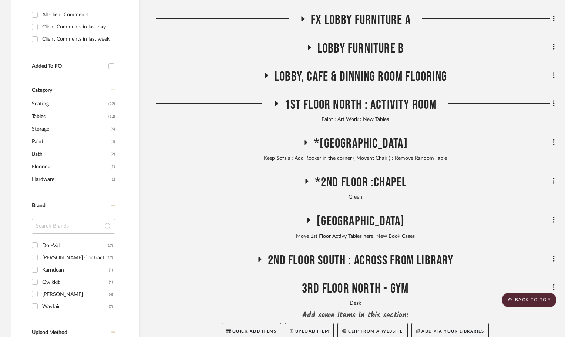
scroll to position [370, 0]
click at [259, 257] on icon at bounding box center [259, 259] width 9 height 6
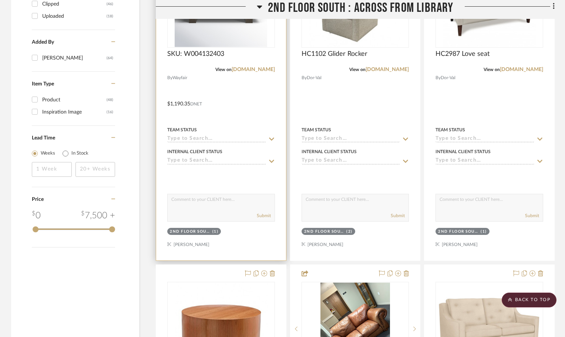
scroll to position [703, 0]
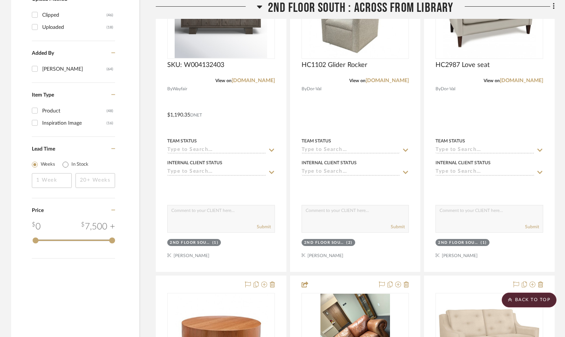
click at [261, 6] on icon at bounding box center [259, 7] width 5 height 3
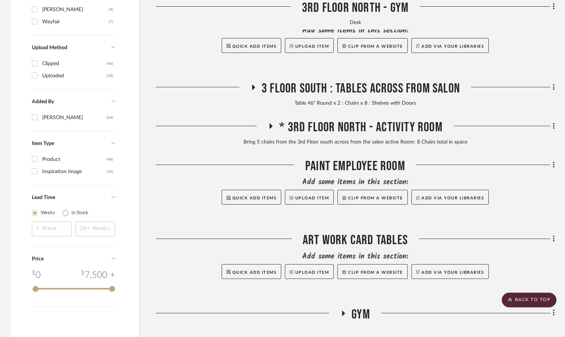
scroll to position [590, 0]
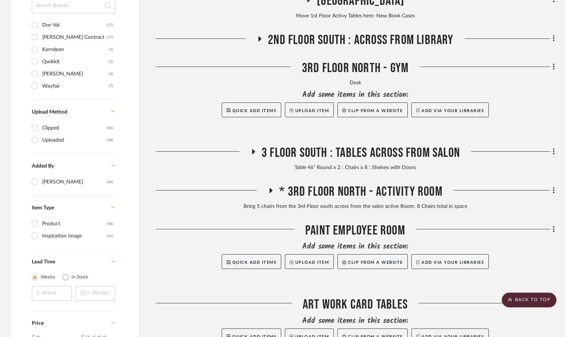
click at [272, 190] on icon at bounding box center [271, 190] width 3 height 5
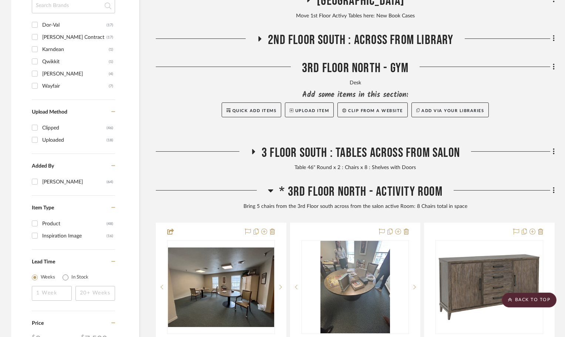
click at [253, 153] on icon at bounding box center [253, 152] width 9 height 6
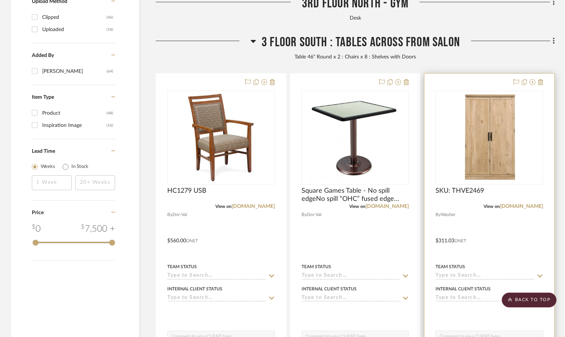
scroll to position [701, 0]
click at [493, 189] on div "SKU: THVE2469" at bounding box center [489, 194] width 108 height 16
click at [486, 166] on img "0" at bounding box center [489, 137] width 92 height 92
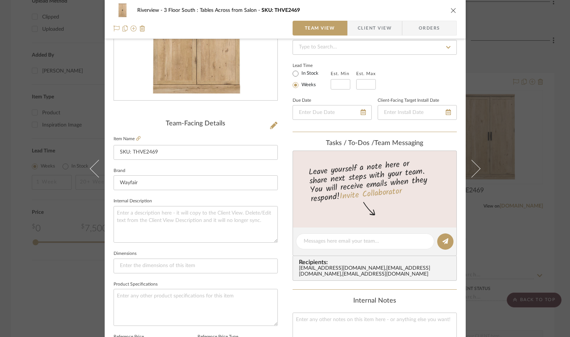
scroll to position [0, 0]
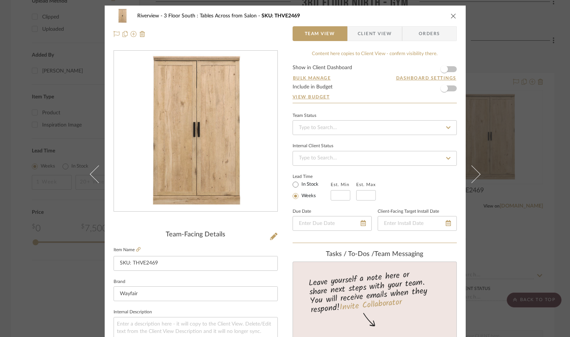
click at [450, 15] on icon "close" at bounding box center [453, 16] width 6 height 6
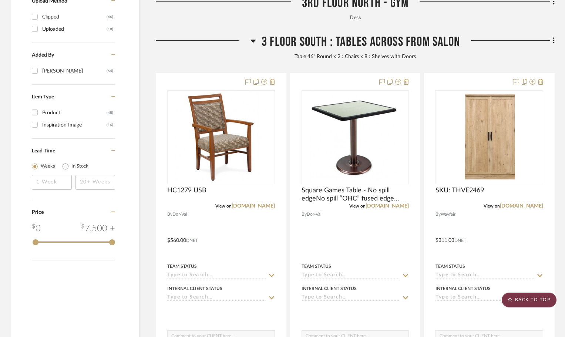
click at [532, 305] on scroll-to-top-button "BACK TO TOP" at bounding box center [529, 300] width 55 height 15
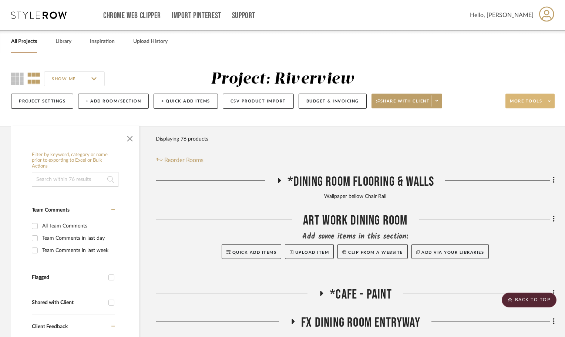
click at [550, 102] on span at bounding box center [549, 100] width 10 height 11
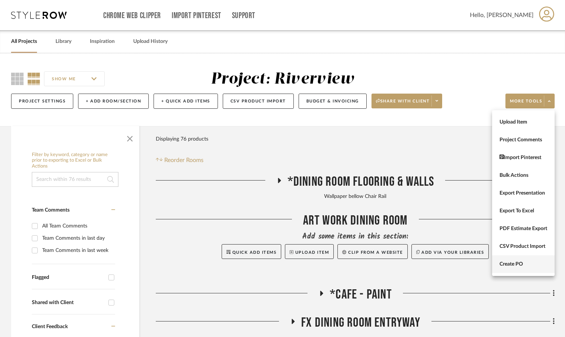
click at [521, 267] on button "Create PO" at bounding box center [523, 264] width 63 height 18
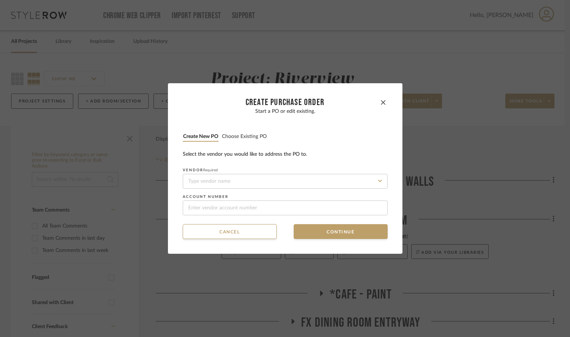
click at [237, 136] on button "Choose existing PO" at bounding box center [244, 136] width 45 height 7
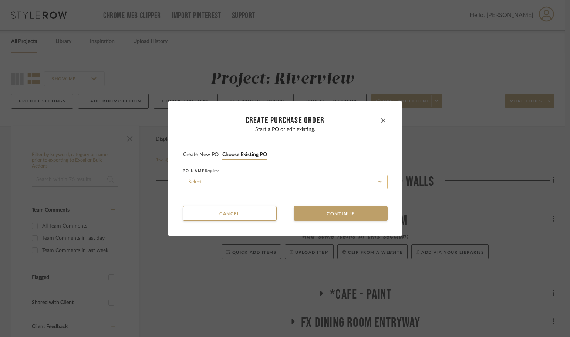
click at [246, 182] on input at bounding box center [285, 182] width 205 height 15
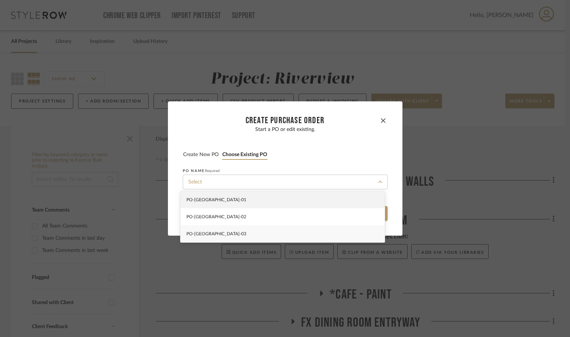
click at [245, 238] on div "PO-RIVERVIEW-03" at bounding box center [282, 233] width 204 height 17
type input "PO-RIVERVIEW-03"
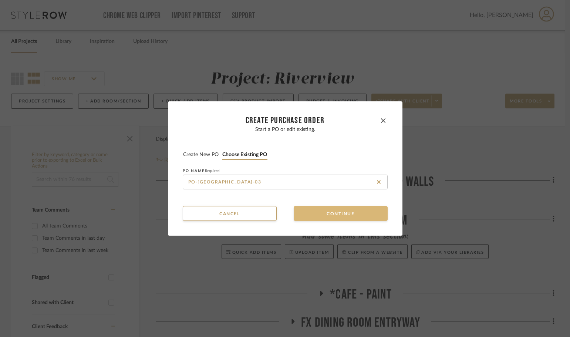
click at [301, 216] on button "Continue" at bounding box center [341, 213] width 94 height 15
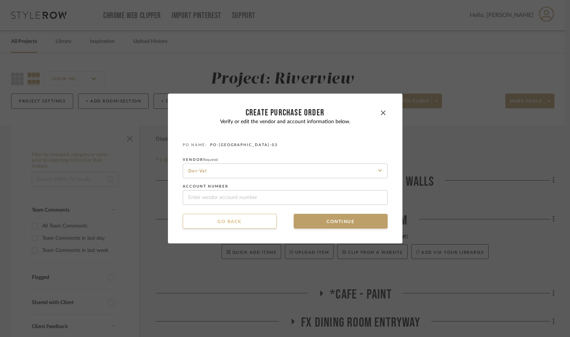
click at [255, 218] on button "Go back" at bounding box center [230, 221] width 94 height 15
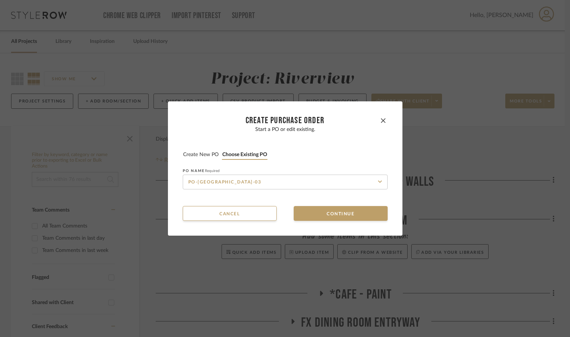
click at [193, 154] on button "Create new PO" at bounding box center [201, 154] width 36 height 7
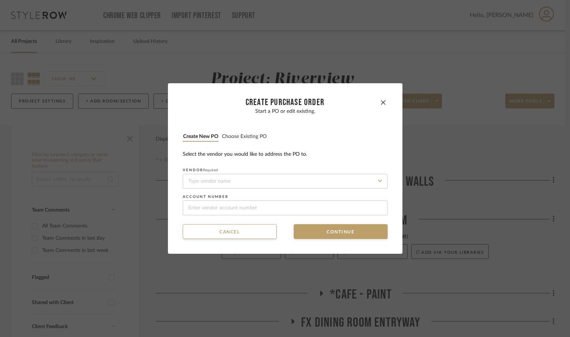
click at [248, 136] on button "Choose existing PO" at bounding box center [244, 136] width 45 height 7
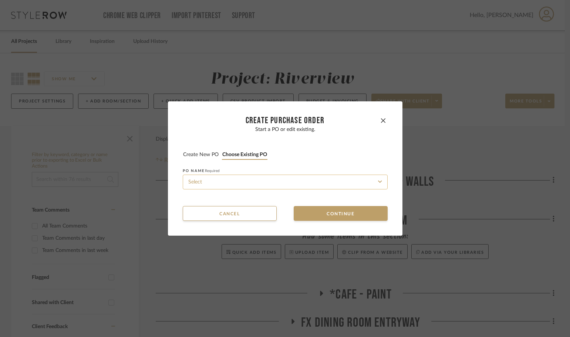
click at [247, 185] on input at bounding box center [285, 182] width 205 height 15
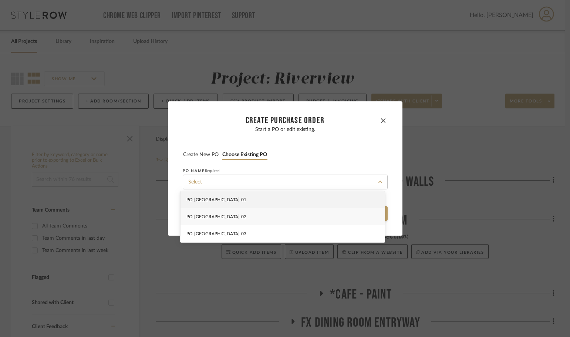
click at [247, 213] on div "PO-RIVERVIEW-02" at bounding box center [282, 216] width 204 height 17
type input "PO-RIVERVIEW-02"
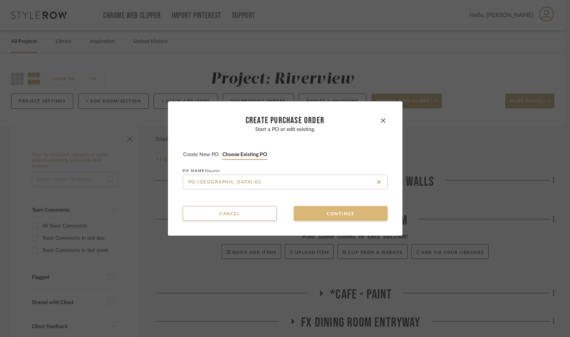
click at [305, 217] on button "Continue" at bounding box center [341, 213] width 94 height 15
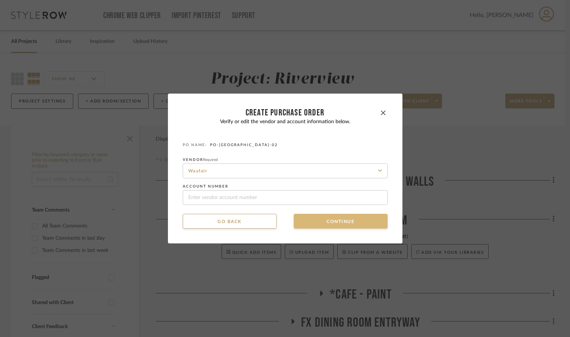
click at [305, 217] on button "Continue" at bounding box center [341, 221] width 94 height 15
click at [307, 219] on button "Continue" at bounding box center [341, 221] width 94 height 15
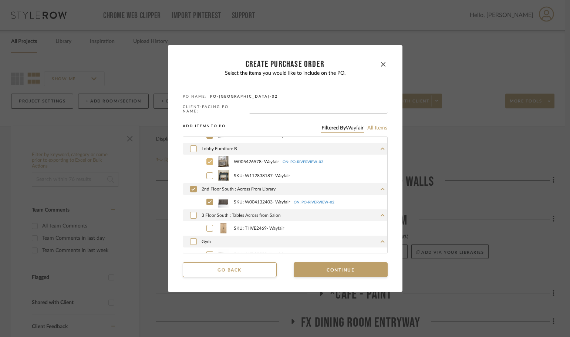
scroll to position [64, 0]
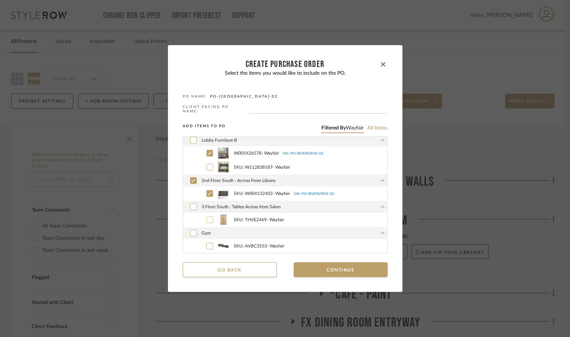
click at [208, 217] on icon at bounding box center [209, 219] width 4 height 5
click at [309, 264] on button "Continue" at bounding box center [341, 269] width 94 height 15
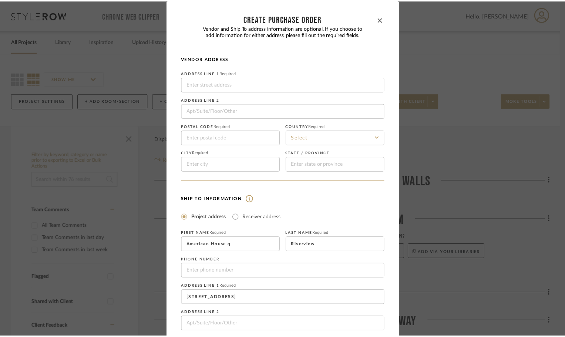
scroll to position [87, 0]
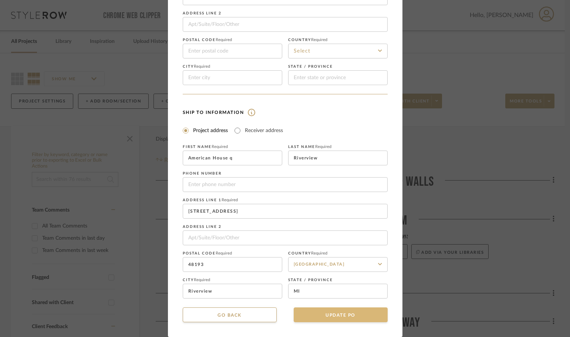
click at [333, 307] on button "UPDATE PO" at bounding box center [341, 314] width 94 height 15
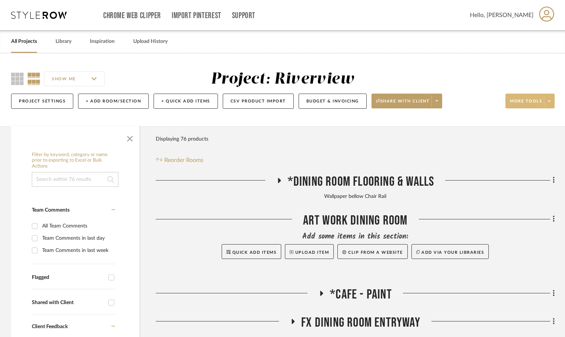
click at [552, 97] on span at bounding box center [549, 100] width 10 height 11
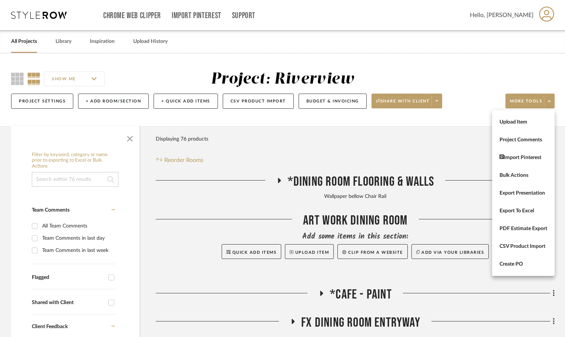
click at [56, 15] on div at bounding box center [282, 168] width 565 height 337
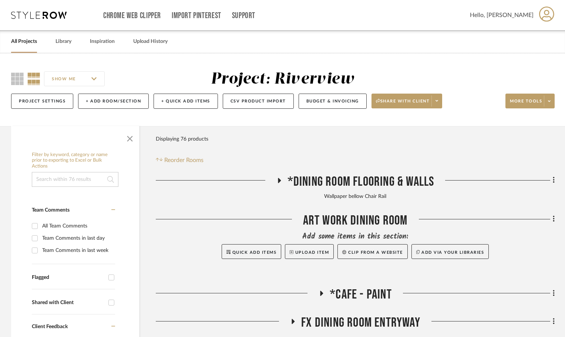
click at [65, 15] on icon at bounding box center [38, 14] width 55 height 7
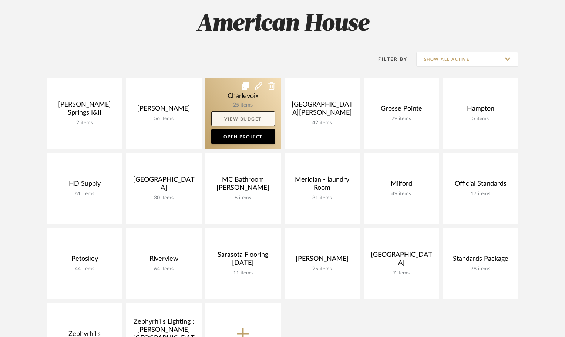
scroll to position [148, 0]
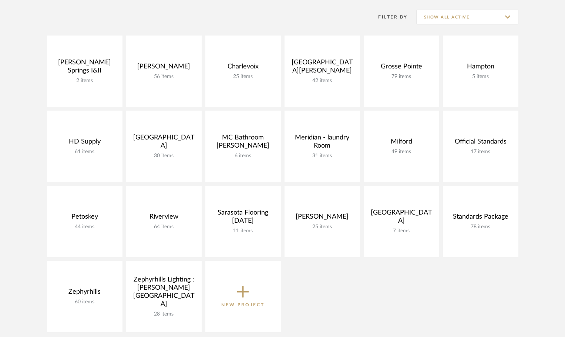
click at [445, 298] on div "Bonita Springs I&II 2 items View Budget Open Project Carpenter 56 items View Bu…" at bounding box center [282, 186] width 533 height 300
click at [335, 328] on div "Bonita Springs I&II 2 items View Budget Open Project Carpenter 56 items View Bu…" at bounding box center [282, 186] width 533 height 300
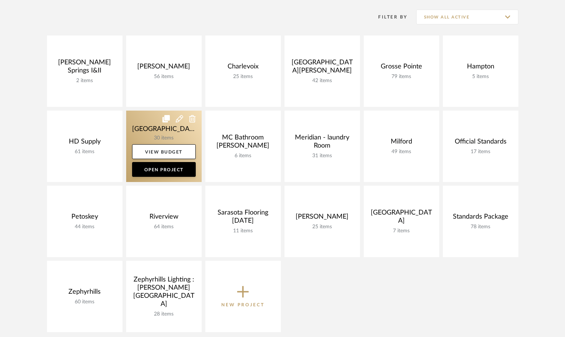
click at [141, 122] on link at bounding box center [163, 146] width 75 height 71
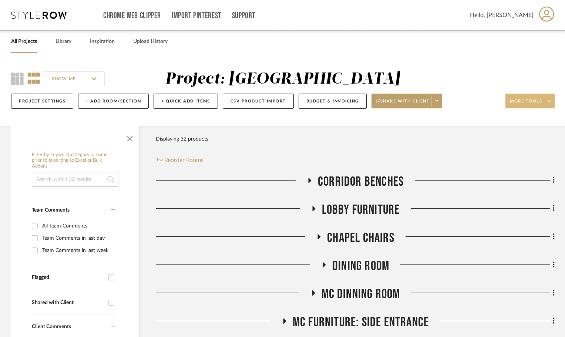
click at [548, 105] on span at bounding box center [549, 100] width 10 height 11
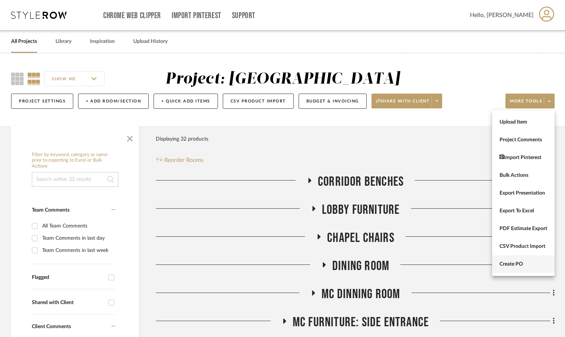
click at [524, 258] on button "Create PO" at bounding box center [523, 264] width 63 height 18
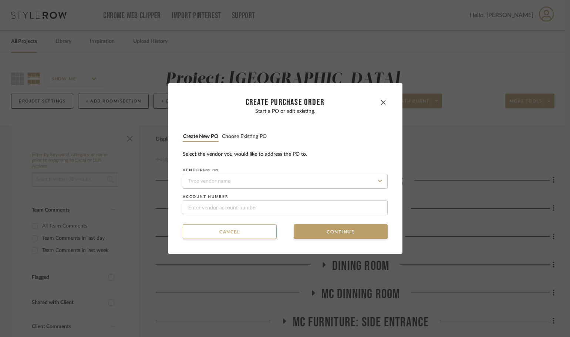
click at [226, 137] on button "Choose existing PO" at bounding box center [244, 136] width 45 height 7
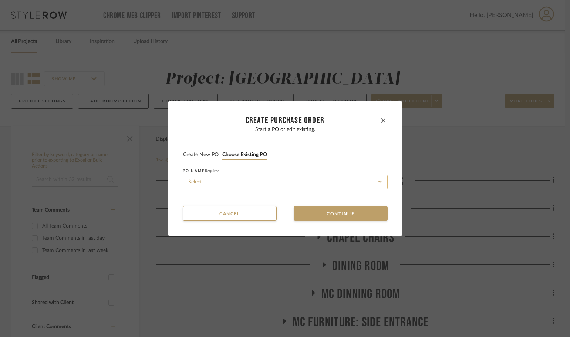
click at [227, 177] on input at bounding box center [285, 182] width 205 height 15
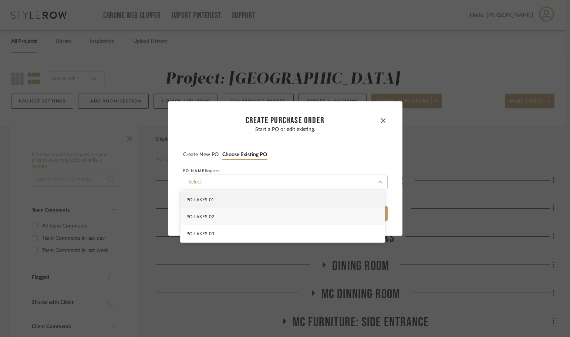
click at [228, 217] on div "PO-LAKES-02" at bounding box center [282, 216] width 204 height 17
type input "PO-LAKES-02"
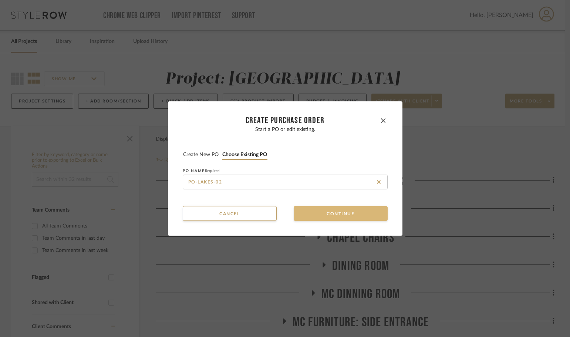
click at [315, 207] on button "Continue" at bounding box center [341, 213] width 94 height 15
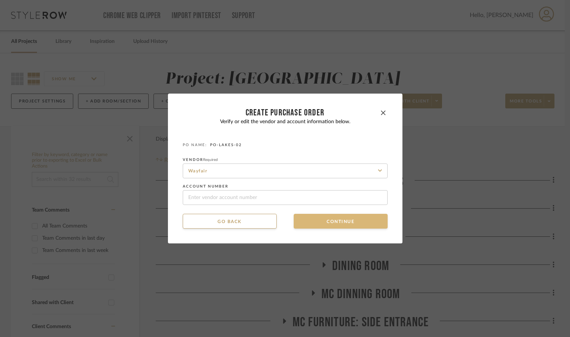
click at [314, 219] on button "Continue" at bounding box center [341, 221] width 94 height 15
click at [317, 224] on button "Continue" at bounding box center [341, 221] width 94 height 15
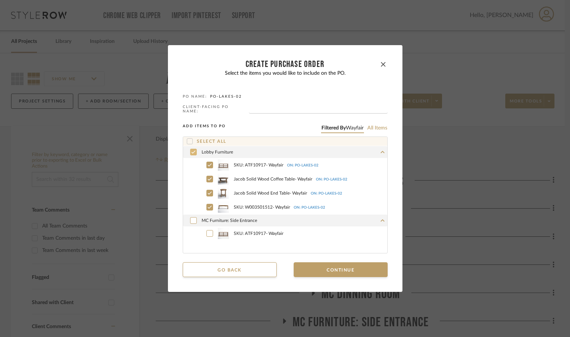
click at [191, 150] on icon at bounding box center [193, 151] width 4 height 5
click at [192, 218] on icon at bounding box center [193, 220] width 4 height 5
click at [349, 271] on button "Continue" at bounding box center [341, 269] width 94 height 15
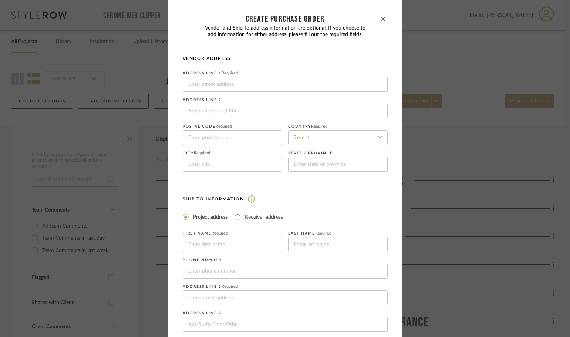
scroll to position [87, 0]
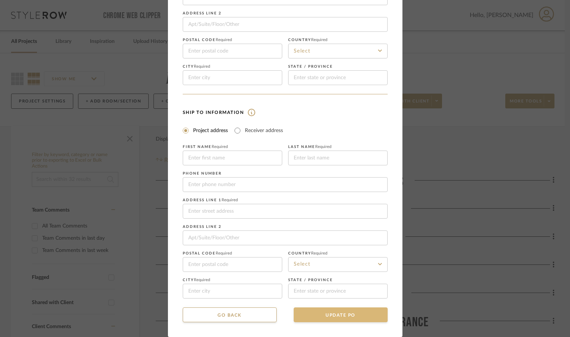
click at [336, 310] on button "UPDATE PO" at bounding box center [341, 314] width 94 height 15
